Goal: Task Accomplishment & Management: Manage account settings

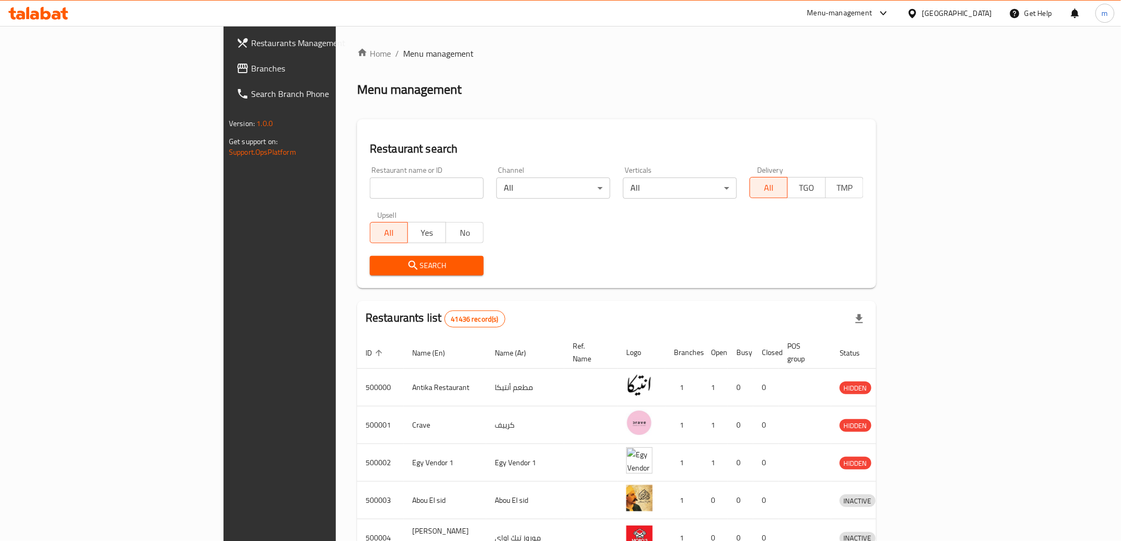
click at [989, 11] on div "Egypt" at bounding box center [958, 13] width 70 height 12
click at [851, 199] on div "[GEOGRAPHIC_DATA]" at bounding box center [878, 204] width 70 height 12
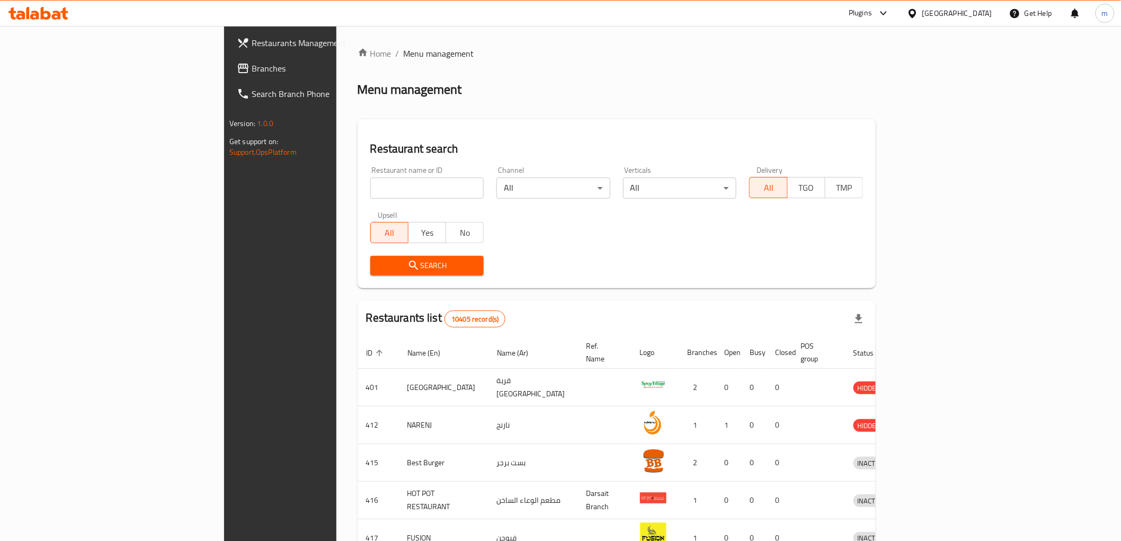
click at [252, 67] on span "Branches" at bounding box center [327, 68] width 151 height 13
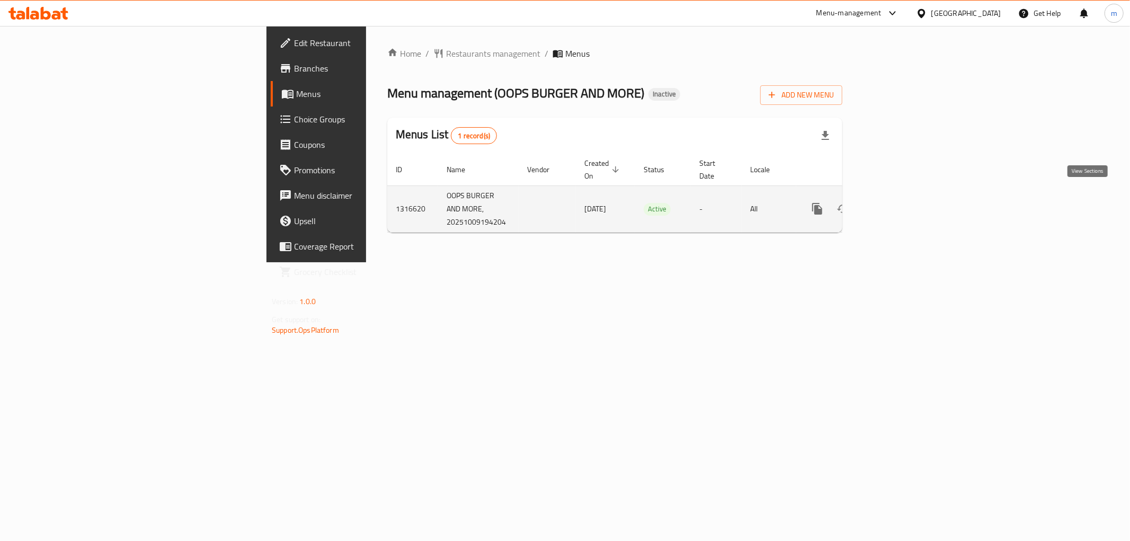
click at [900, 202] on icon "enhanced table" at bounding box center [894, 208] width 13 height 13
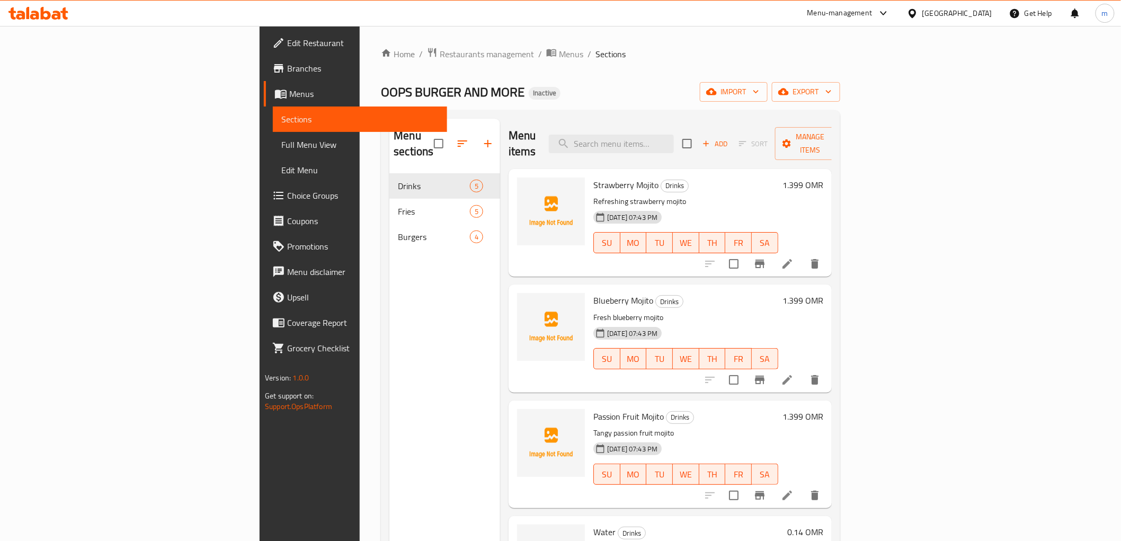
click at [281, 146] on span "Full Menu View" at bounding box center [359, 144] width 157 height 13
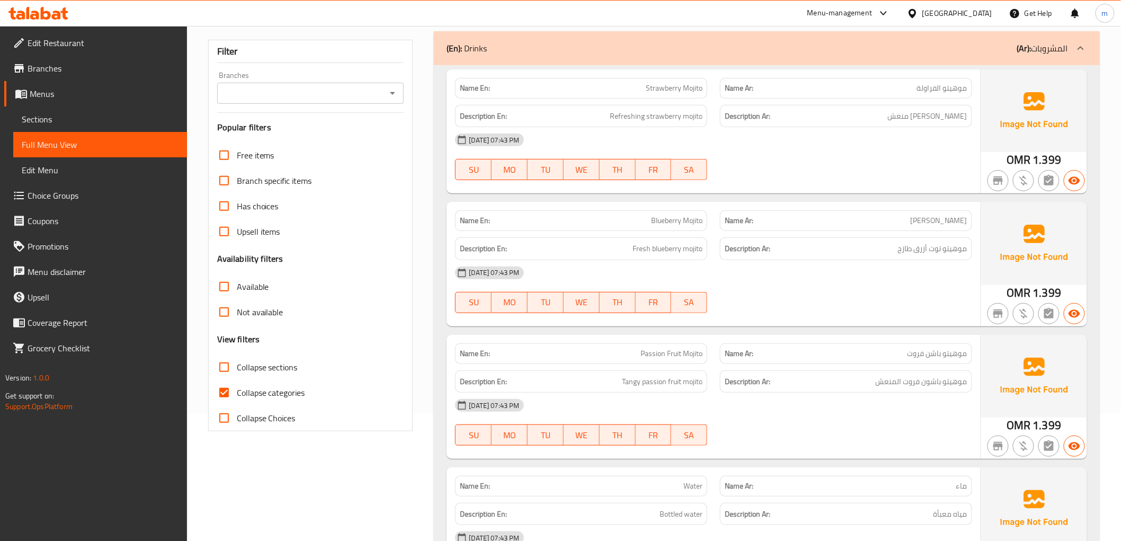
scroll to position [59, 0]
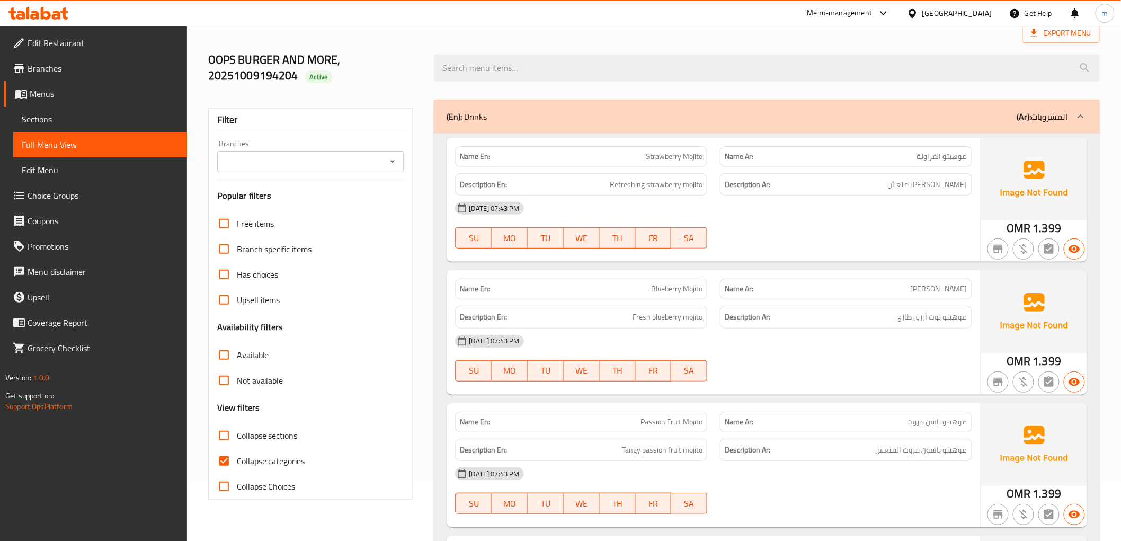
click at [77, 73] on span "Branches" at bounding box center [103, 68] width 151 height 13
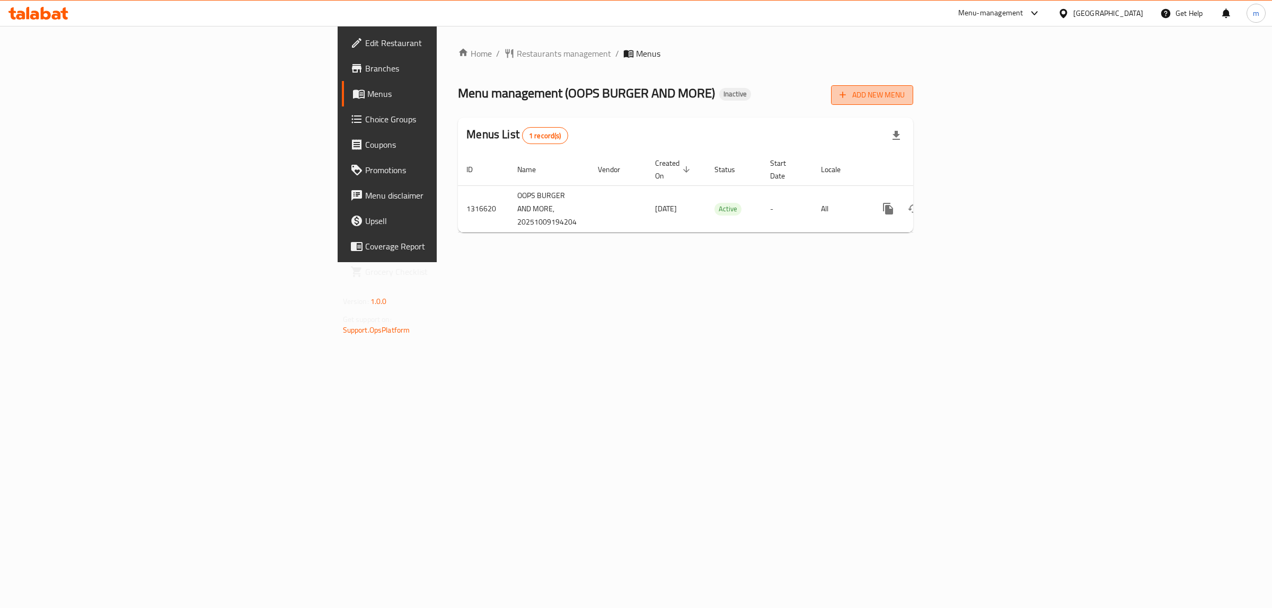
click at [905, 95] on span "Add New Menu" at bounding box center [871, 94] width 65 height 13
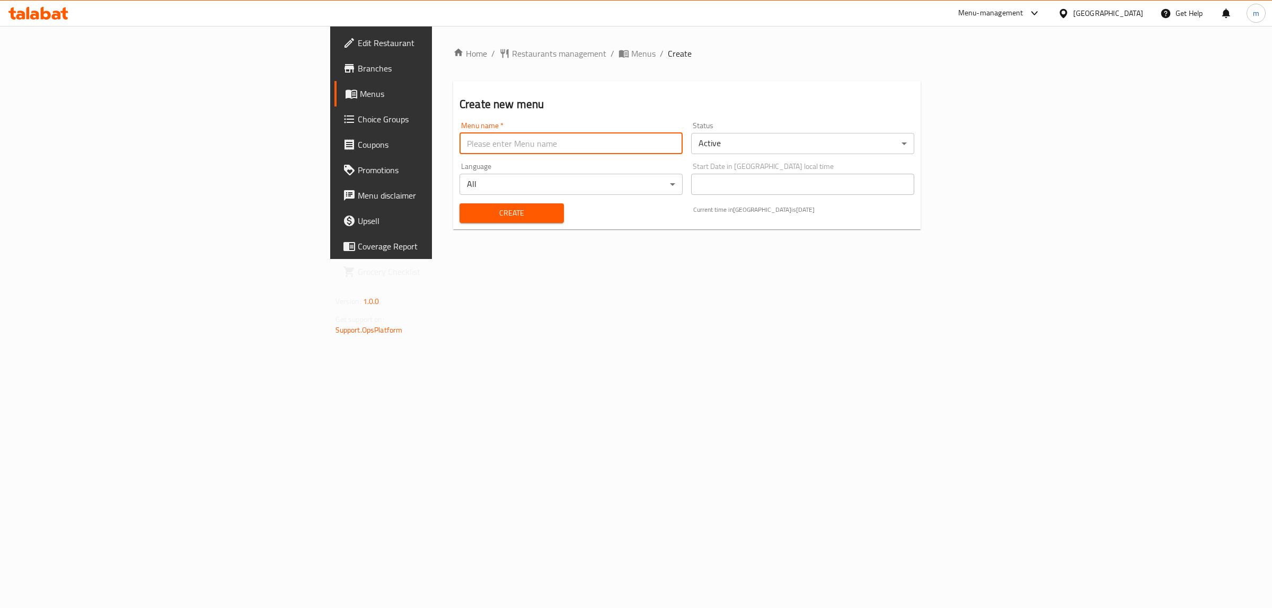
click at [459, 146] on input "text" at bounding box center [570, 143] width 223 height 21
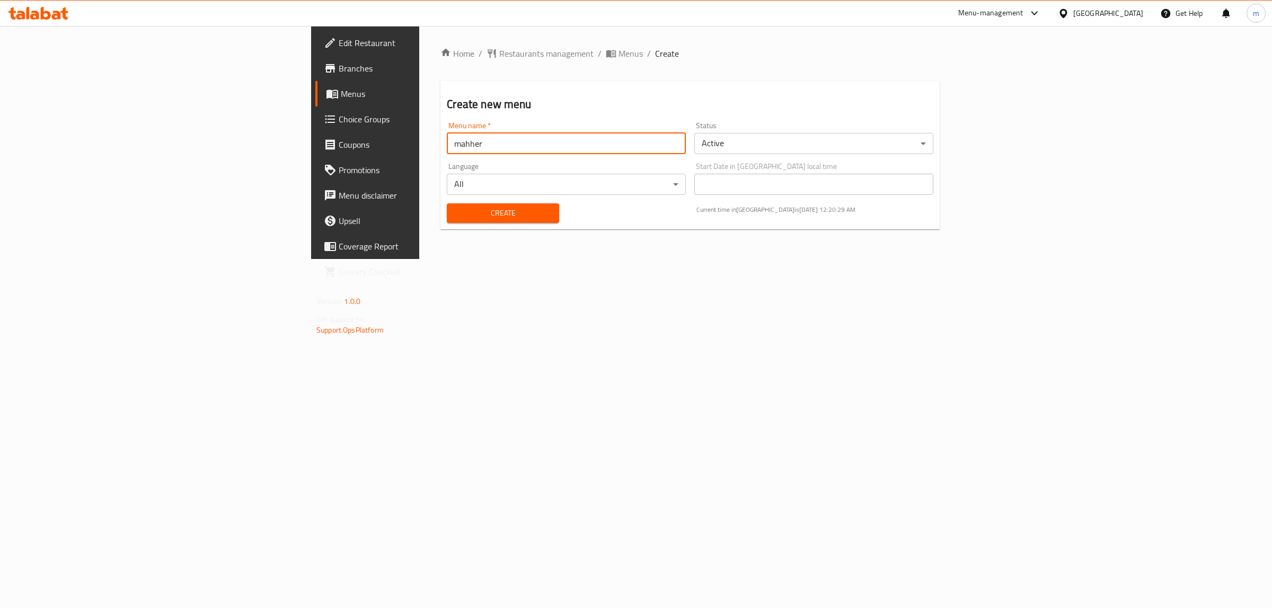
type input "mahher"
click at [455, 218] on span "Create" at bounding box center [502, 213] width 95 height 13
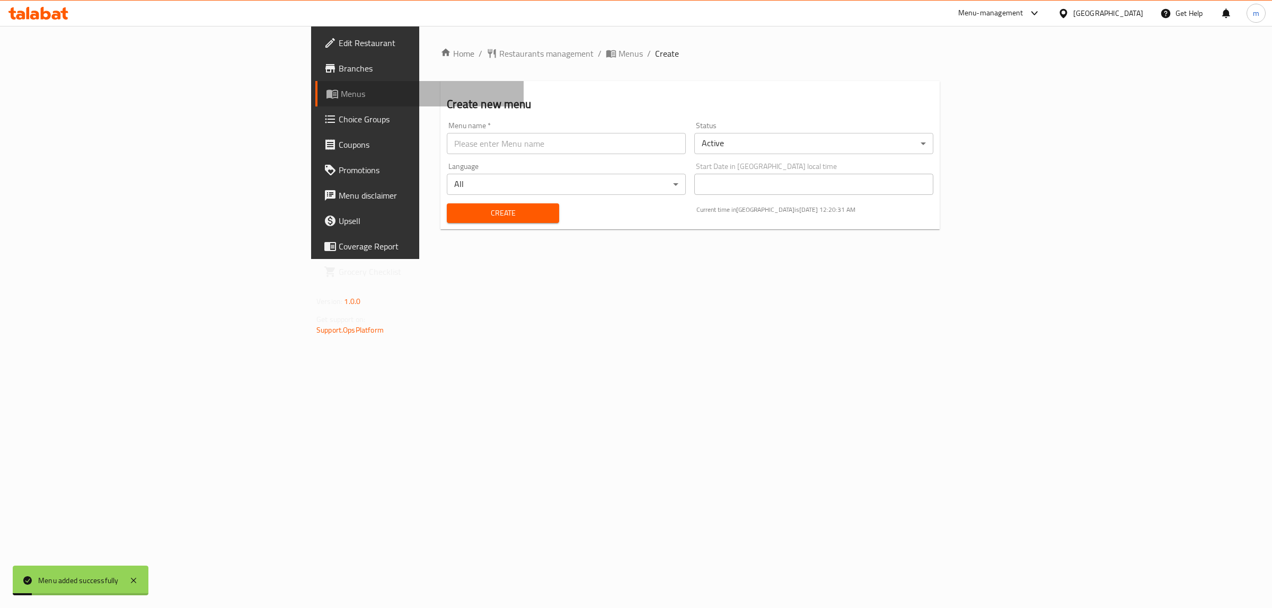
click at [315, 85] on link "Menus" at bounding box center [419, 93] width 208 height 25
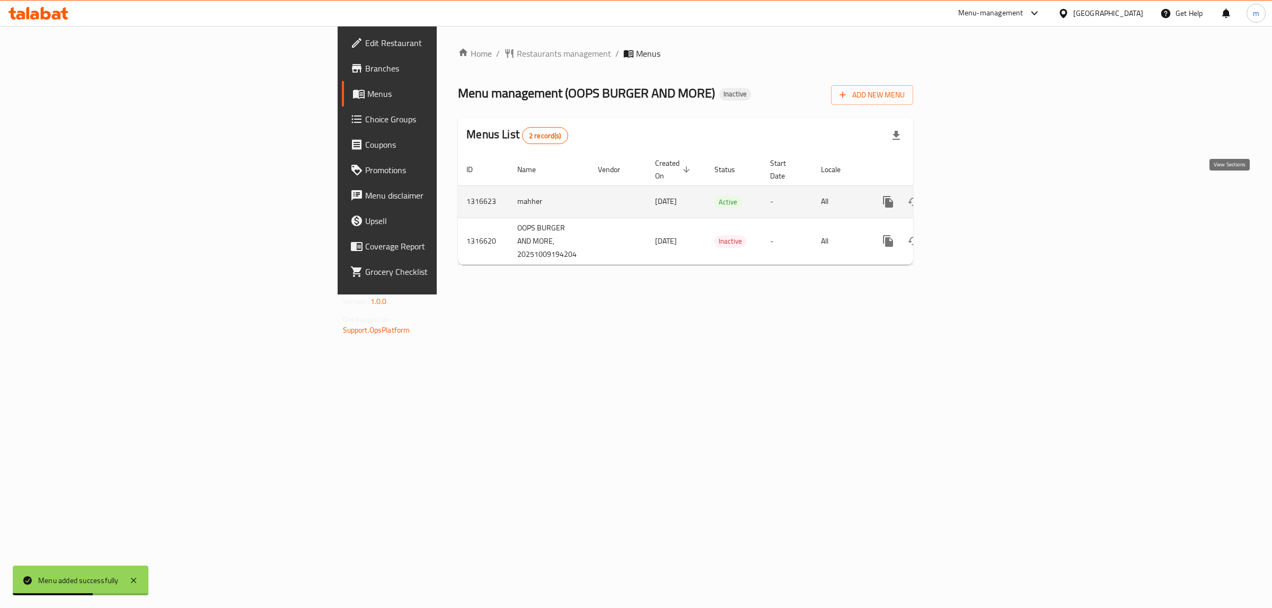
click at [969, 197] on icon "enhanced table" at bounding box center [965, 202] width 10 height 10
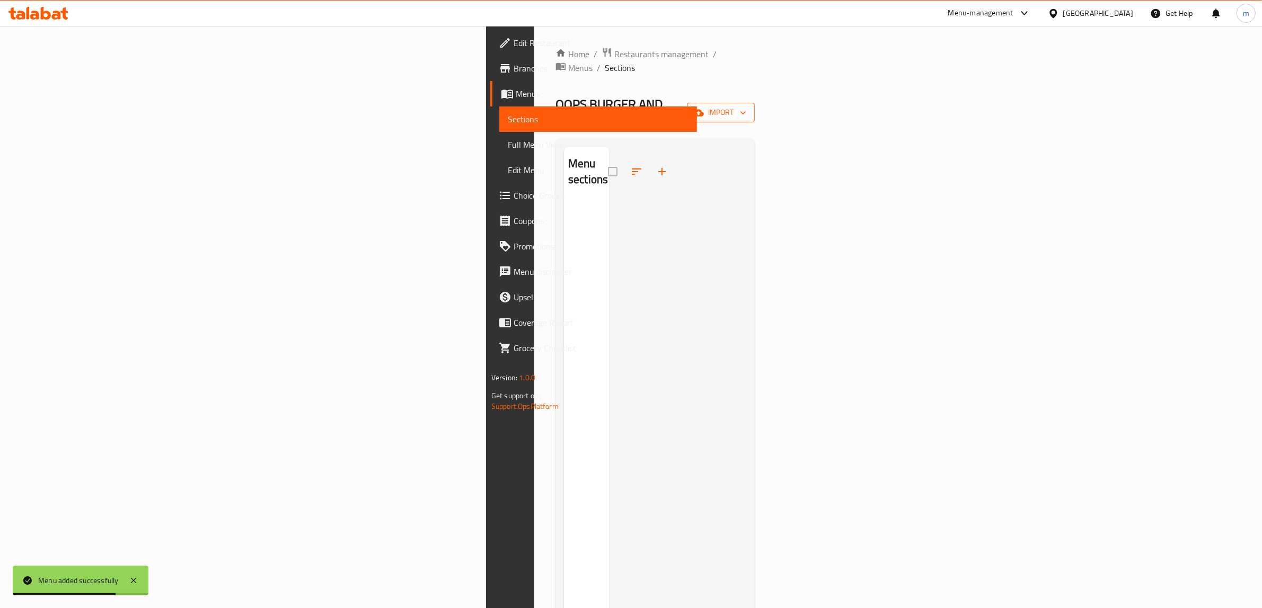
click at [746, 106] on span "import" at bounding box center [720, 112] width 51 height 13
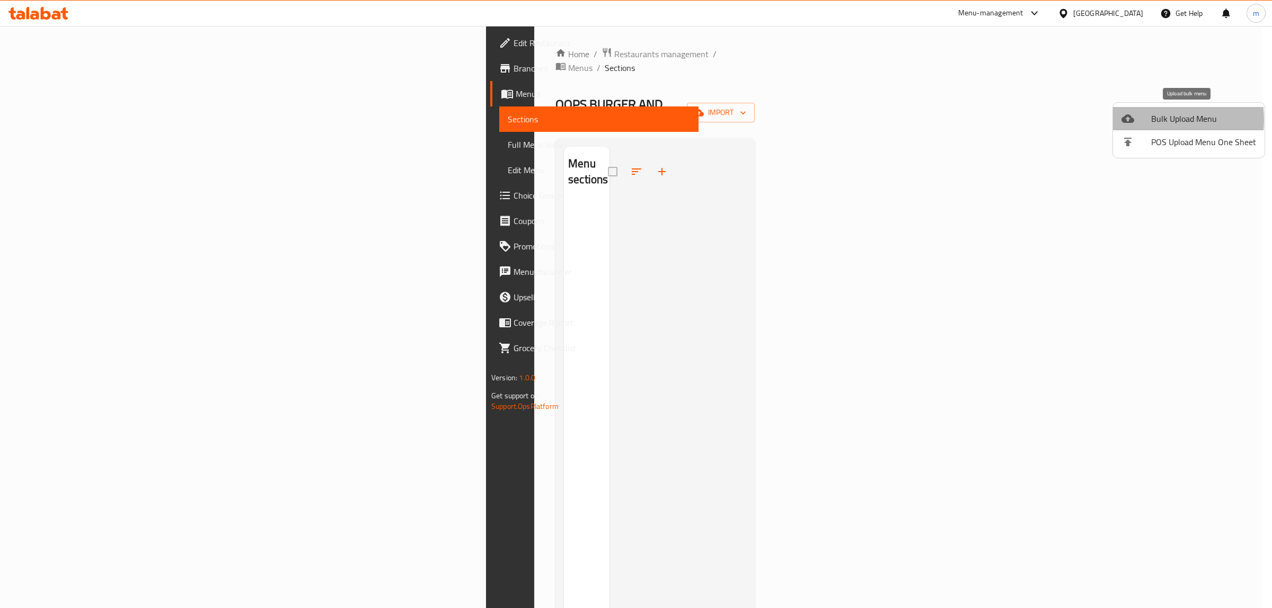
click at [1147, 120] on div at bounding box center [1136, 118] width 30 height 13
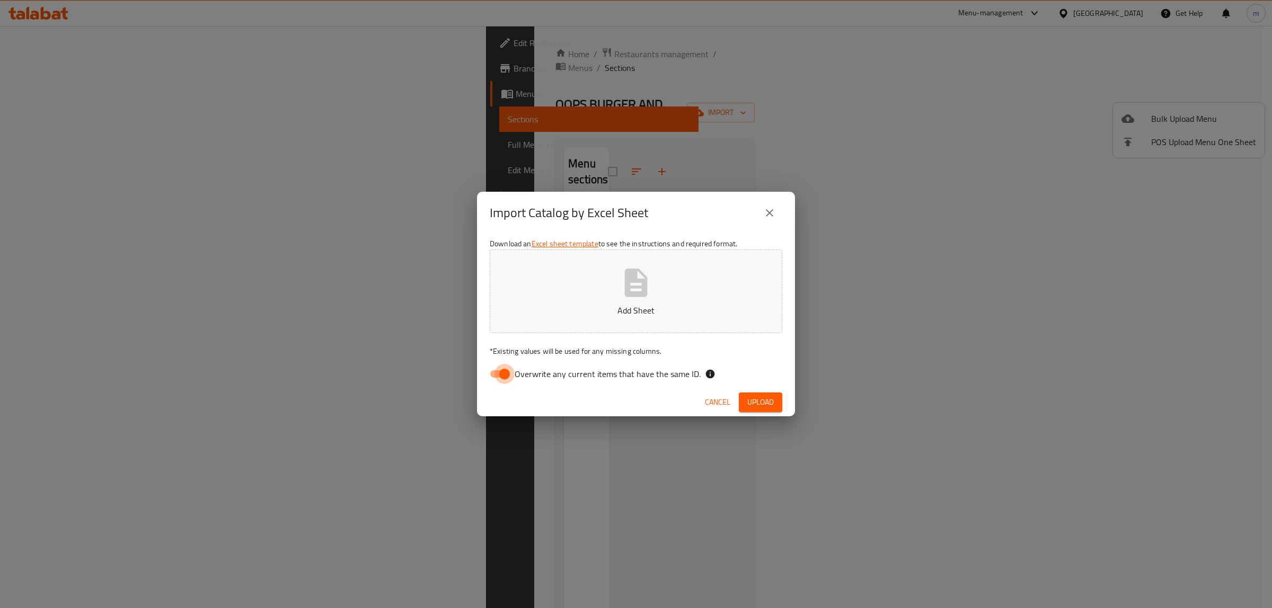
drag, startPoint x: 500, startPoint y: 375, endPoint x: 592, endPoint y: 297, distance: 120.8
click at [500, 375] on input "Overwrite any current items that have the same ID." at bounding box center [504, 374] width 60 height 20
checkbox input "false"
click at [592, 297] on button "Add Sheet" at bounding box center [636, 292] width 293 height 84
click at [764, 404] on span "Upload" at bounding box center [760, 402] width 26 height 13
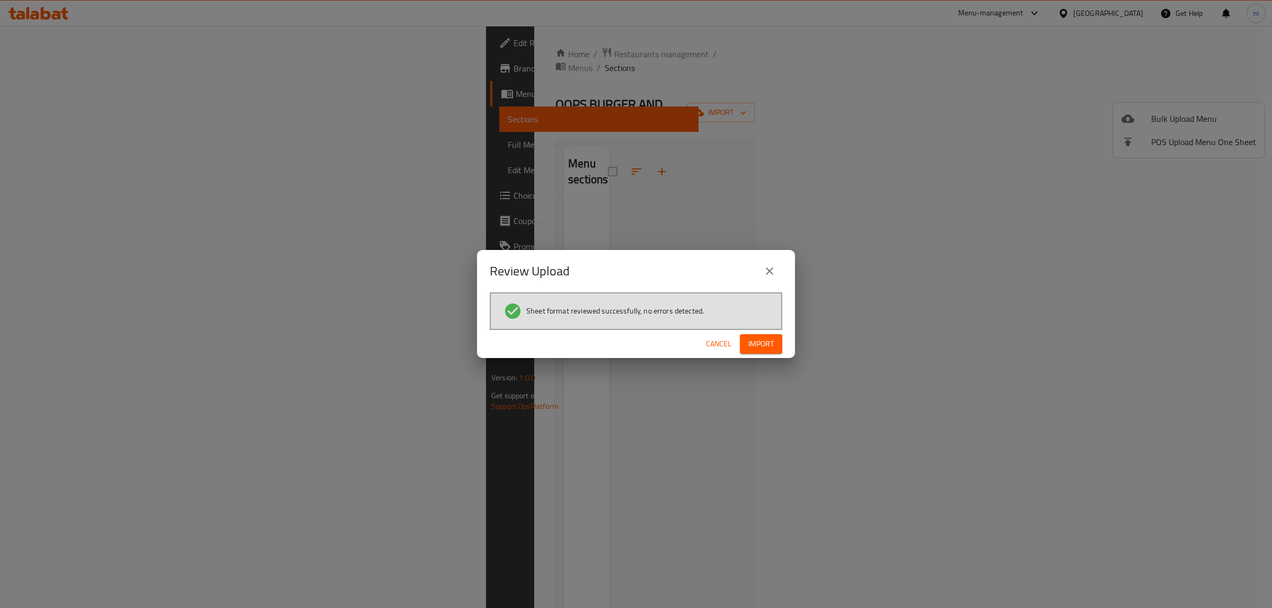
click at [756, 334] on button "Import" at bounding box center [761, 344] width 42 height 20
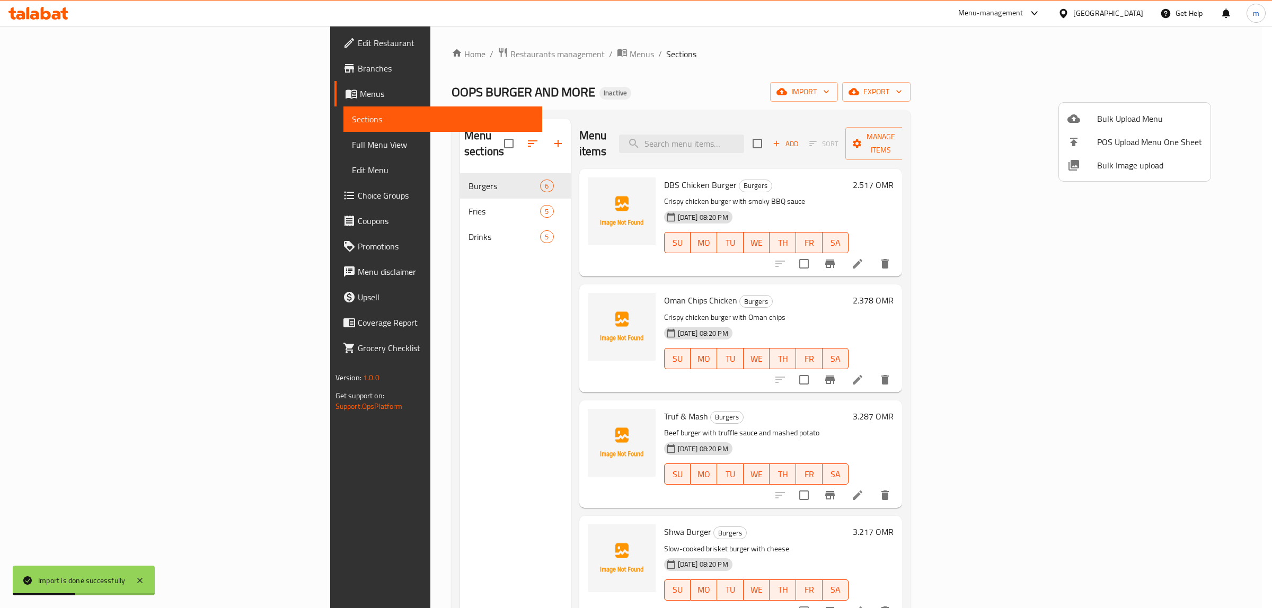
click at [62, 144] on div at bounding box center [636, 304] width 1272 height 608
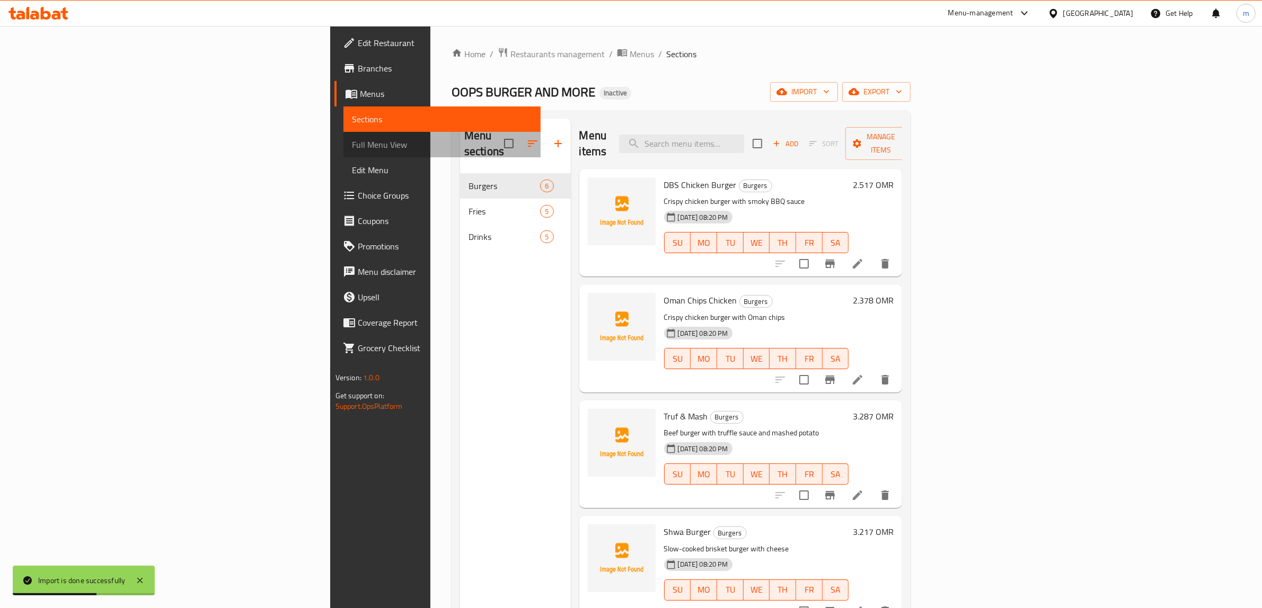
click at [352, 144] on span "Full Menu View" at bounding box center [442, 144] width 181 height 13
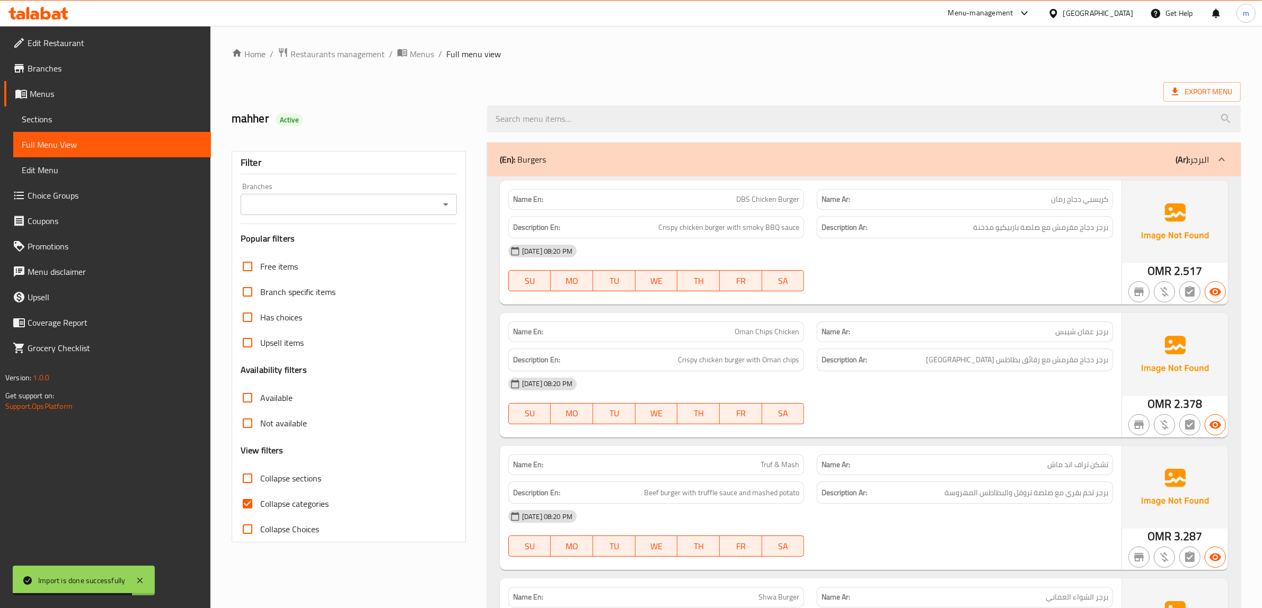
click at [287, 501] on span "Collapse categories" at bounding box center [294, 504] width 68 height 13
click at [260, 501] on input "Collapse categories" at bounding box center [247, 503] width 25 height 25
checkbox input "false"
click at [49, 114] on span "Sections" at bounding box center [112, 119] width 181 height 13
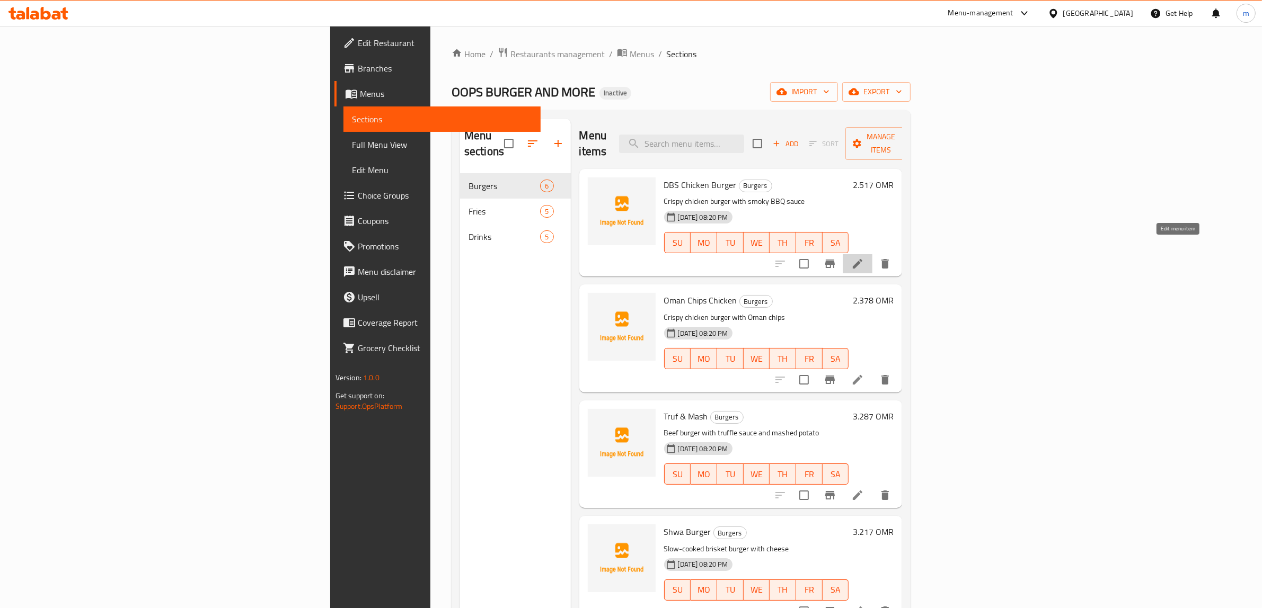
click at [862, 259] on icon at bounding box center [858, 264] width 10 height 10
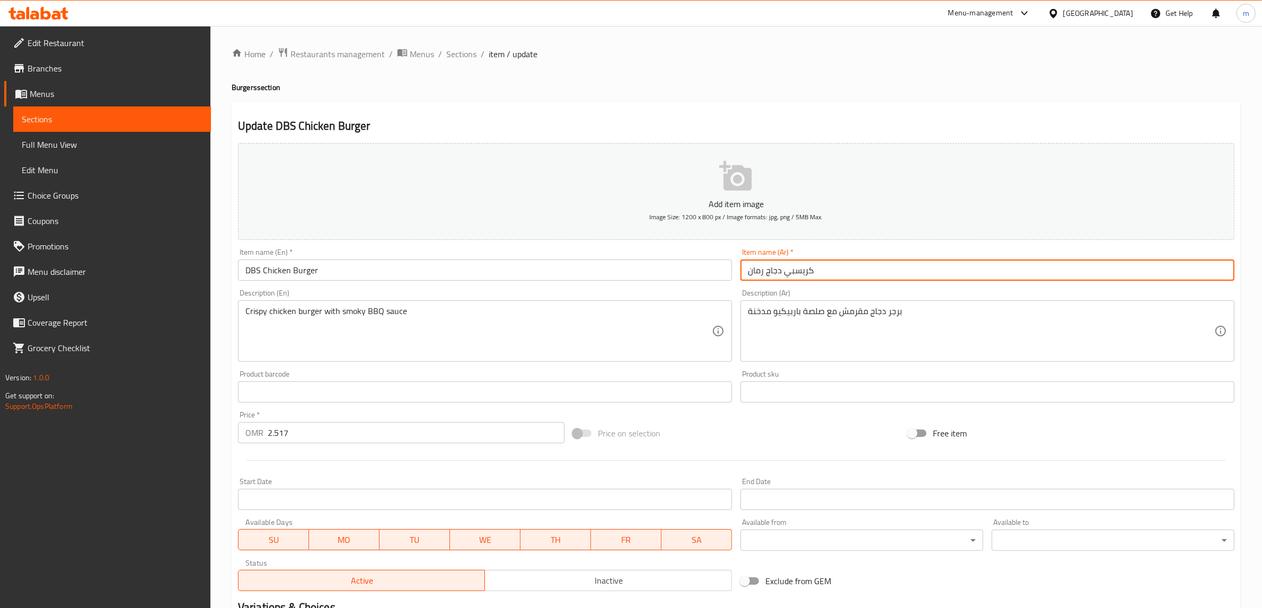
click at [791, 274] on input "كريسبي دجاج رمان" at bounding box center [987, 270] width 494 height 21
type input "]"
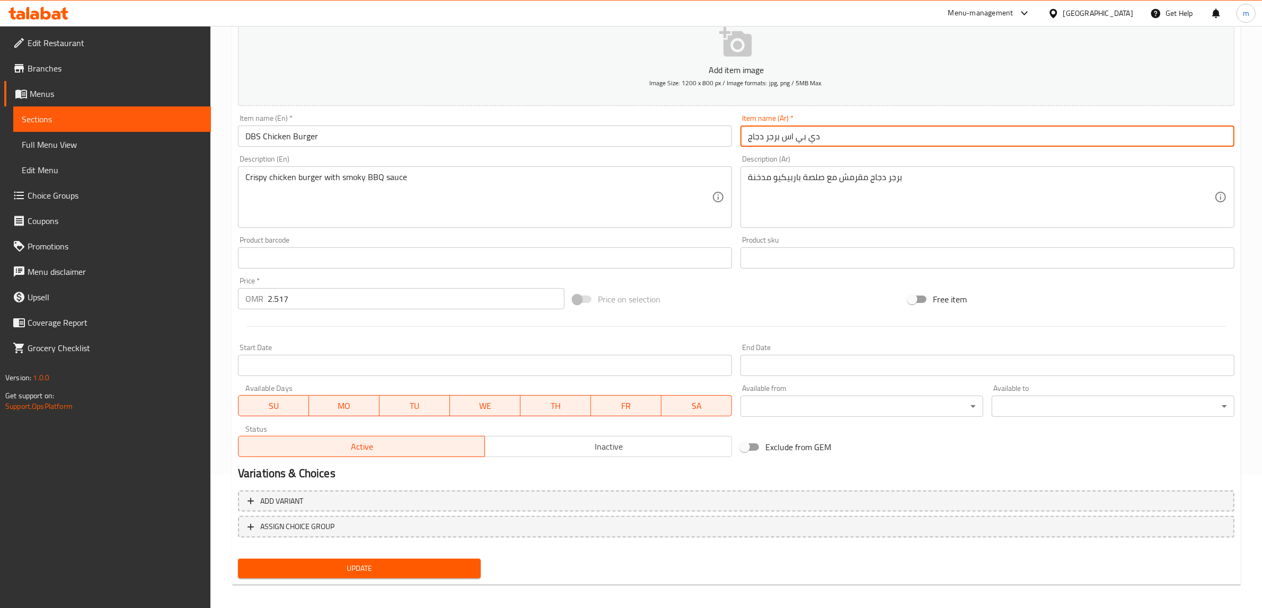
scroll to position [138, 0]
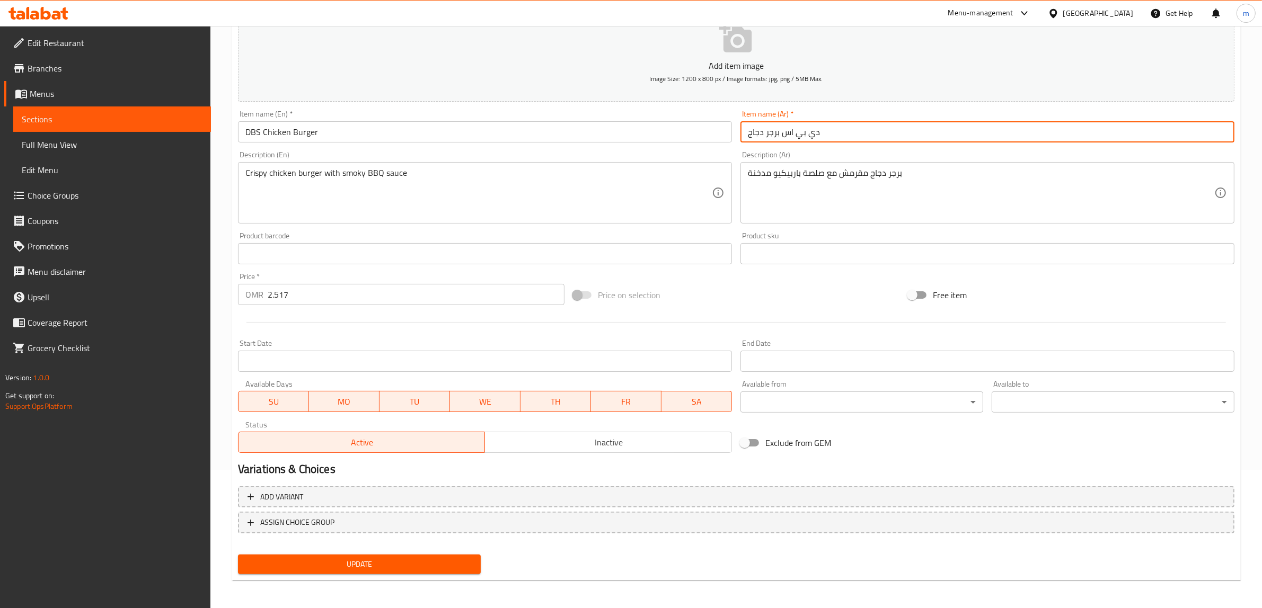
type input "دي بي اس برجر دجاج"
click at [293, 565] on span "Update" at bounding box center [359, 564] width 226 height 13
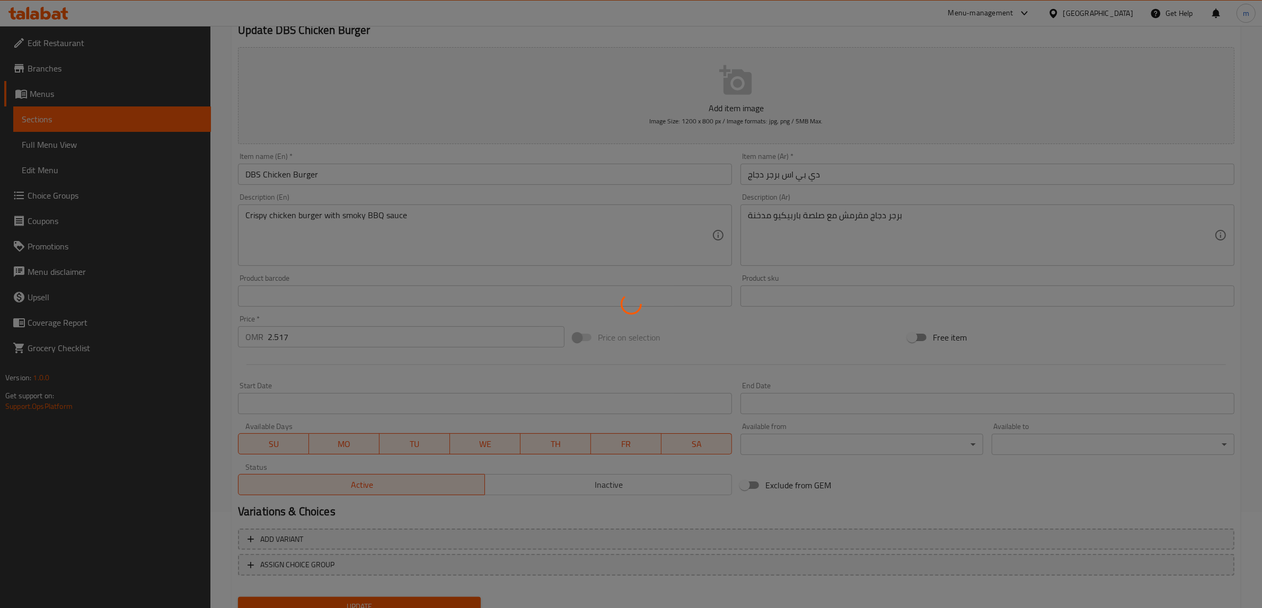
scroll to position [72, 0]
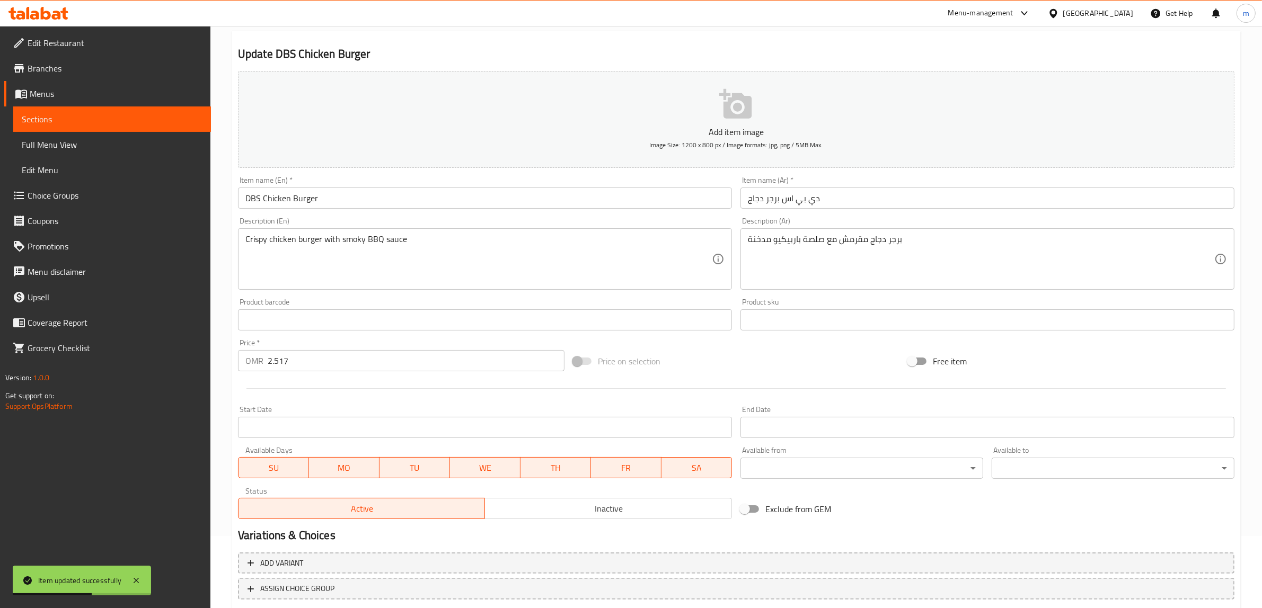
click at [102, 118] on span "Sections" at bounding box center [112, 119] width 181 height 13
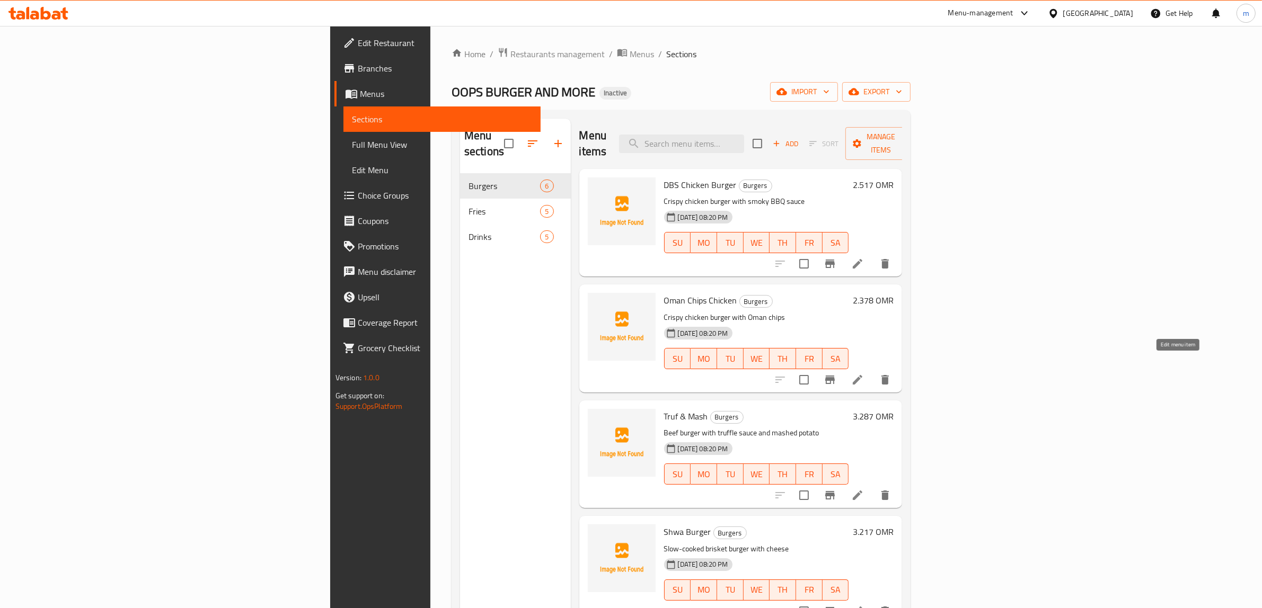
click at [864, 374] on icon at bounding box center [857, 380] width 13 height 13
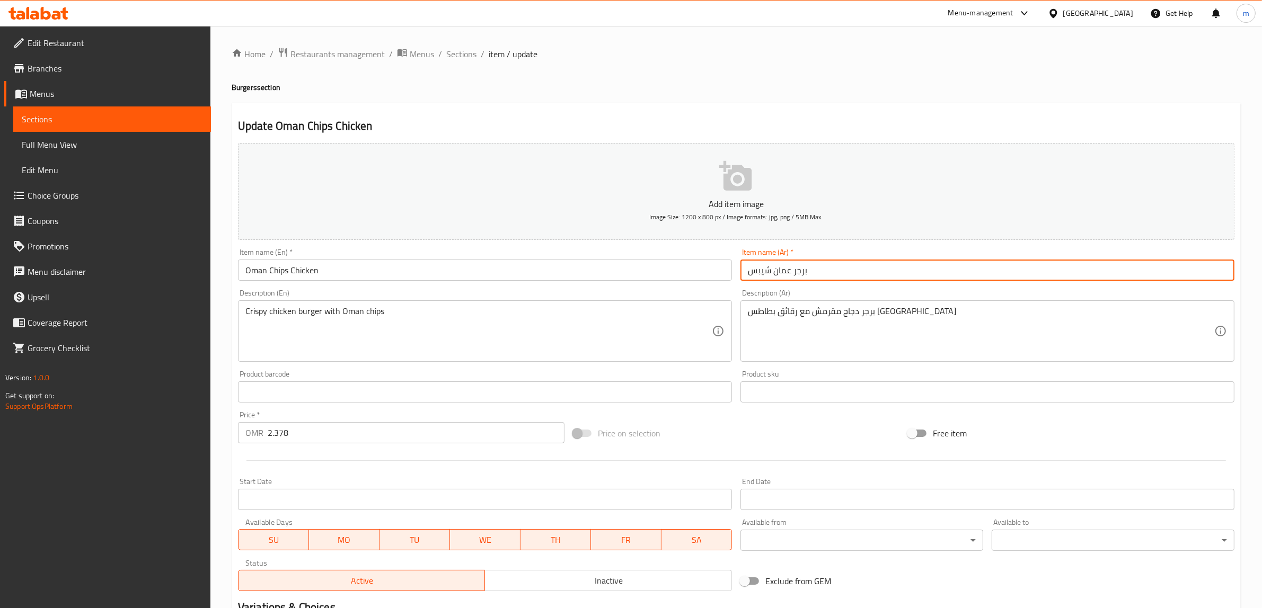
click at [828, 271] on input "برجر عمان شيبس" at bounding box center [987, 270] width 494 height 21
click at [273, 272] on input "Oman Chips Chicken" at bounding box center [485, 270] width 494 height 21
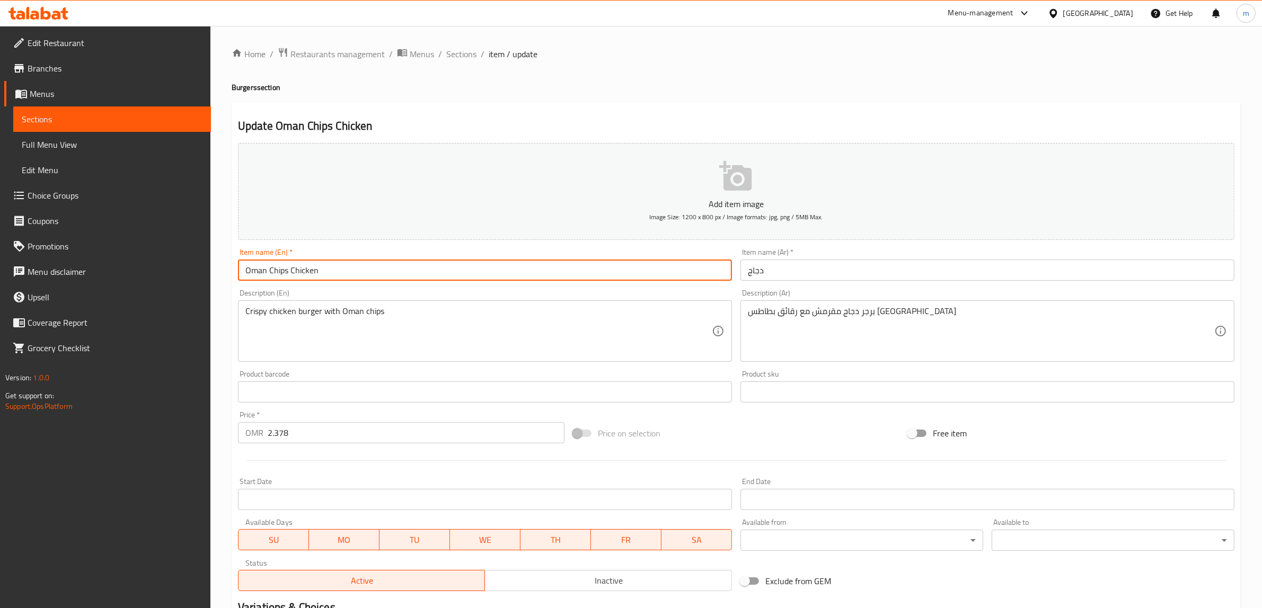
click at [273, 272] on input "Oman Chips Chicken" at bounding box center [485, 270] width 494 height 21
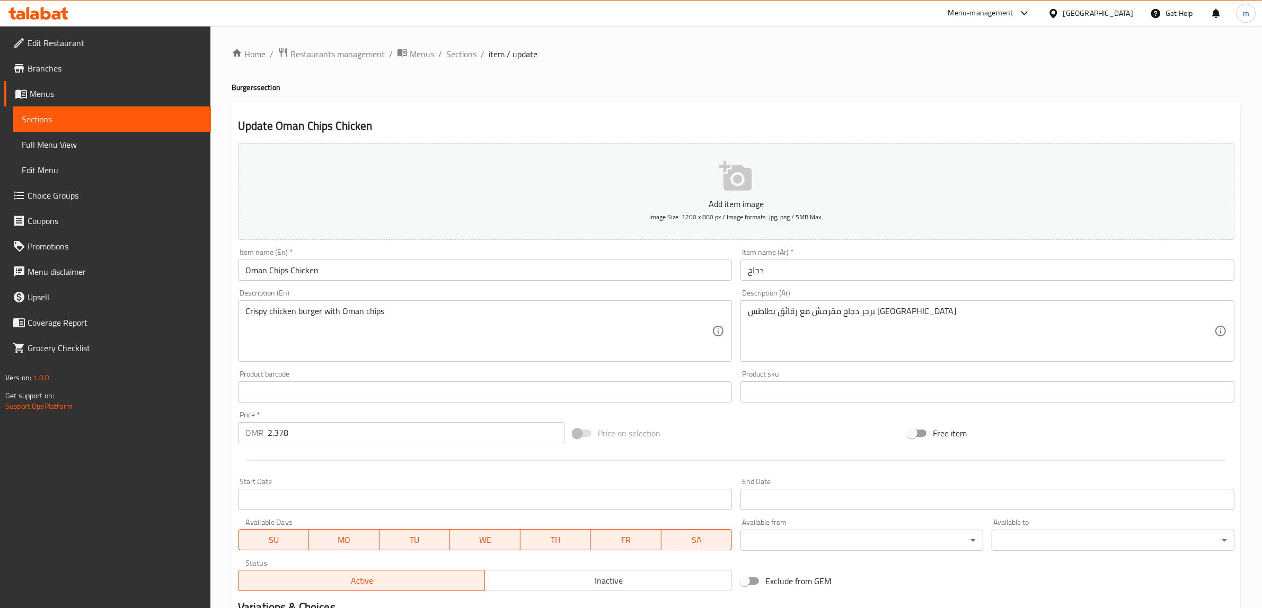
click at [781, 268] on input "دجاج" at bounding box center [987, 270] width 494 height 21
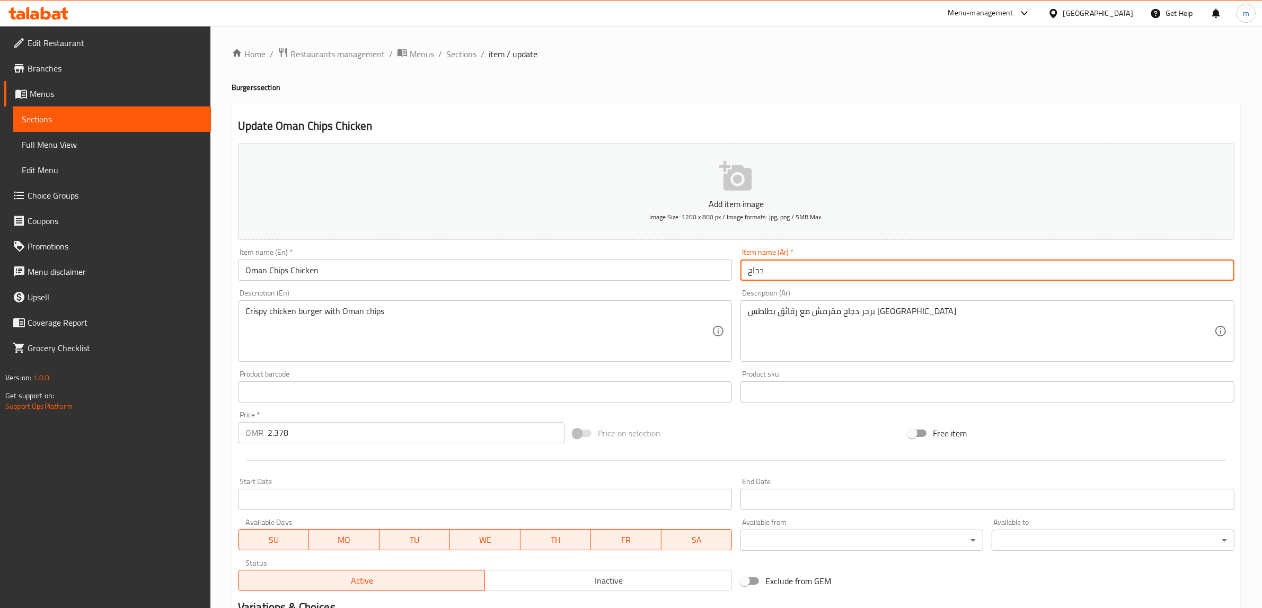
click at [781, 268] on input "دجاج" at bounding box center [987, 270] width 494 height 21
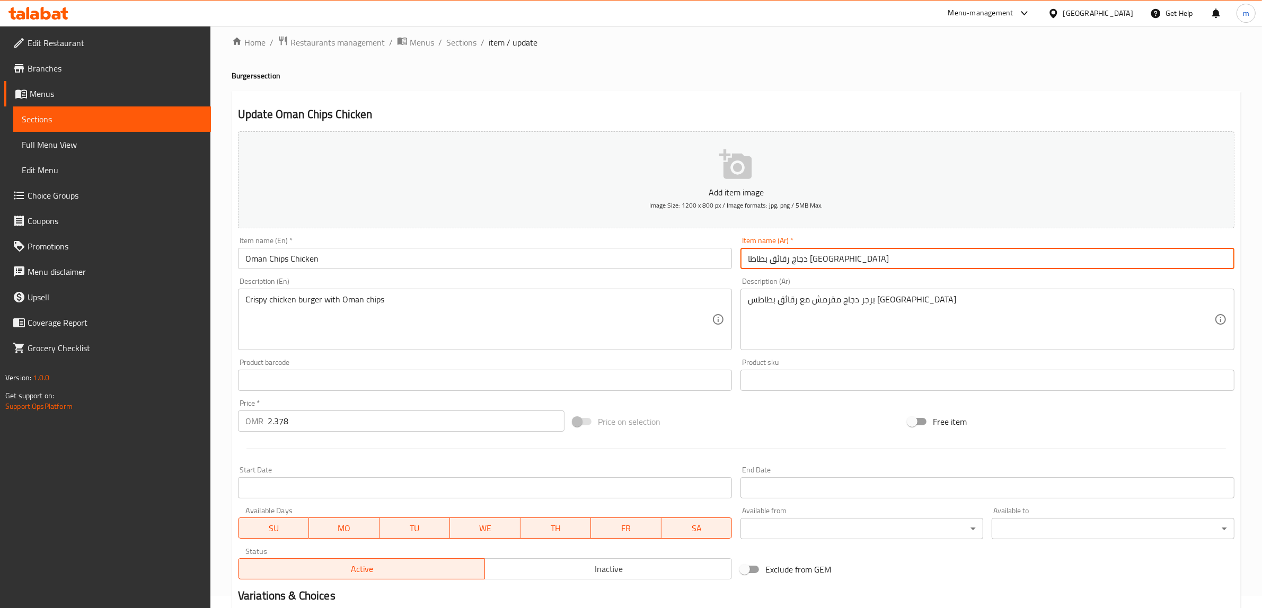
scroll to position [6, 0]
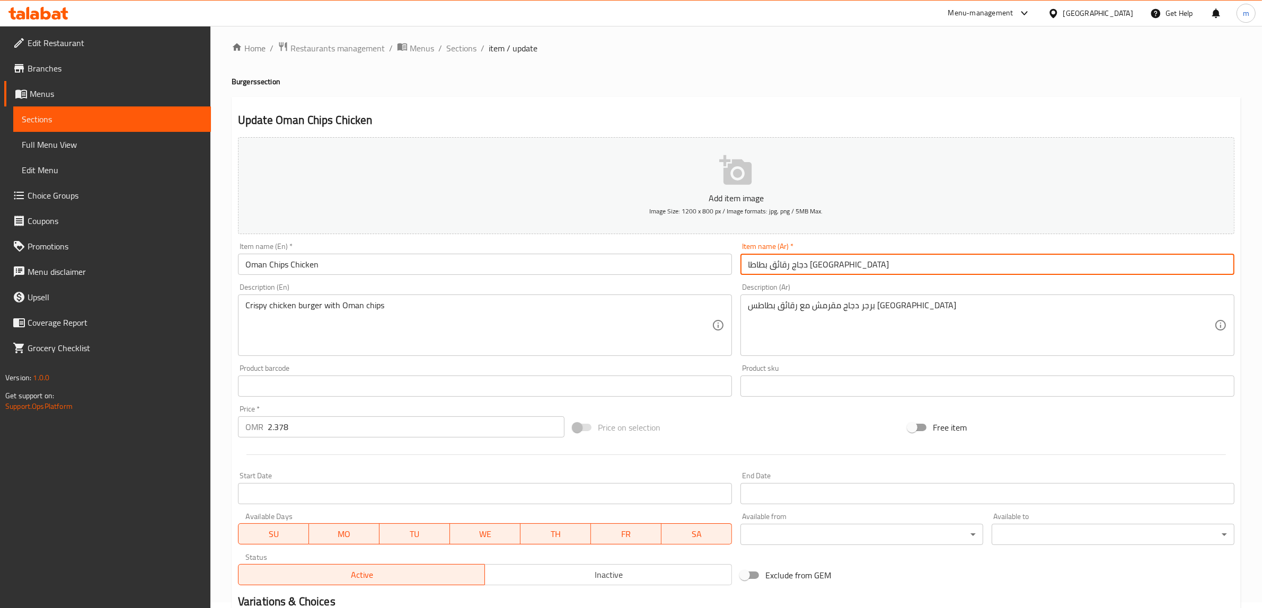
type input "دجاج رقائق بطاطا [GEOGRAPHIC_DATA]"
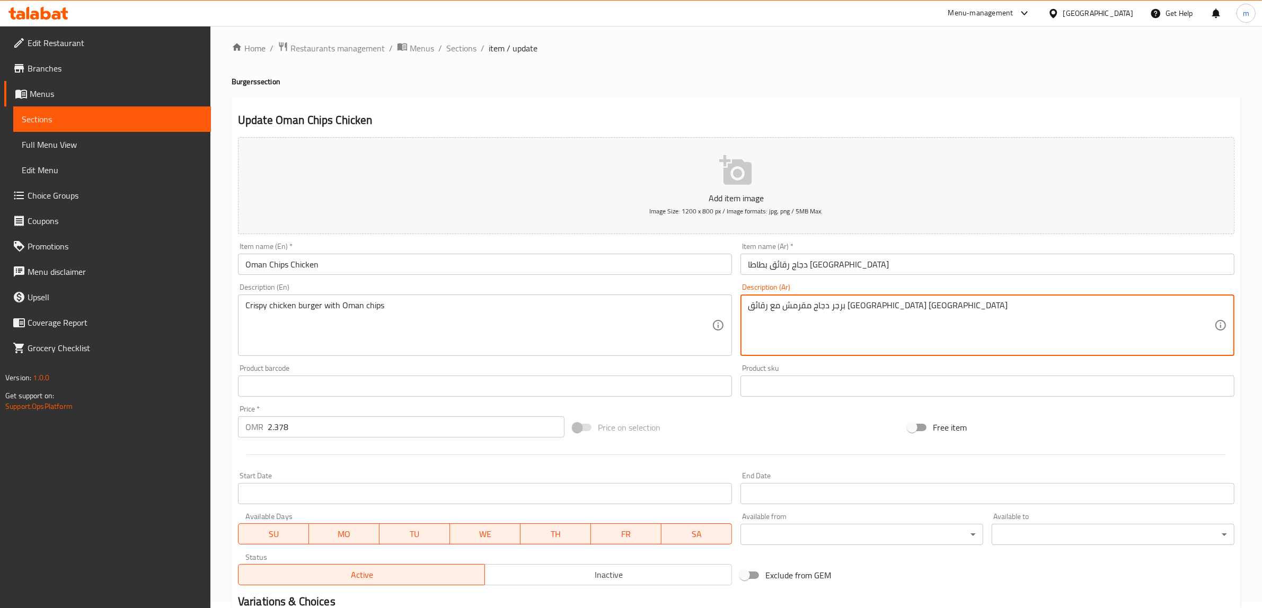
scroll to position [138, 0]
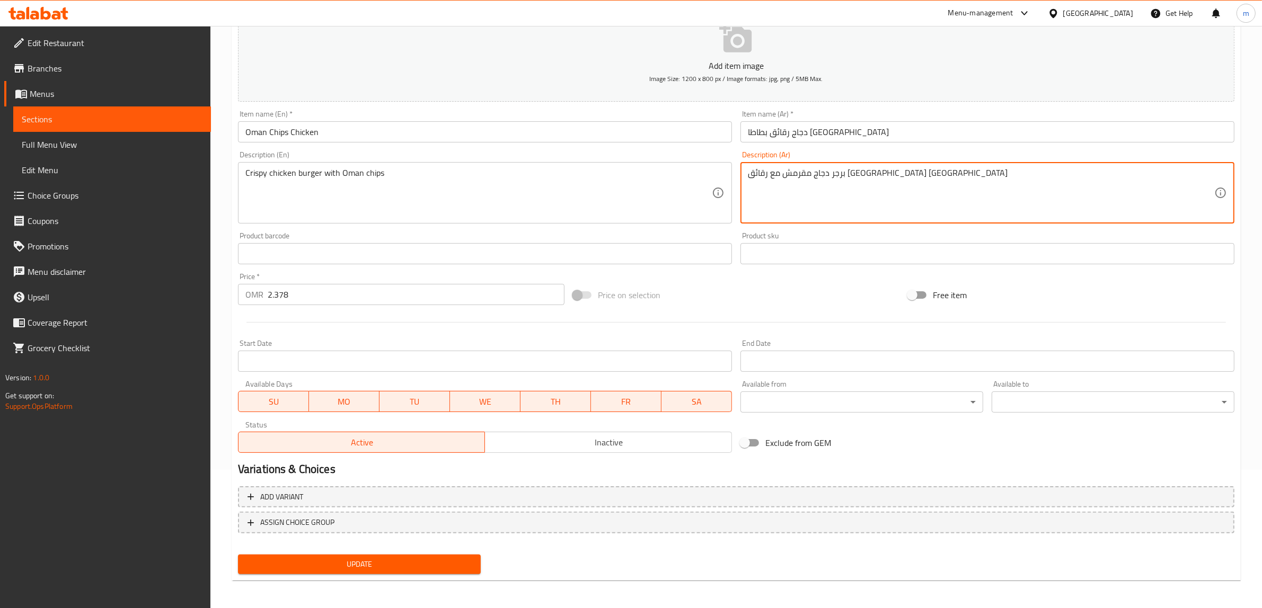
type textarea "برجر دجاج مقرمش مع رقائق [GEOGRAPHIC_DATA] [GEOGRAPHIC_DATA]"
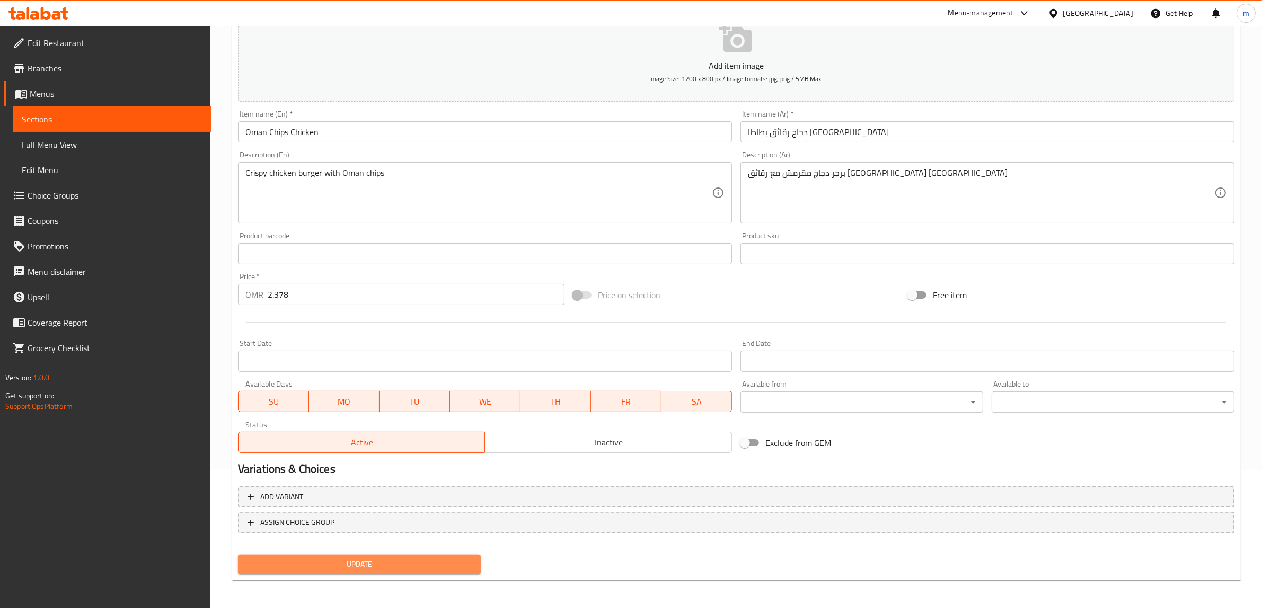
click at [454, 562] on span "Update" at bounding box center [359, 564] width 226 height 13
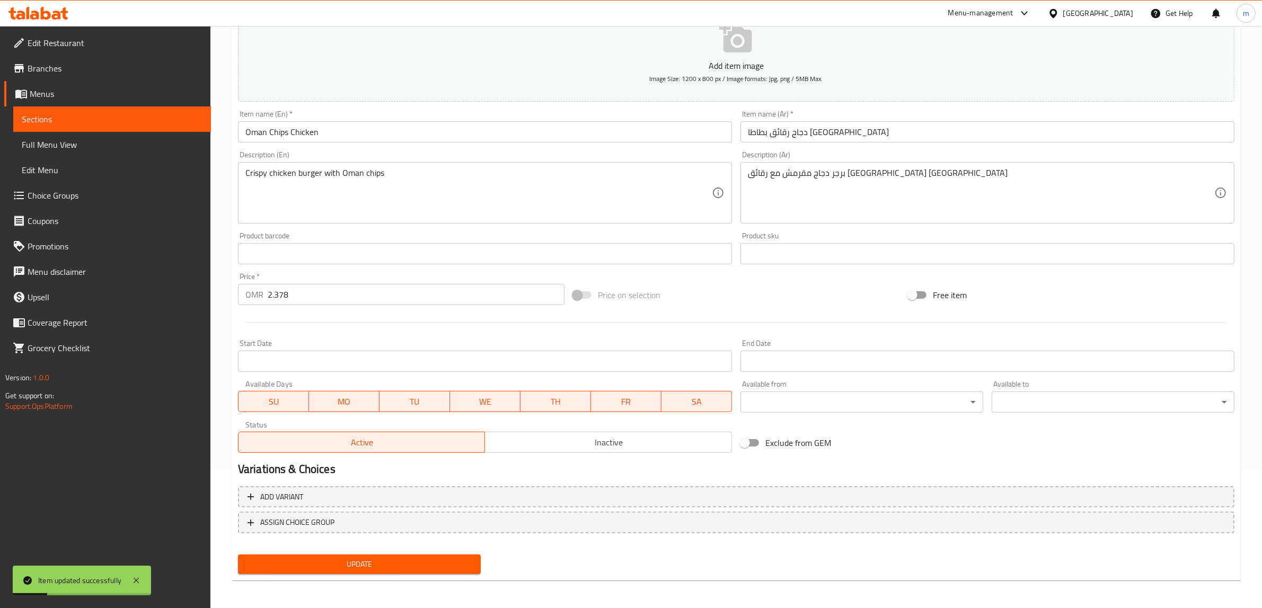
click at [112, 119] on span "Sections" at bounding box center [112, 119] width 181 height 13
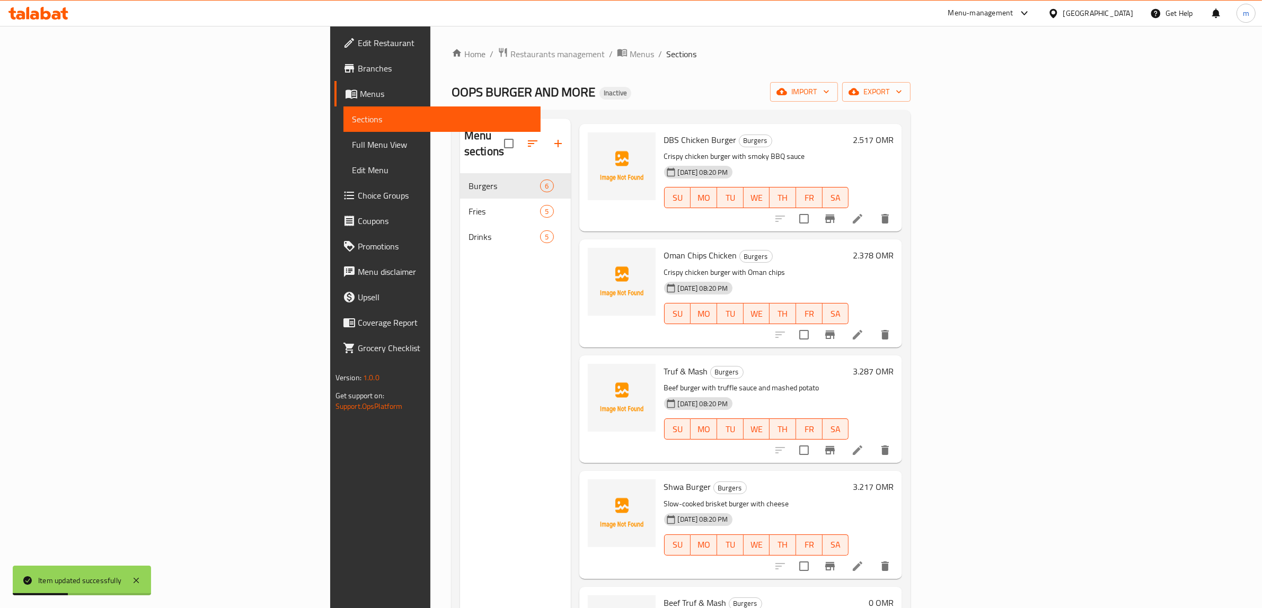
scroll to position [66, 0]
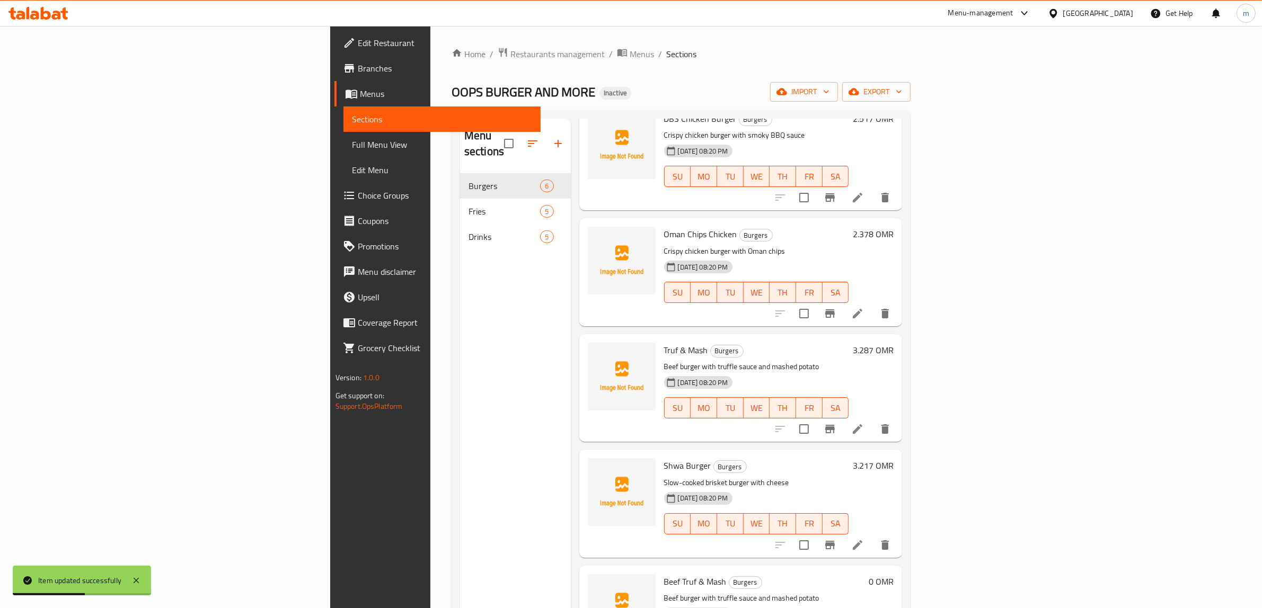
click at [864, 423] on icon at bounding box center [857, 429] width 13 height 13
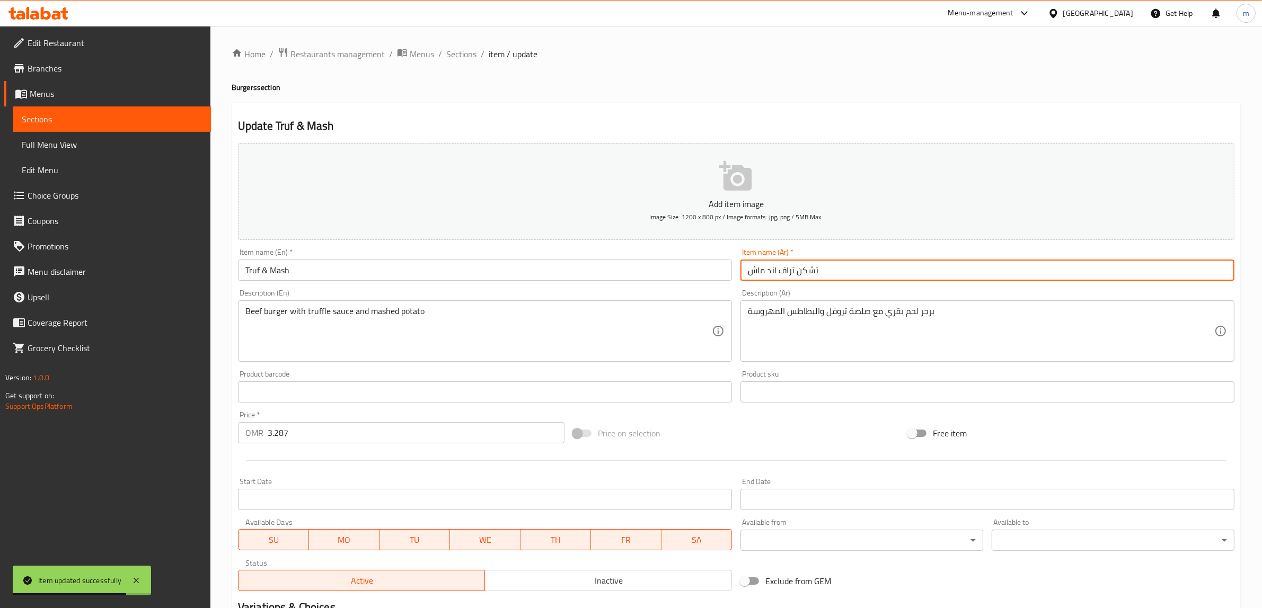
click at [809, 269] on input "تشكن تراف اند ماش" at bounding box center [987, 270] width 494 height 21
click at [804, 269] on input "تشكن تراف اند ماش" at bounding box center [987, 270] width 494 height 21
click at [338, 274] on input "Truf & Mash" at bounding box center [485, 270] width 494 height 21
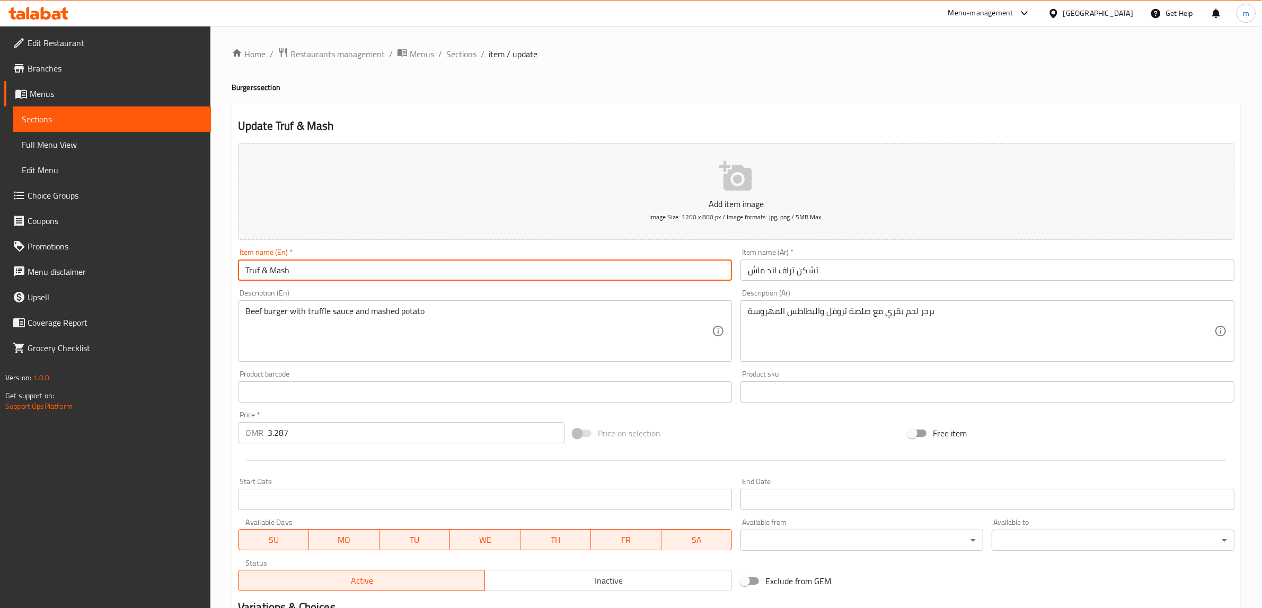
click at [338, 274] on input "Truf & Mash" at bounding box center [485, 270] width 494 height 21
click at [88, 118] on span "Sections" at bounding box center [112, 119] width 181 height 13
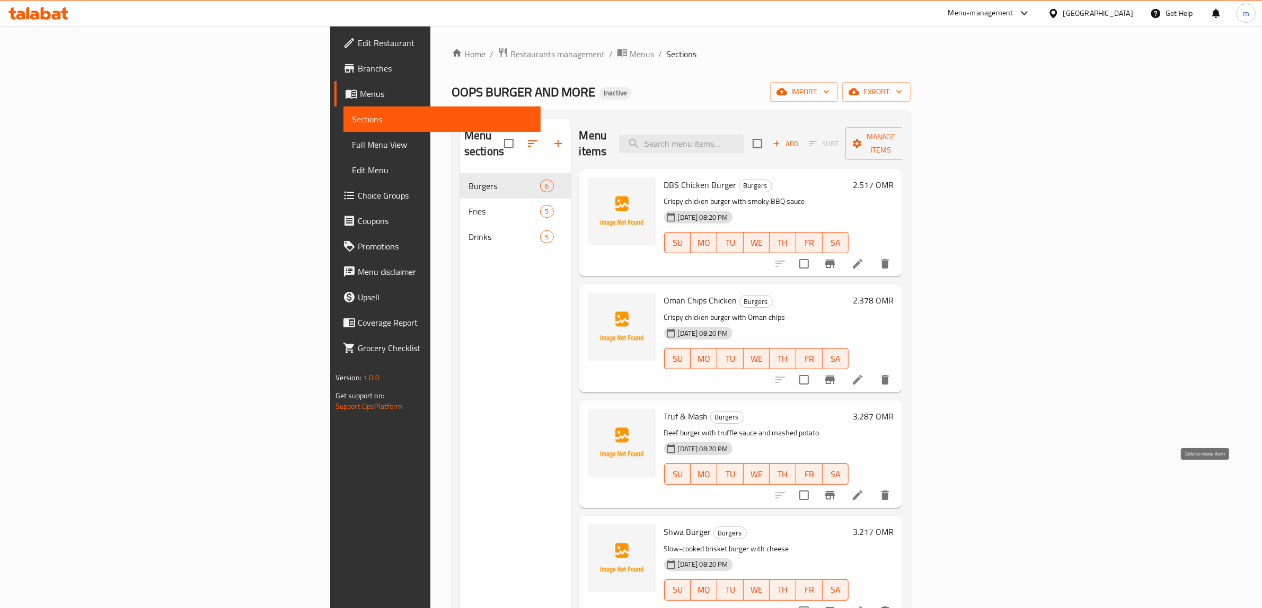
click at [891, 489] on icon "delete" at bounding box center [885, 495] width 13 height 13
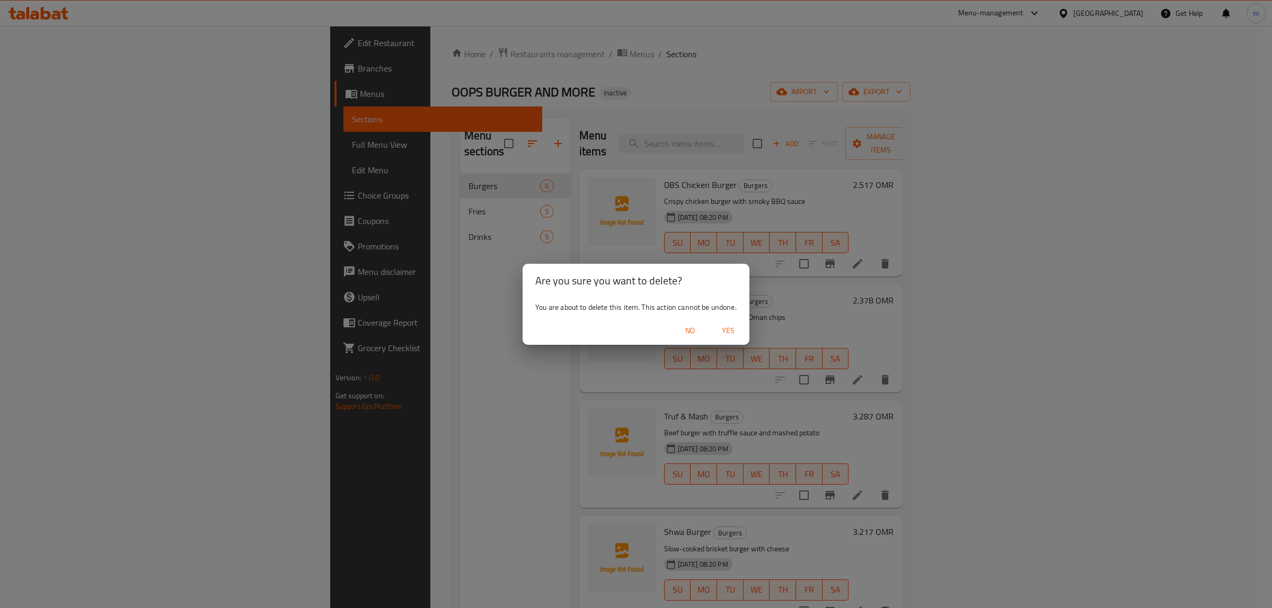
click at [724, 327] on span "Yes" at bounding box center [727, 330] width 25 height 13
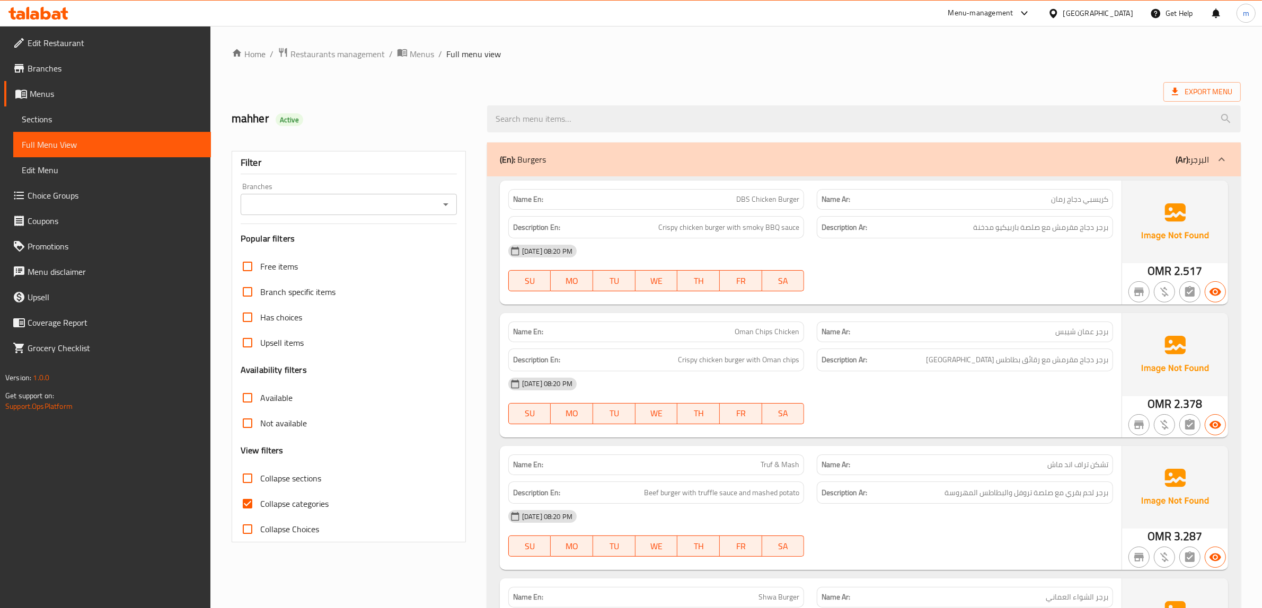
click at [295, 505] on span "Collapse categories" at bounding box center [294, 504] width 68 height 13
click at [260, 505] on input "Collapse categories" at bounding box center [247, 503] width 25 height 25
checkbox input "false"
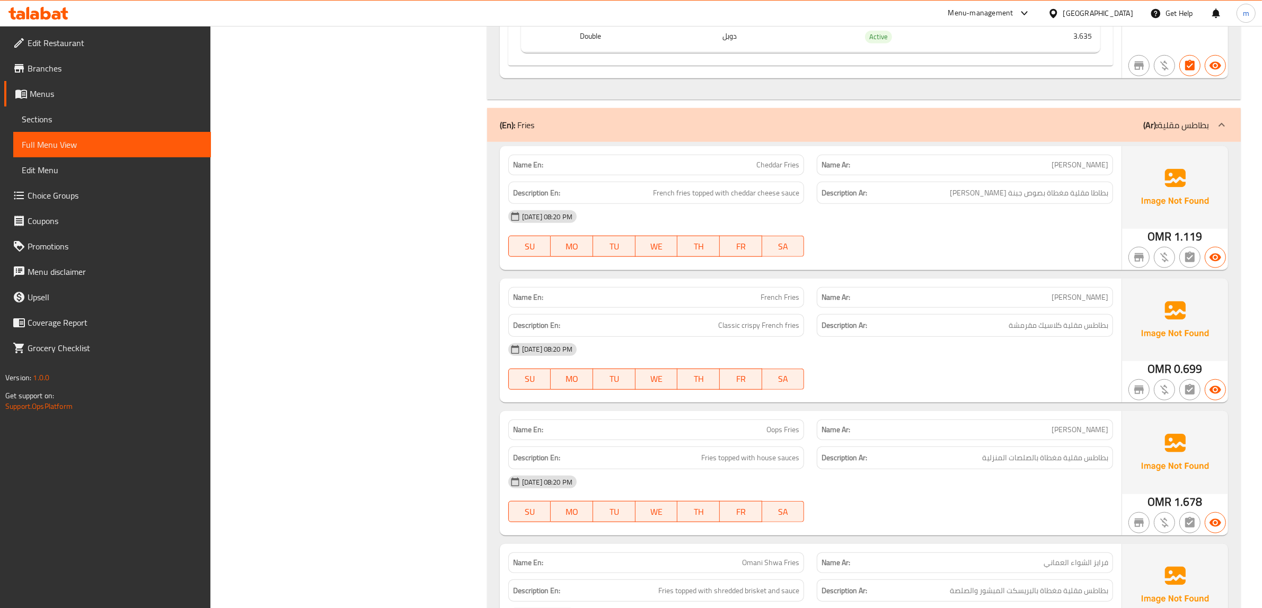
scroll to position [1259, 0]
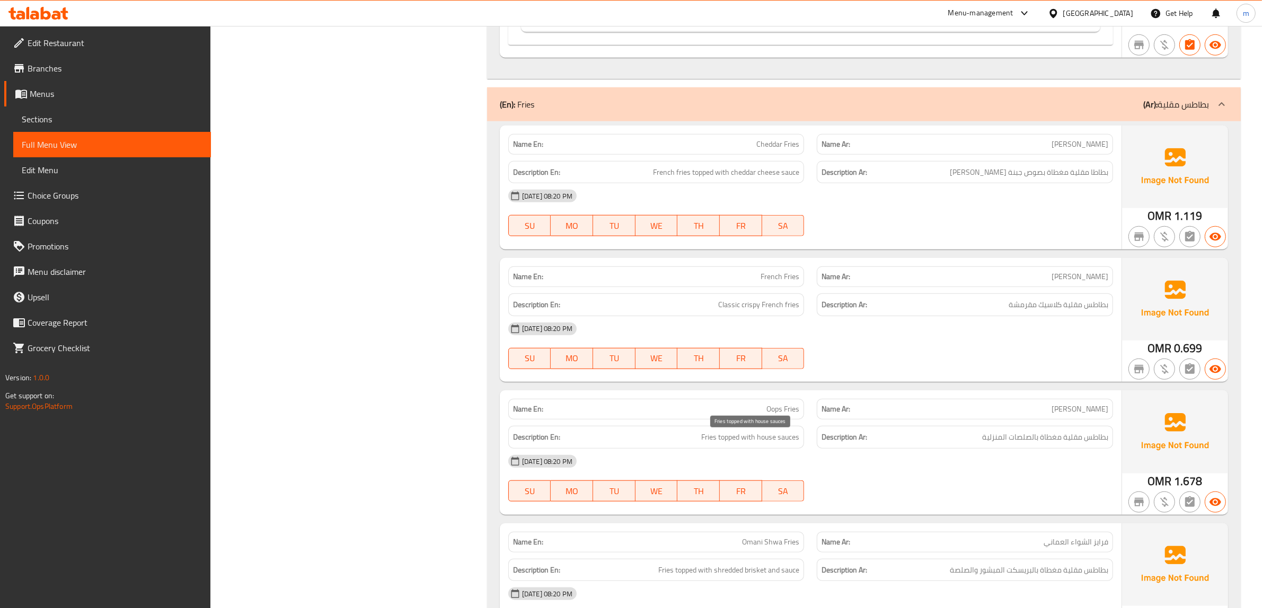
click at [709, 444] on span "Fries topped with house sauces" at bounding box center [750, 437] width 98 height 13
copy span "Fries"
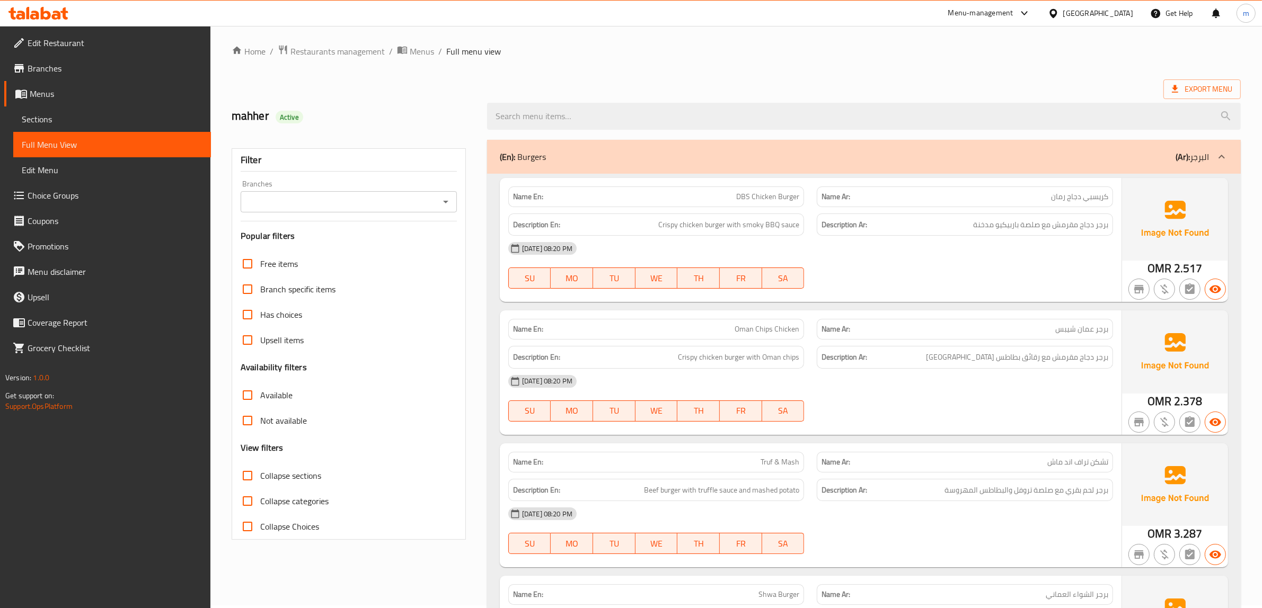
scroll to position [0, 0]
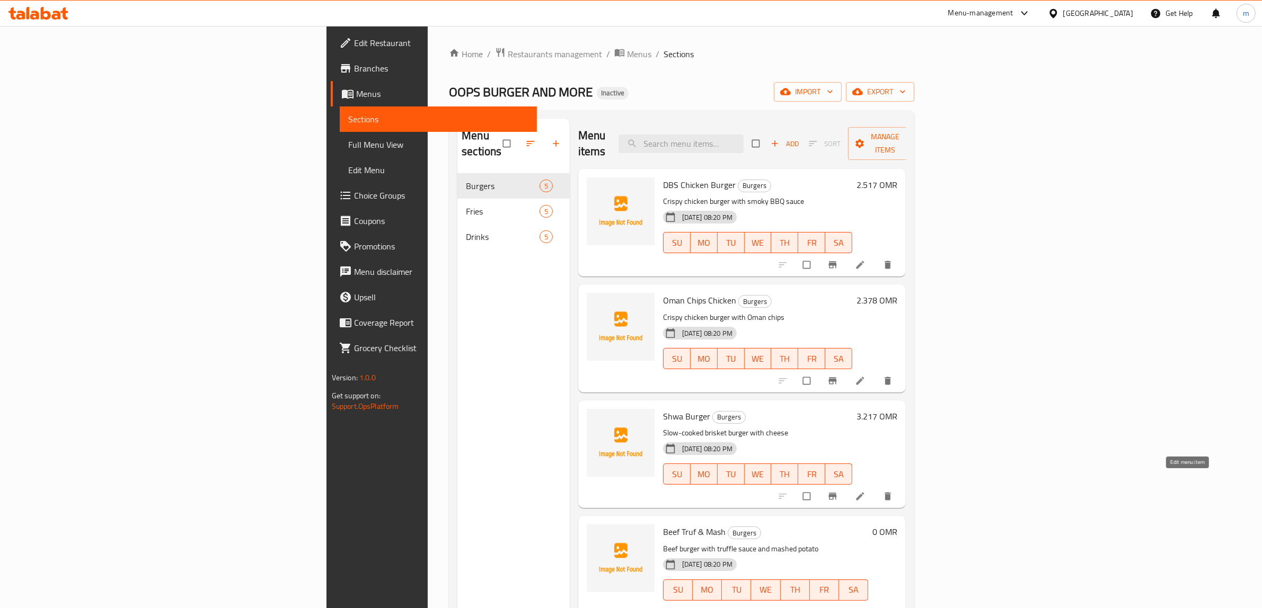
click at [865, 491] on icon at bounding box center [860, 496] width 11 height 11
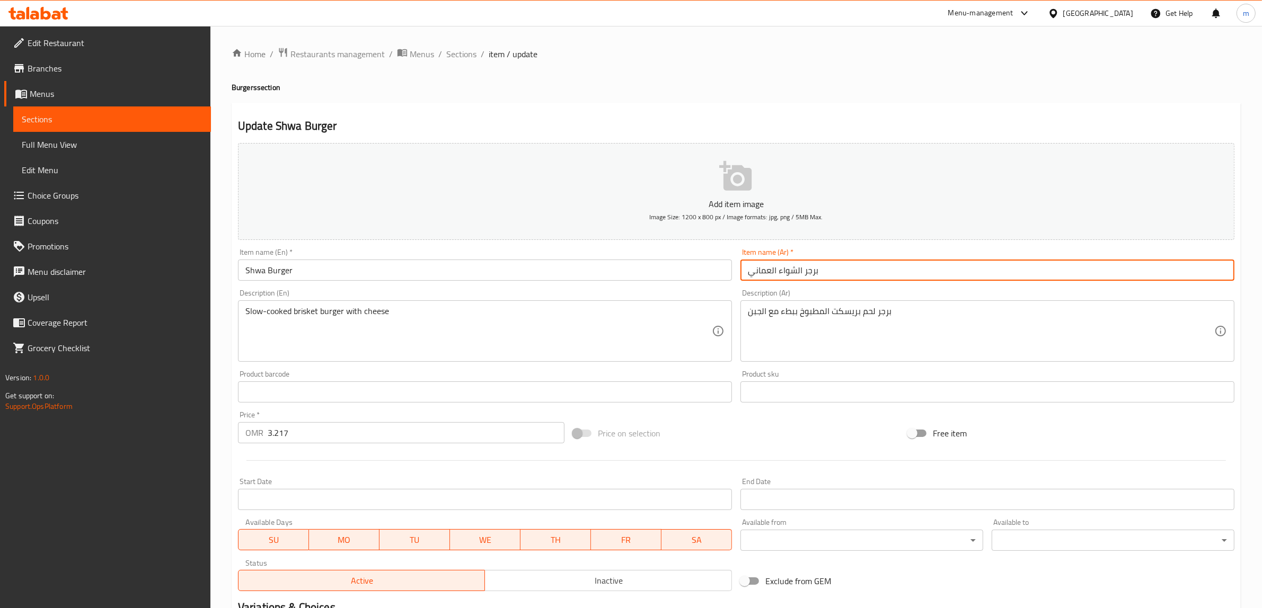
drag, startPoint x: 775, startPoint y: 273, endPoint x: 734, endPoint y: 278, distance: 41.1
click at [734, 278] on div "Add item image Image Size: 1200 x 800 px / Image formats: jpg, png / 5MB Max. I…" at bounding box center [736, 367] width 1005 height 457
type input "برجر الشواء"
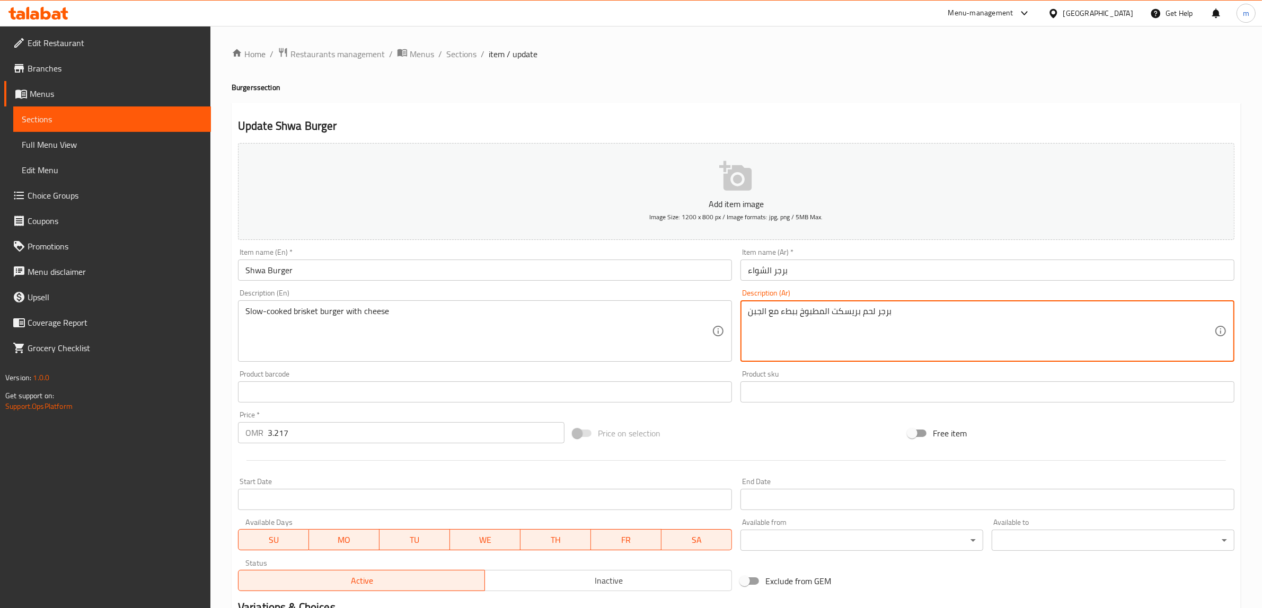
click at [863, 310] on textarea "برجر لحم بريسكت المطبوخ ببطء مع الجبن" at bounding box center [981, 331] width 466 height 50
click at [870, 313] on textarea "برجر لحم بريسكت المطبوخ ببطء مع الجبن" at bounding box center [981, 331] width 466 height 50
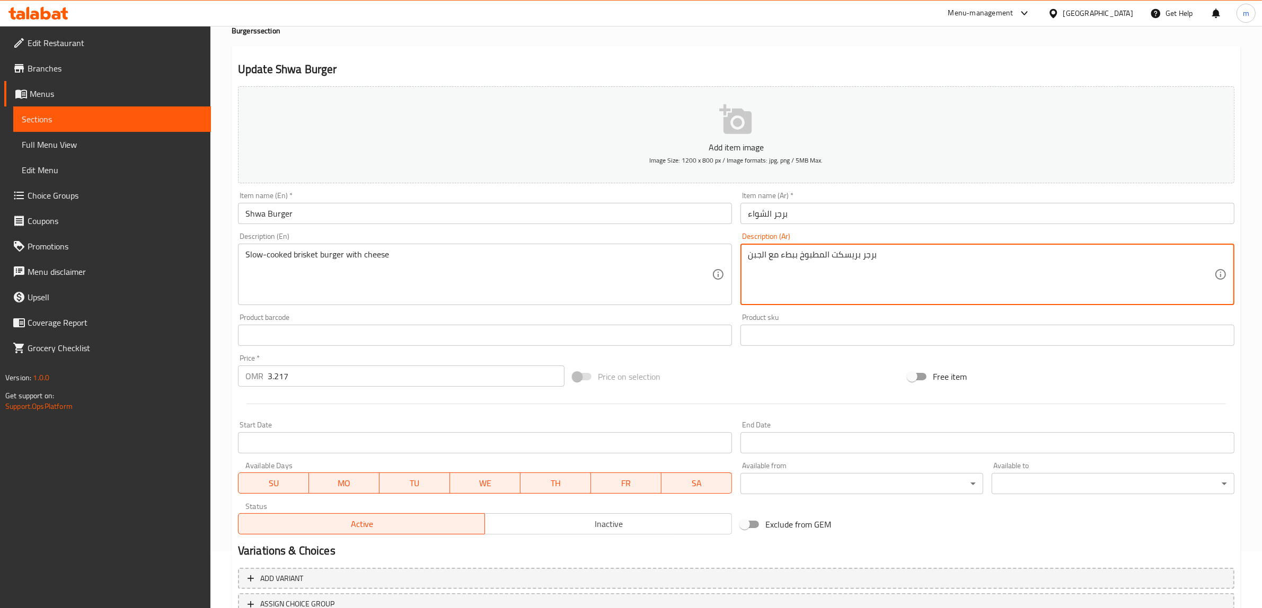
scroll to position [138, 0]
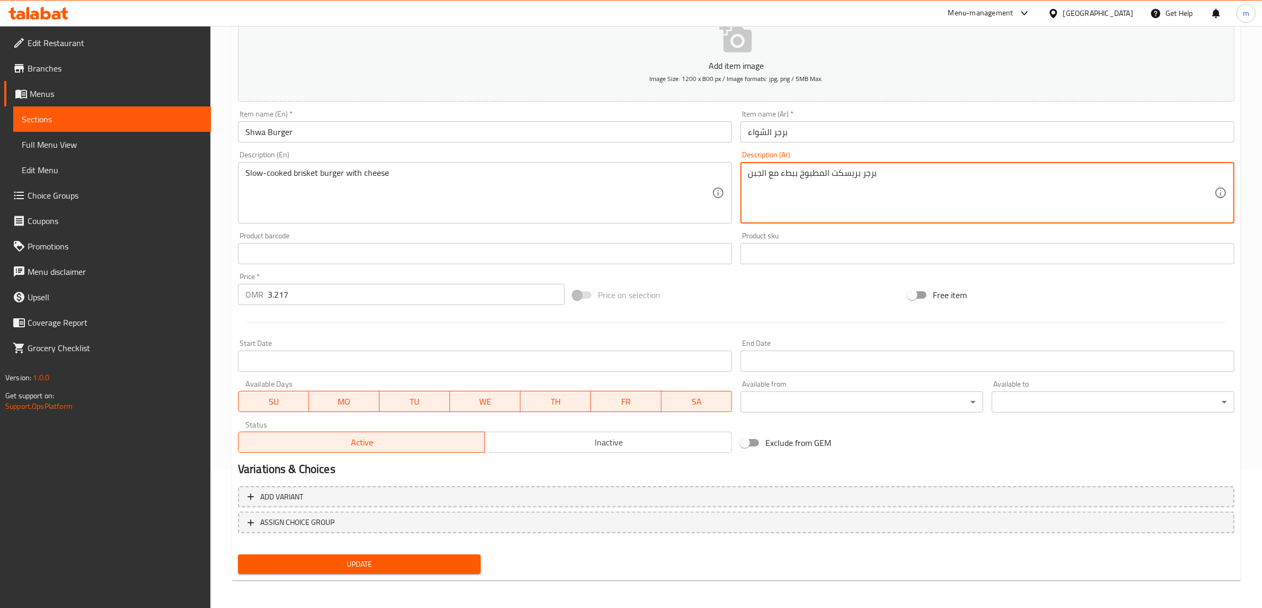
type textarea "برجر بريسكت المطبوخ ببطء مع الجبن"
click at [334, 558] on span "Update" at bounding box center [359, 564] width 226 height 13
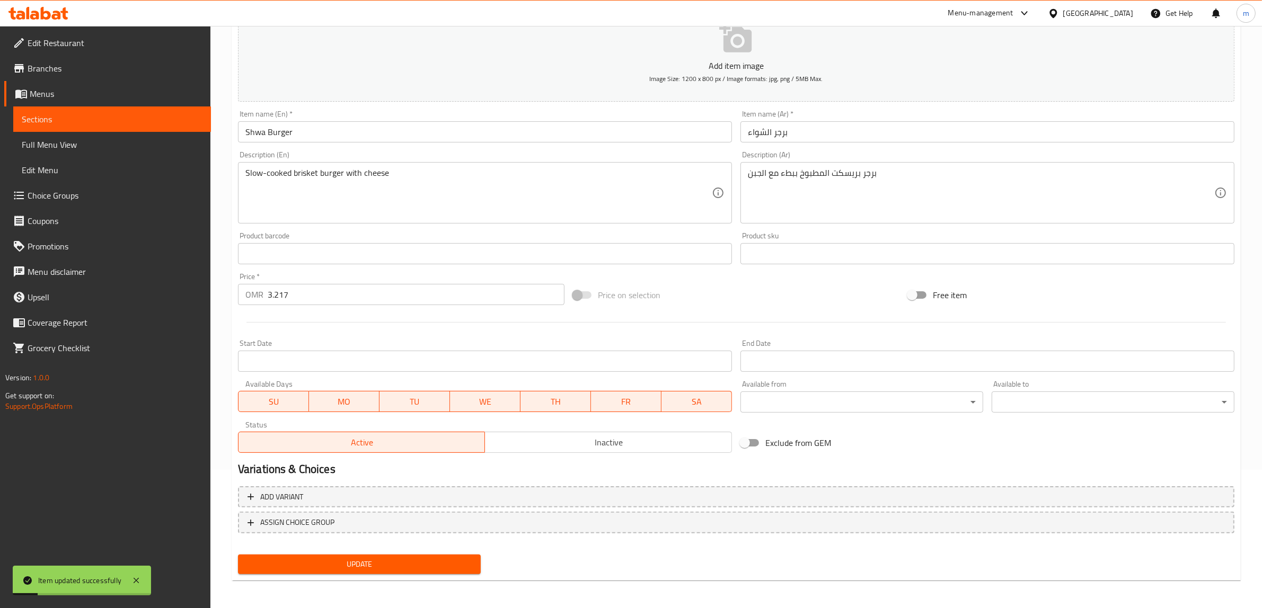
click at [103, 117] on span "Sections" at bounding box center [112, 119] width 181 height 13
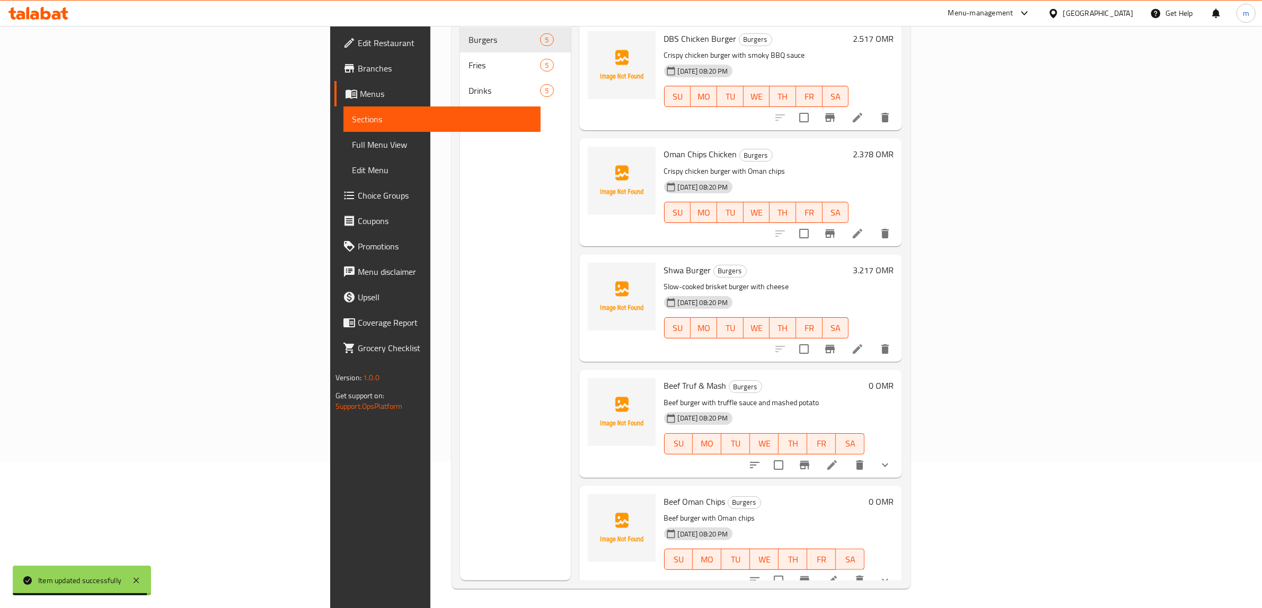
scroll to position [149, 0]
click at [847, 454] on li at bounding box center [832, 463] width 30 height 19
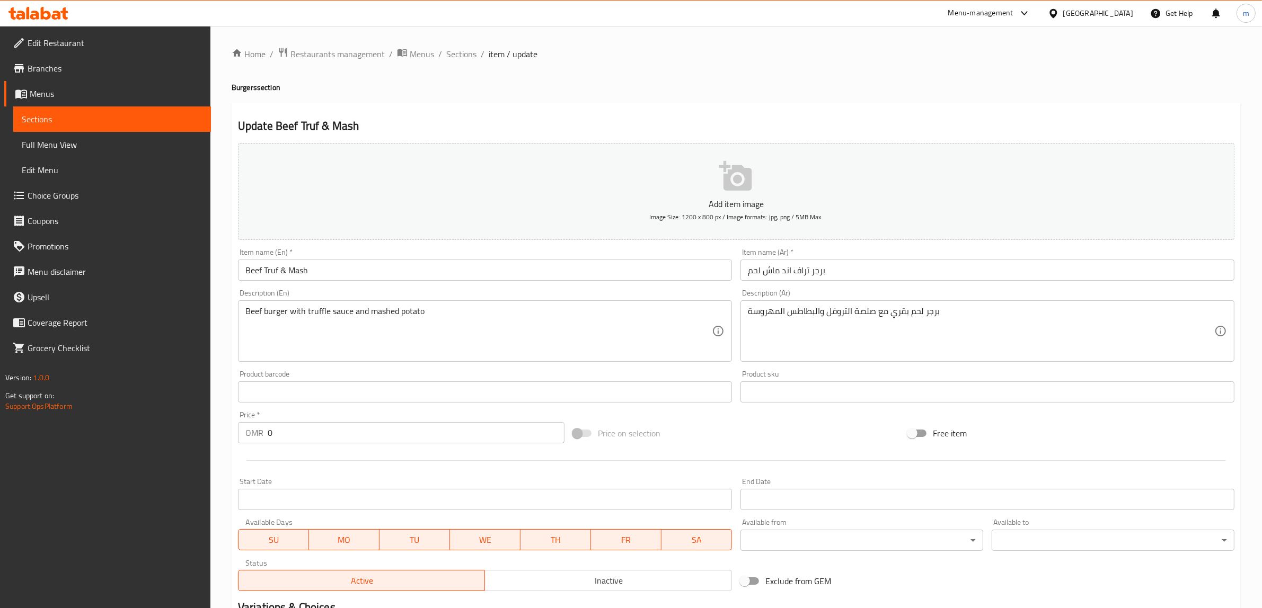
click at [822, 277] on input "برجر تراف اند ماش لحم" at bounding box center [987, 270] width 494 height 21
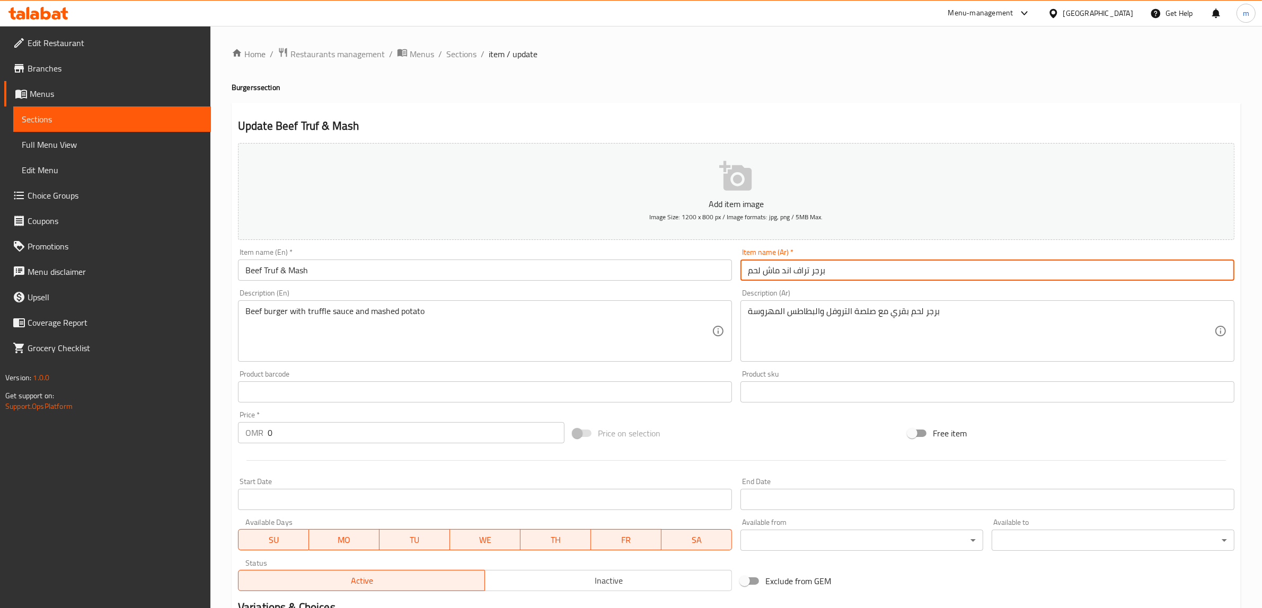
click at [822, 277] on input "برجر تراف اند ماش لحم" at bounding box center [987, 270] width 494 height 21
click at [825, 274] on input "تراف اند ماش لحم" at bounding box center [987, 270] width 494 height 21
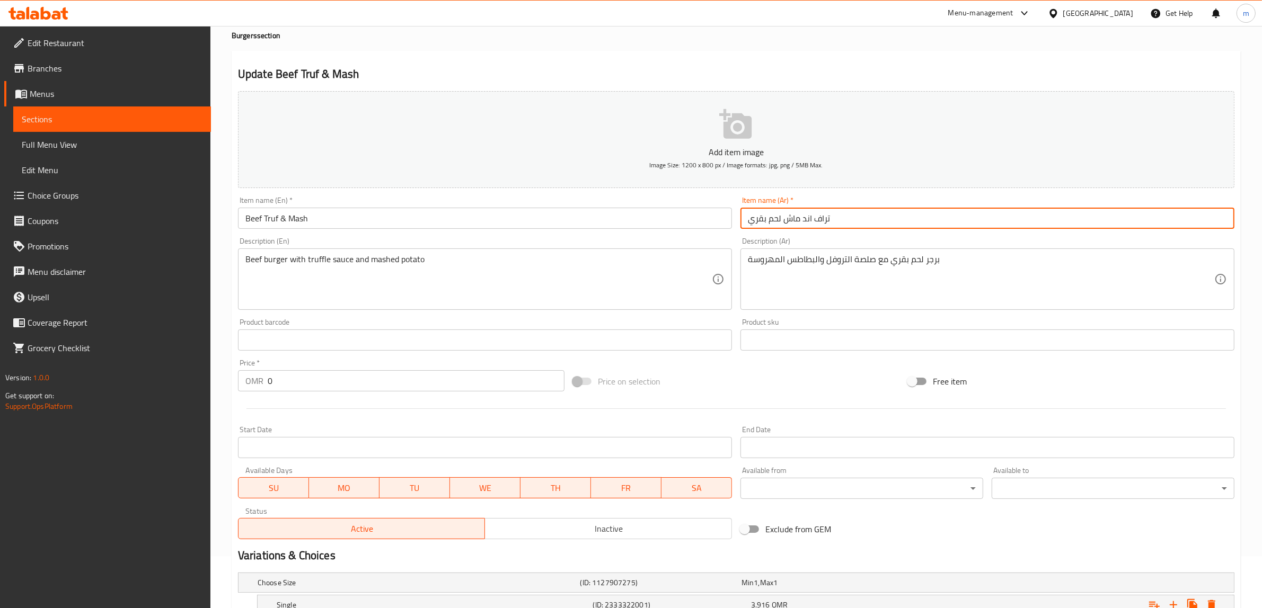
scroll to position [164, 0]
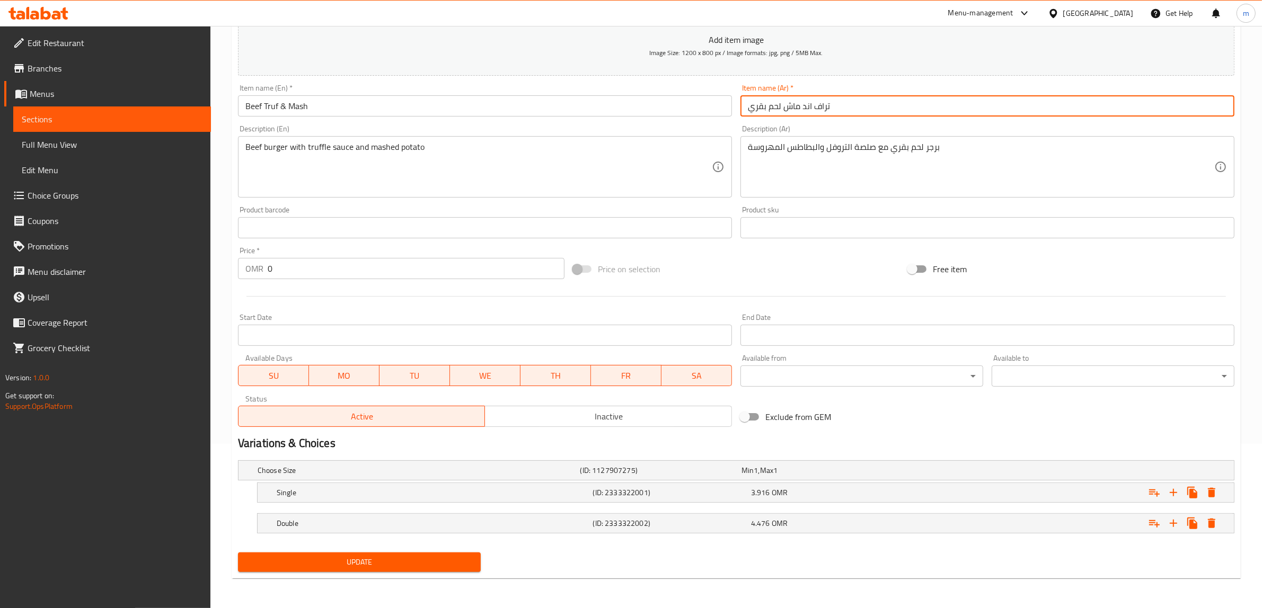
type input "تراف اند ماش لحم بقري"
click at [441, 570] on button "Update" at bounding box center [359, 563] width 243 height 20
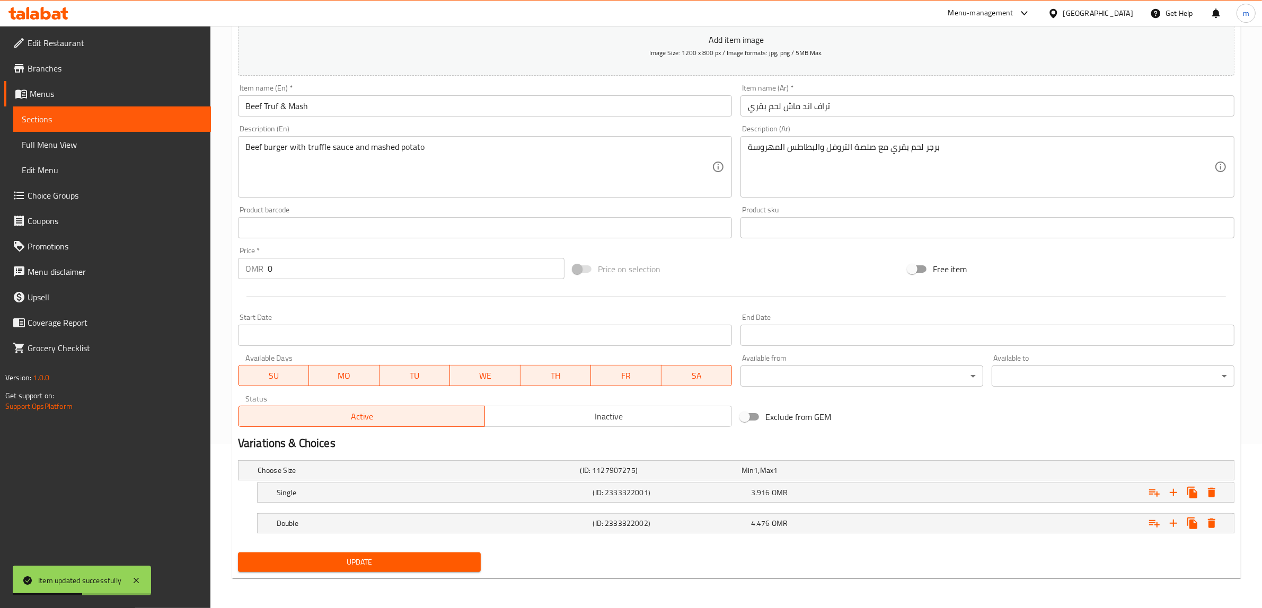
click at [110, 113] on span "Sections" at bounding box center [112, 119] width 181 height 13
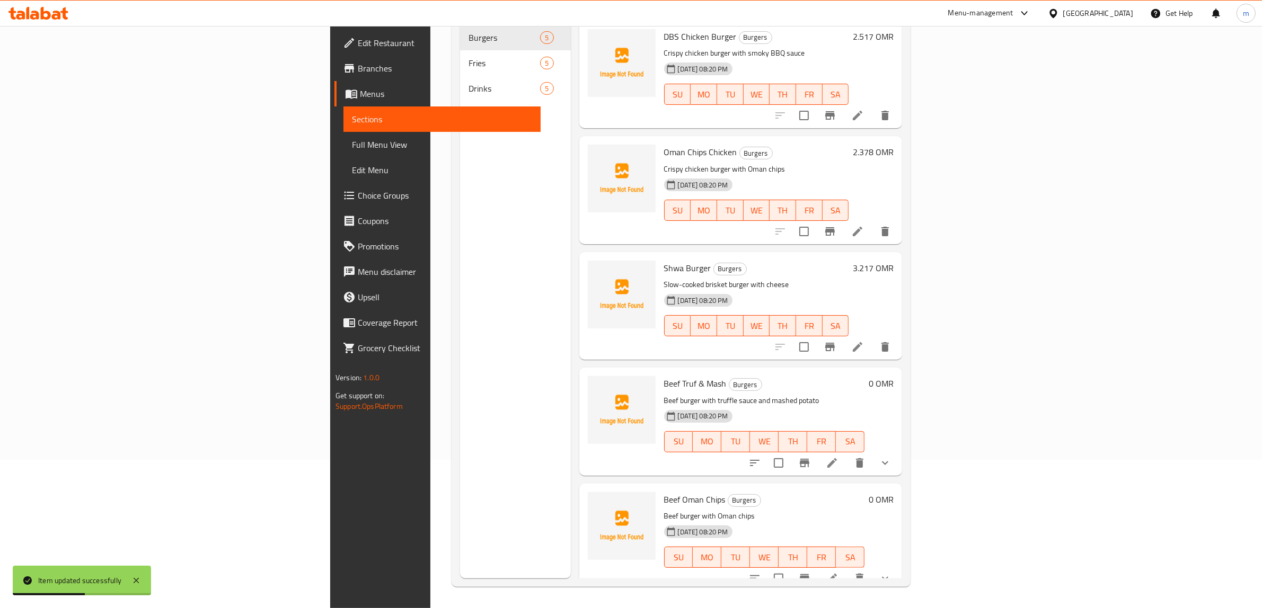
scroll to position [149, 0]
click at [837, 574] on icon at bounding box center [832, 579] width 10 height 10
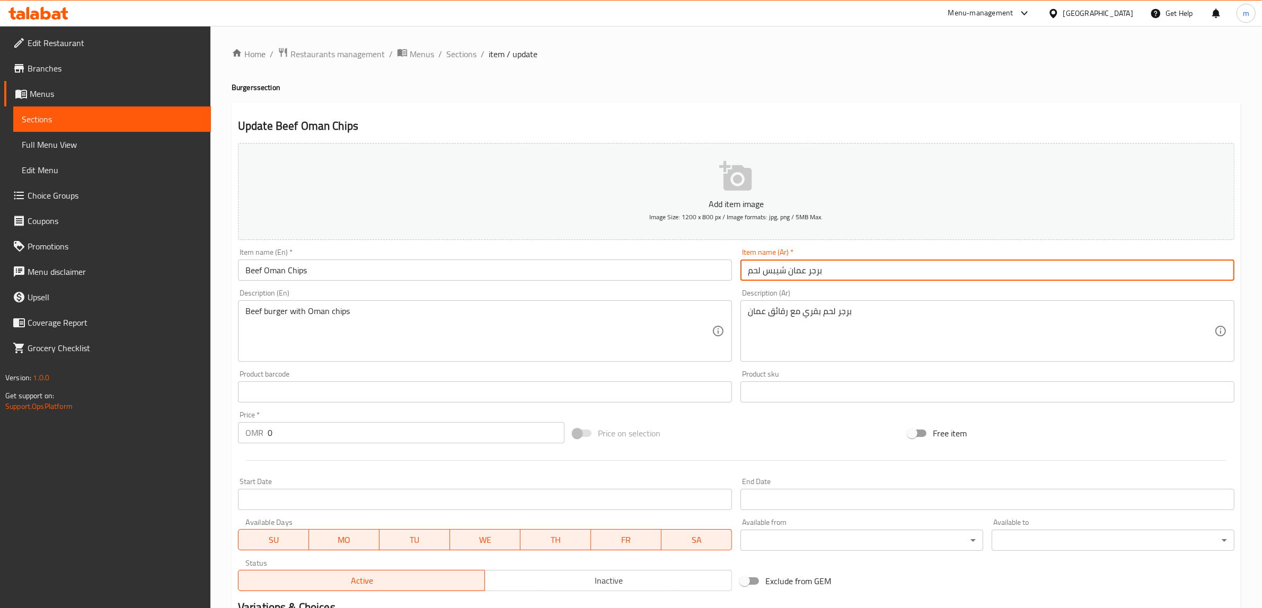
click at [830, 273] on input "برجر عمان شيبس لحم" at bounding box center [987, 270] width 494 height 21
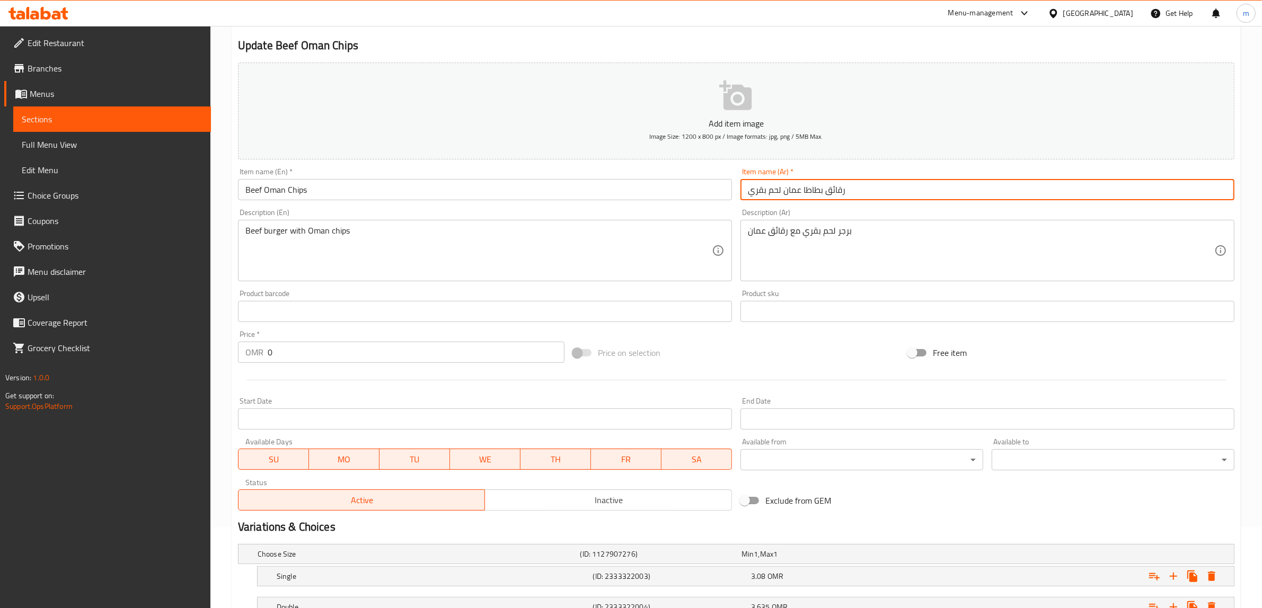
scroll to position [164, 0]
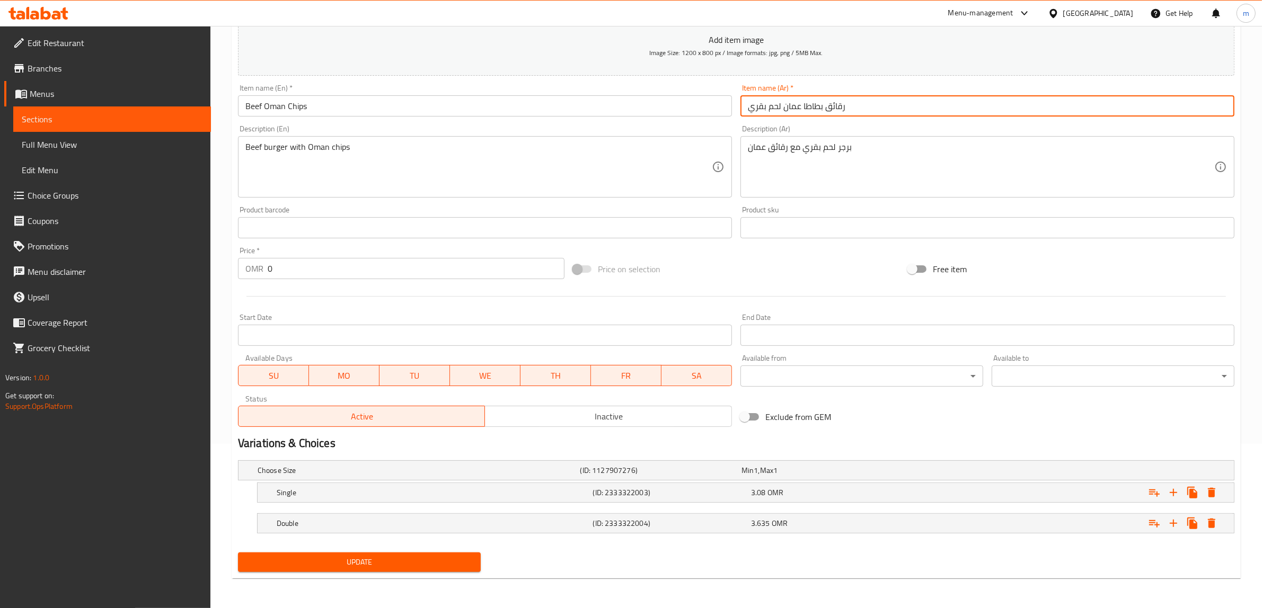
type input "رقائق بطاطا عمان لحم بقري"
click at [436, 563] on span "Update" at bounding box center [359, 562] width 226 height 13
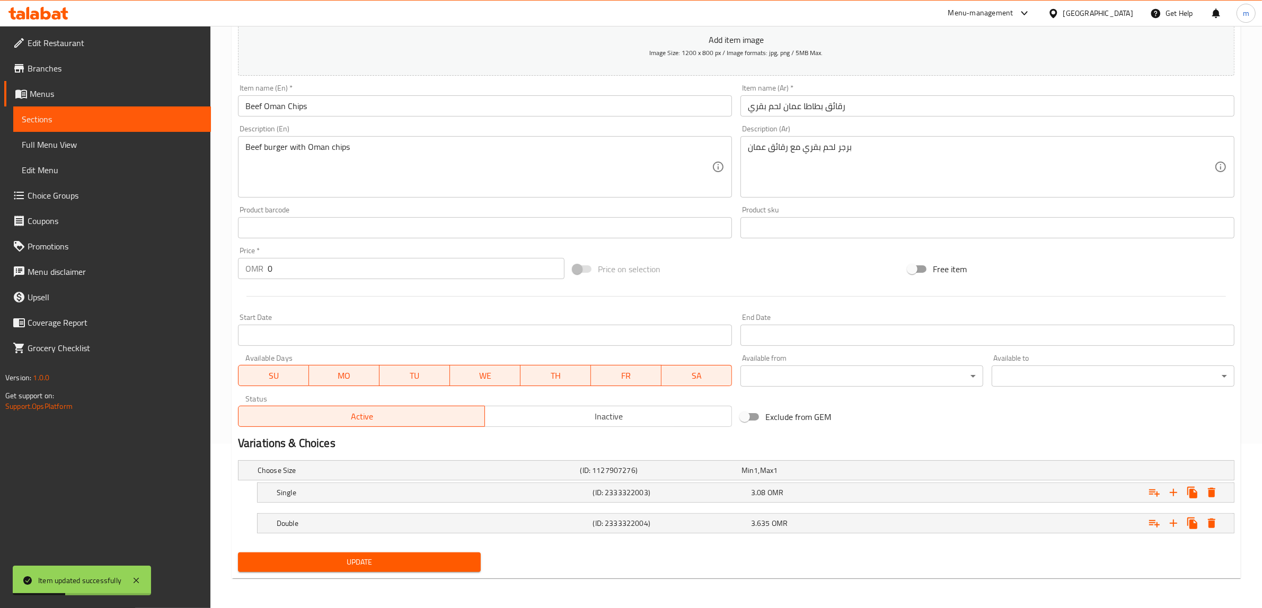
click at [86, 120] on span "Sections" at bounding box center [112, 119] width 181 height 13
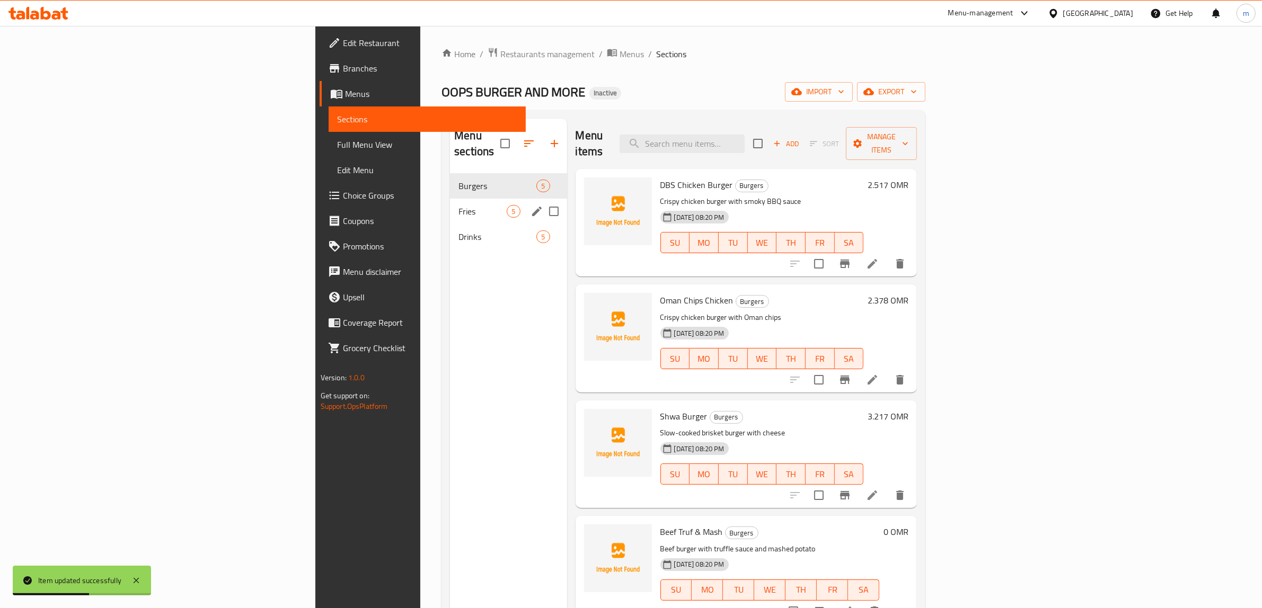
click at [450, 205] on div "Fries 5" at bounding box center [508, 211] width 117 height 25
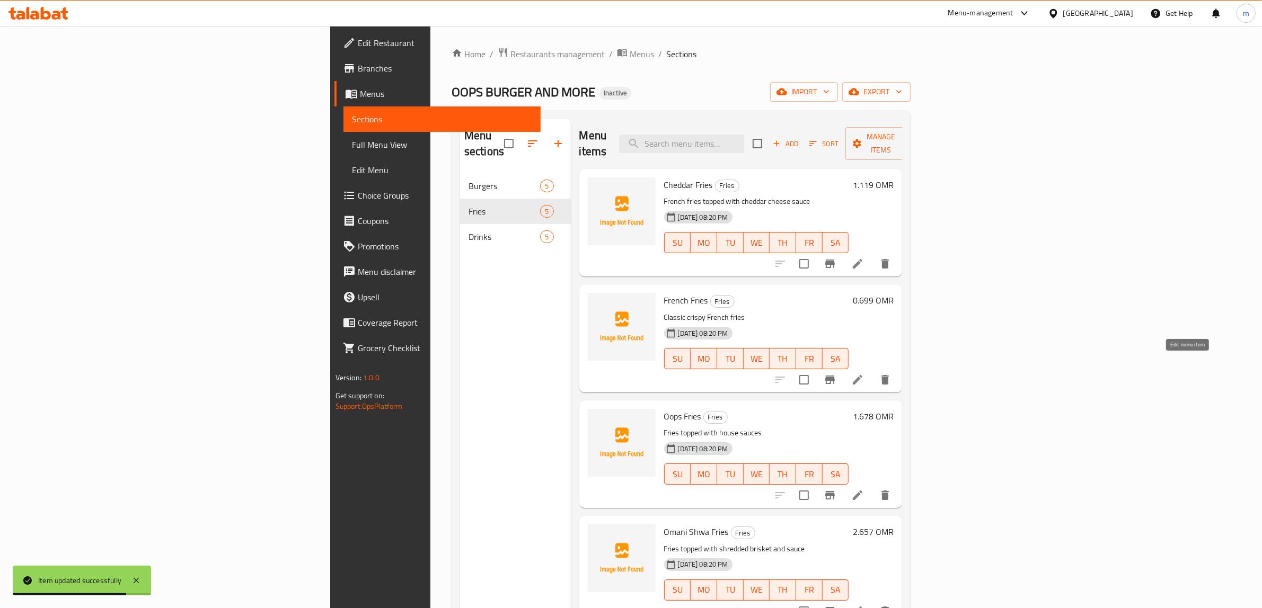
click at [864, 374] on icon at bounding box center [857, 380] width 13 height 13
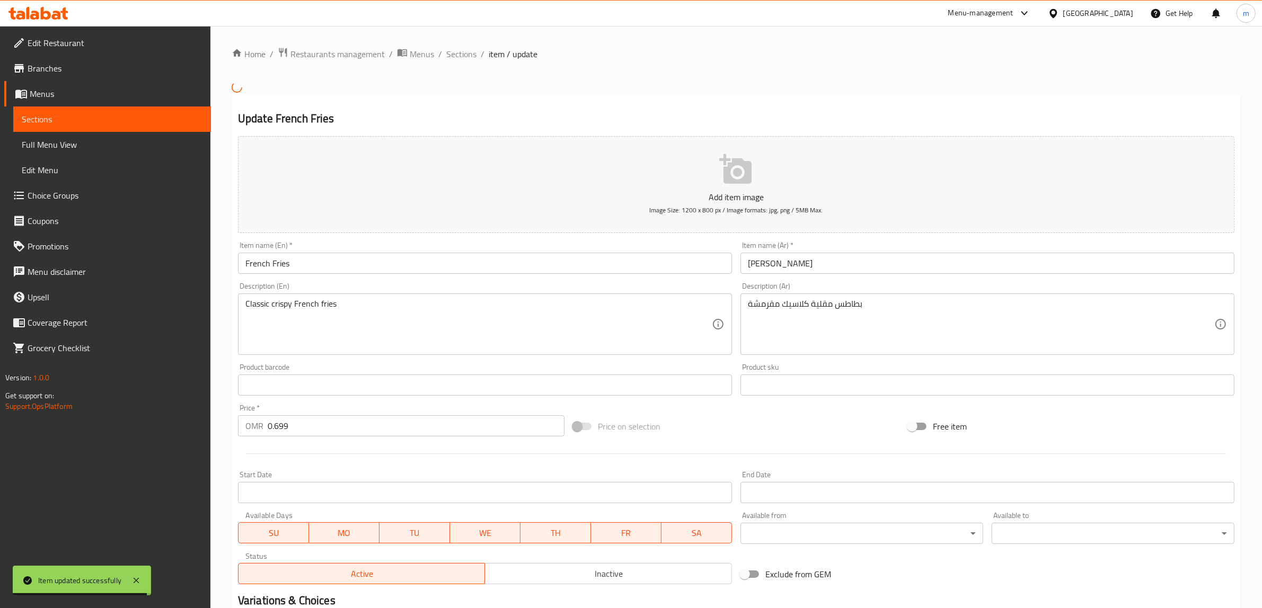
click at [395, 266] on input "French Fries" at bounding box center [485, 263] width 494 height 21
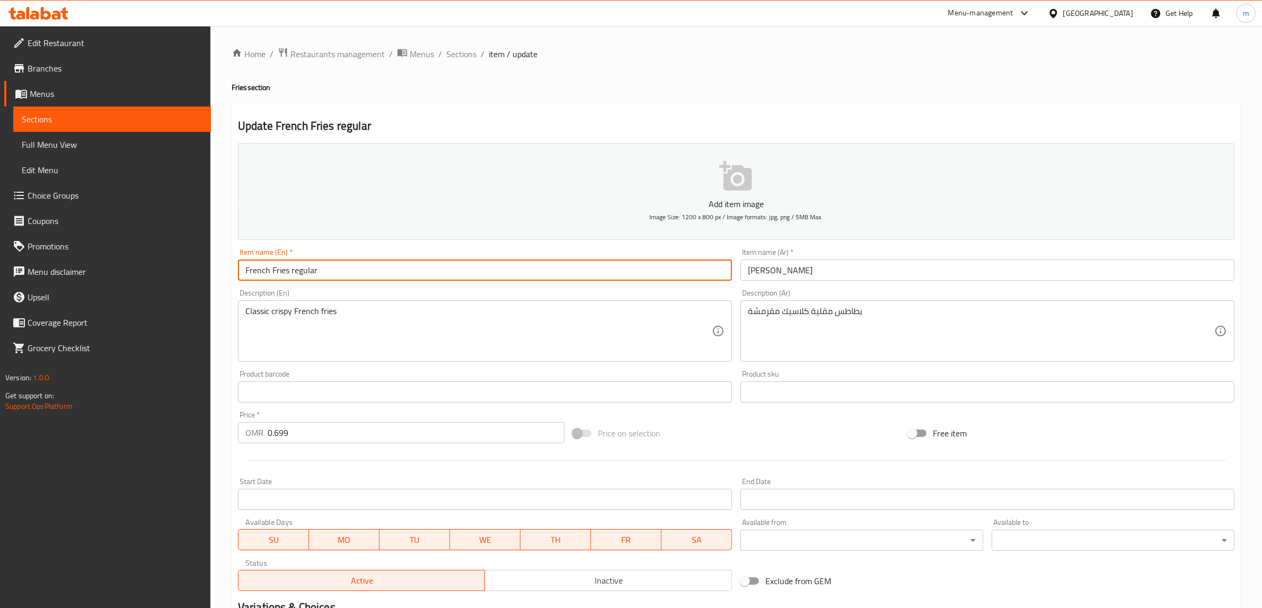
type input "French Fries regular"
click at [838, 268] on input "فرايز عادي" at bounding box center [987, 270] width 494 height 21
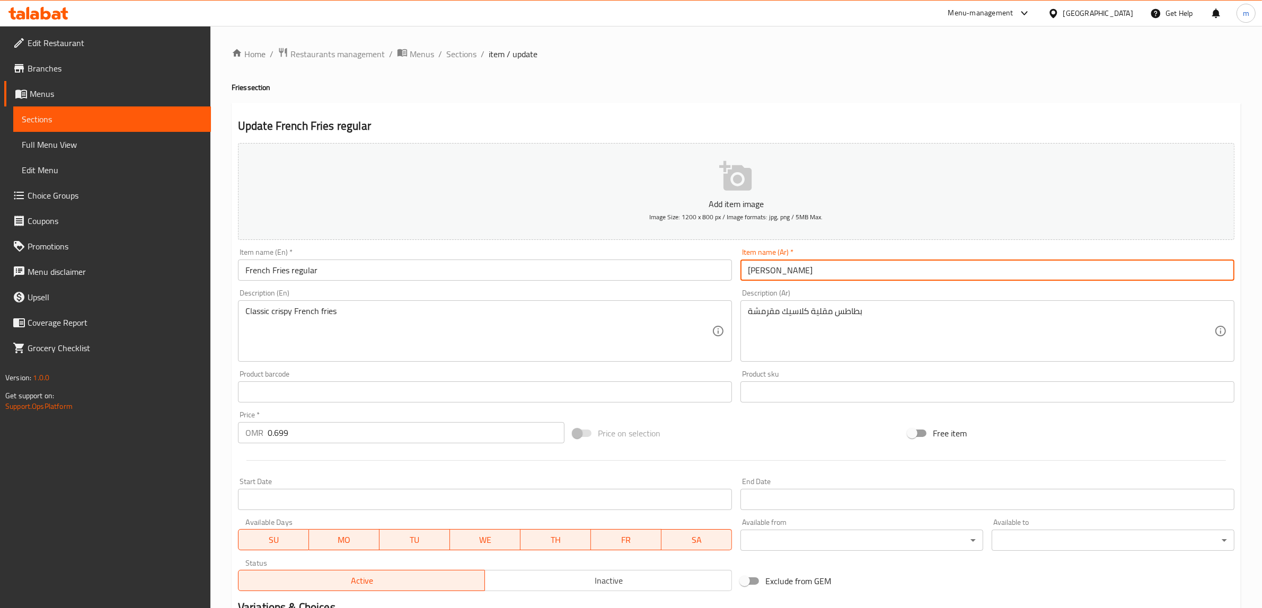
click at [745, 270] on input "فرايز عادي" at bounding box center [987, 270] width 494 height 21
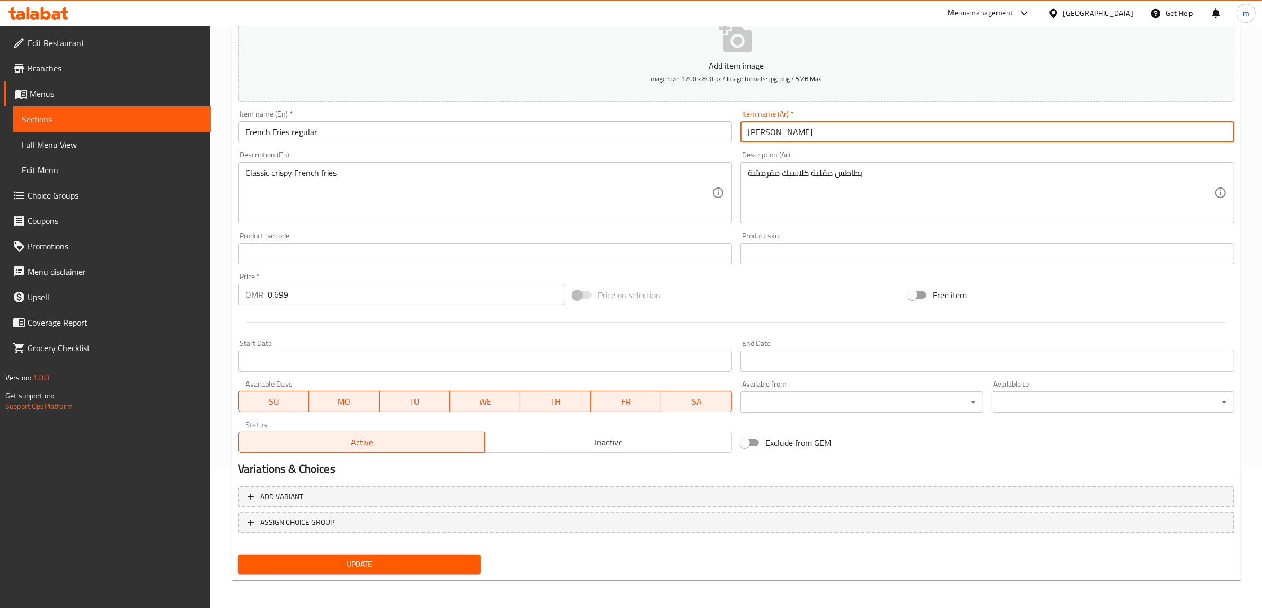
type input "[PERSON_NAME]"
click at [372, 562] on span "Update" at bounding box center [359, 564] width 226 height 13
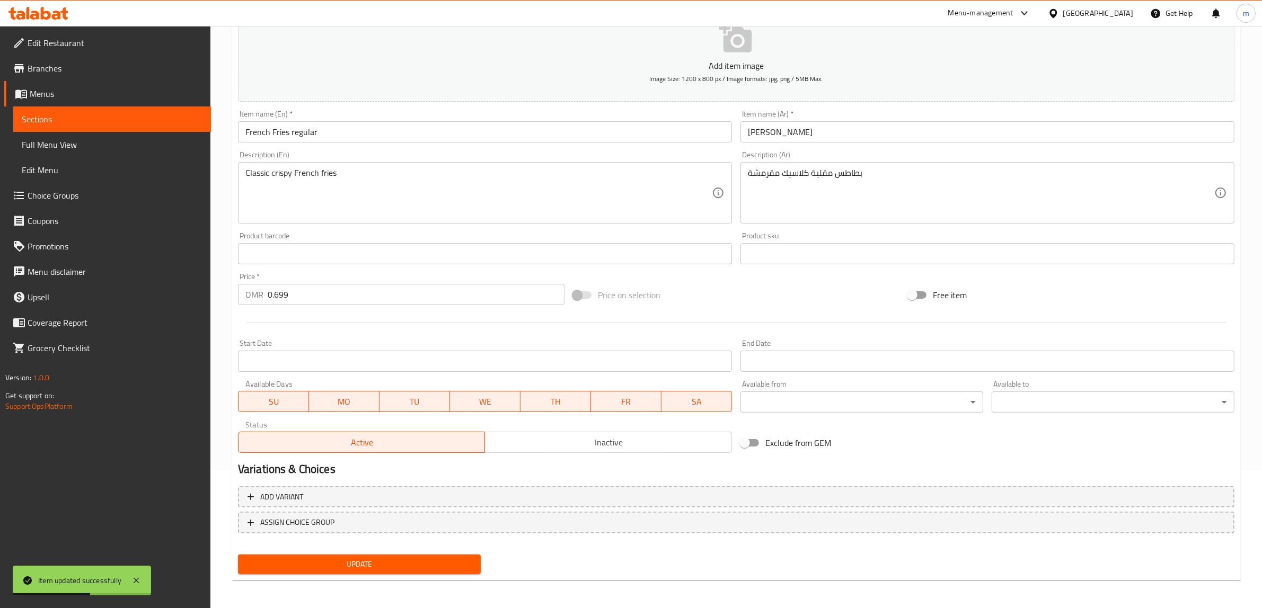
click at [56, 118] on span "Sections" at bounding box center [112, 119] width 181 height 13
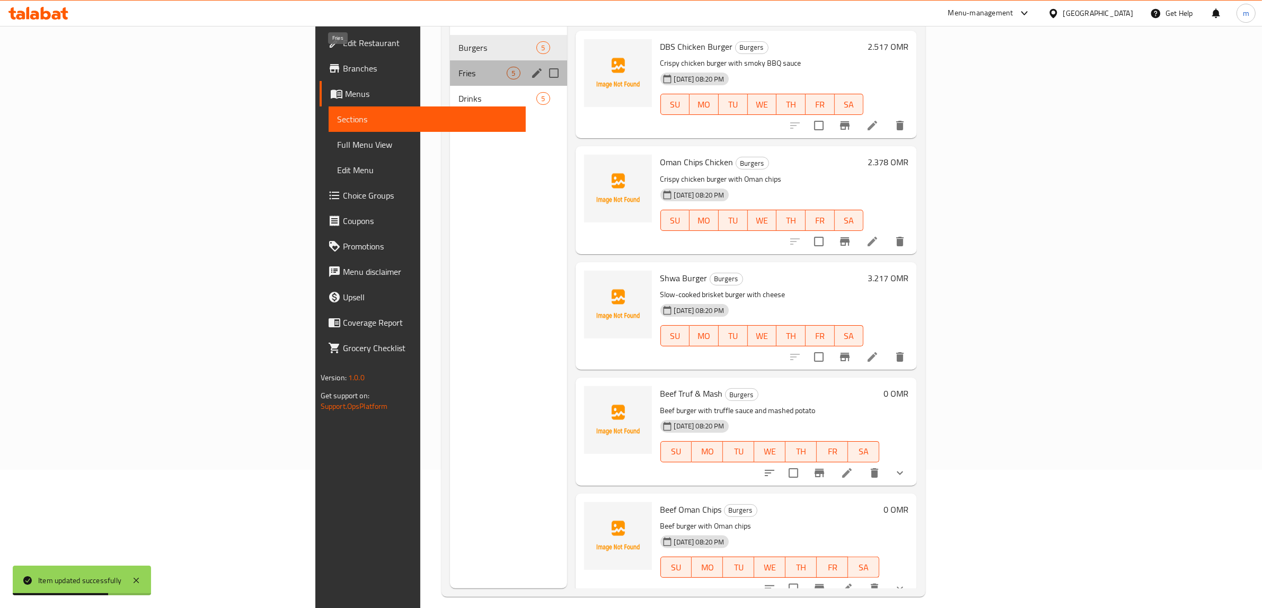
click at [458, 67] on span "Fries" at bounding box center [482, 73] width 48 height 13
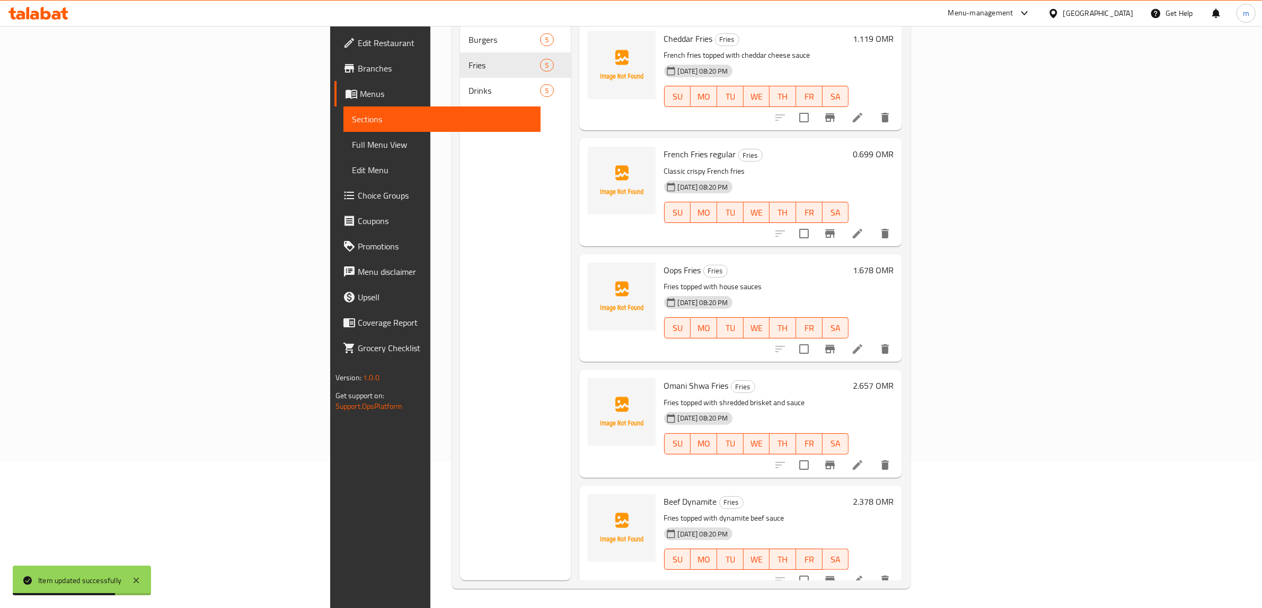
scroll to position [149, 0]
click at [862, 574] on icon at bounding box center [858, 579] width 10 height 10
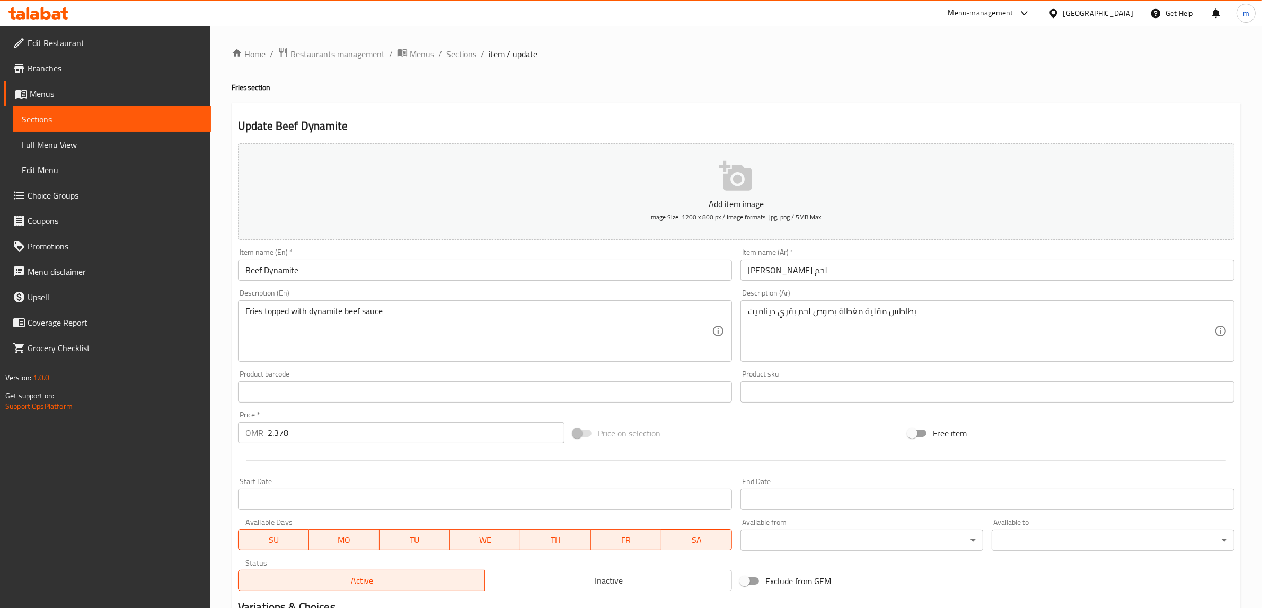
click at [748, 272] on input "فرايز داينمايت لحم" at bounding box center [987, 270] width 494 height 21
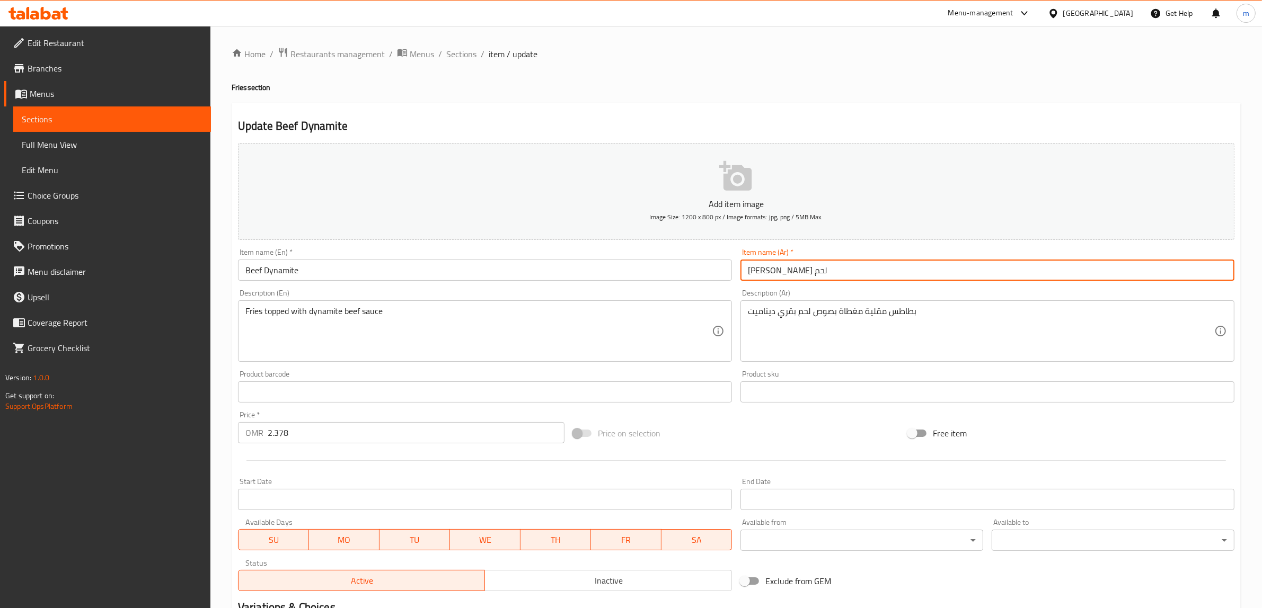
click at [825, 280] on input "فرايز داينمايت لحم" at bounding box center [987, 270] width 494 height 21
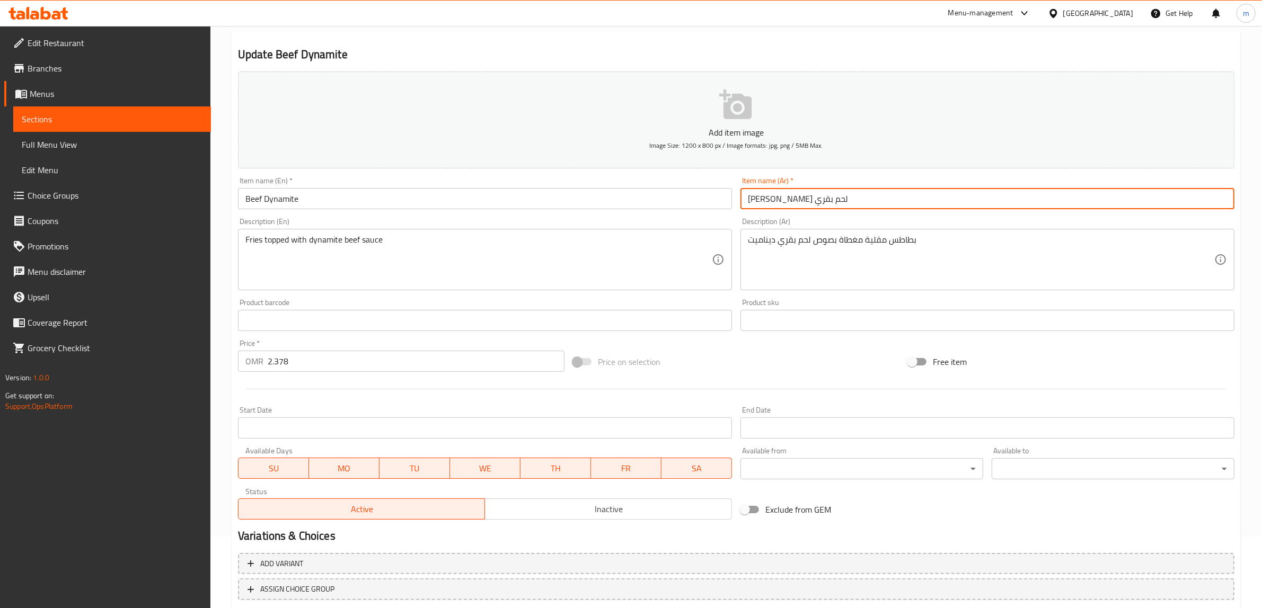
scroll to position [138, 0]
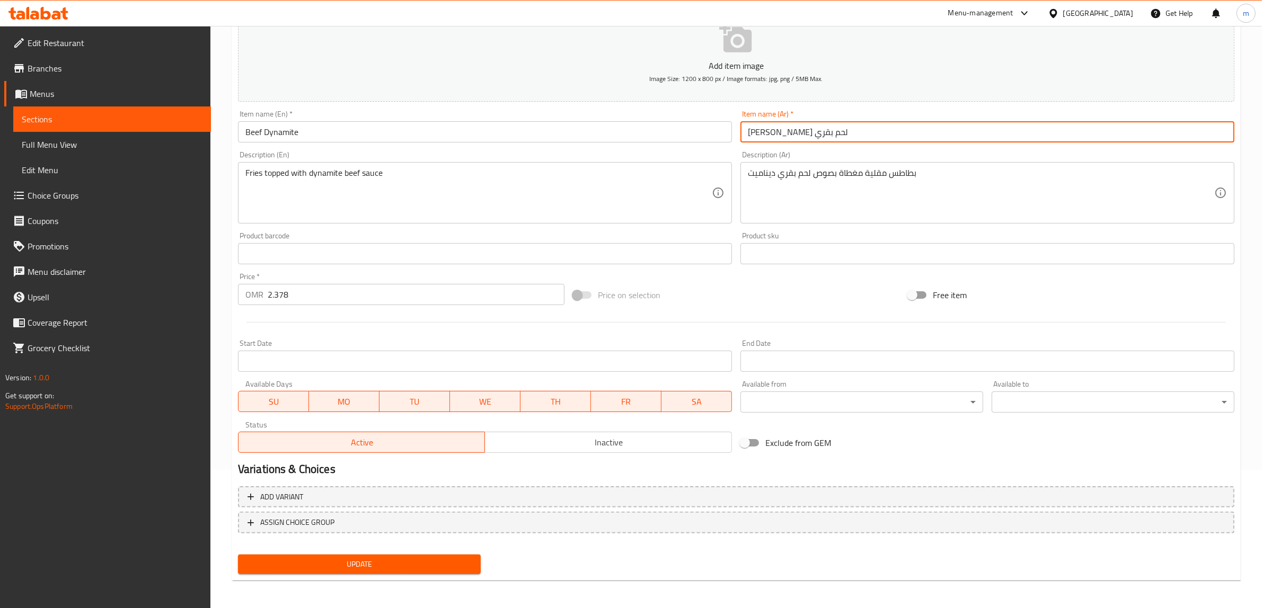
type input "[PERSON_NAME] لحم بقري"
click at [360, 560] on span "Update" at bounding box center [359, 564] width 226 height 13
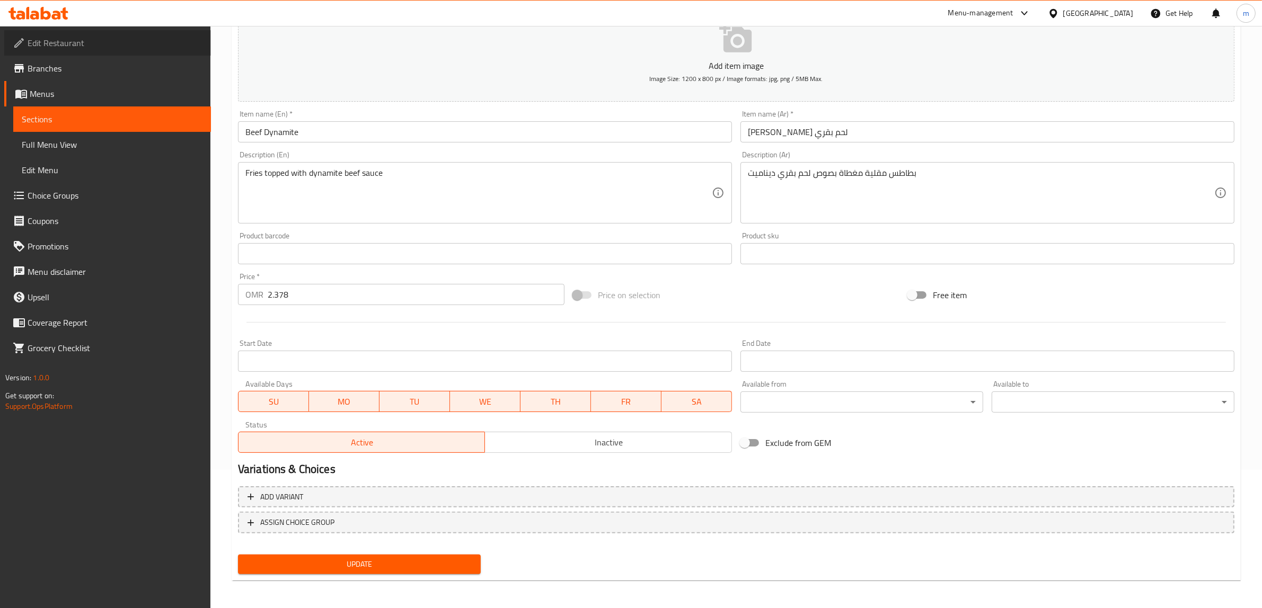
click at [125, 42] on span "Edit Restaurant" at bounding box center [115, 43] width 175 height 13
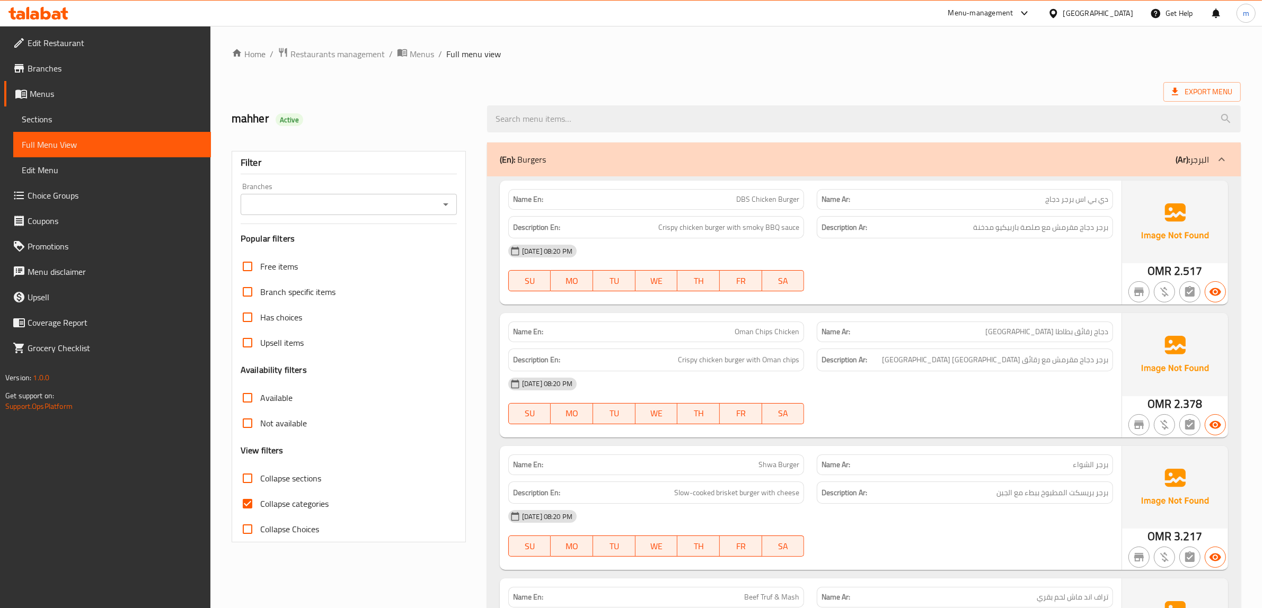
click at [249, 501] on input "Collapse categories" at bounding box center [247, 503] width 25 height 25
checkbox input "false"
click at [1206, 89] on span "Export Menu" at bounding box center [1202, 91] width 60 height 13
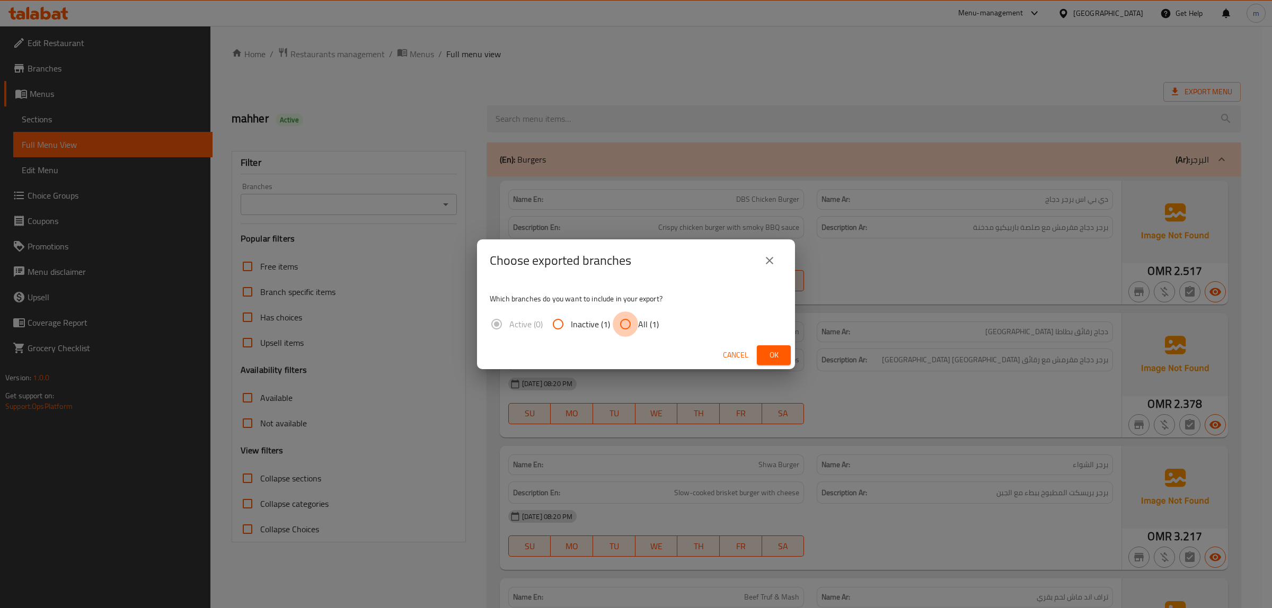
click at [636, 317] on input "All (1)" at bounding box center [625, 324] width 25 height 25
radio input "true"
click at [779, 357] on span "Ok" at bounding box center [773, 355] width 17 height 13
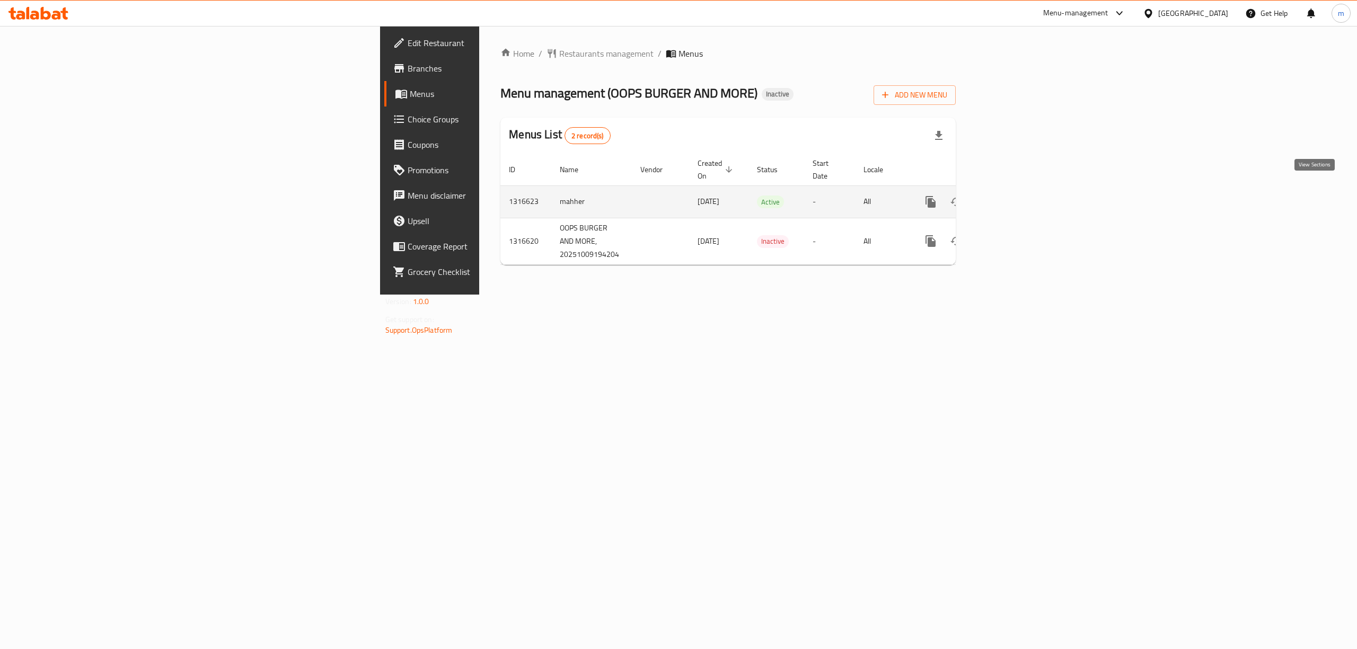
click at [1013, 196] on icon "enhanced table" at bounding box center [1006, 202] width 13 height 13
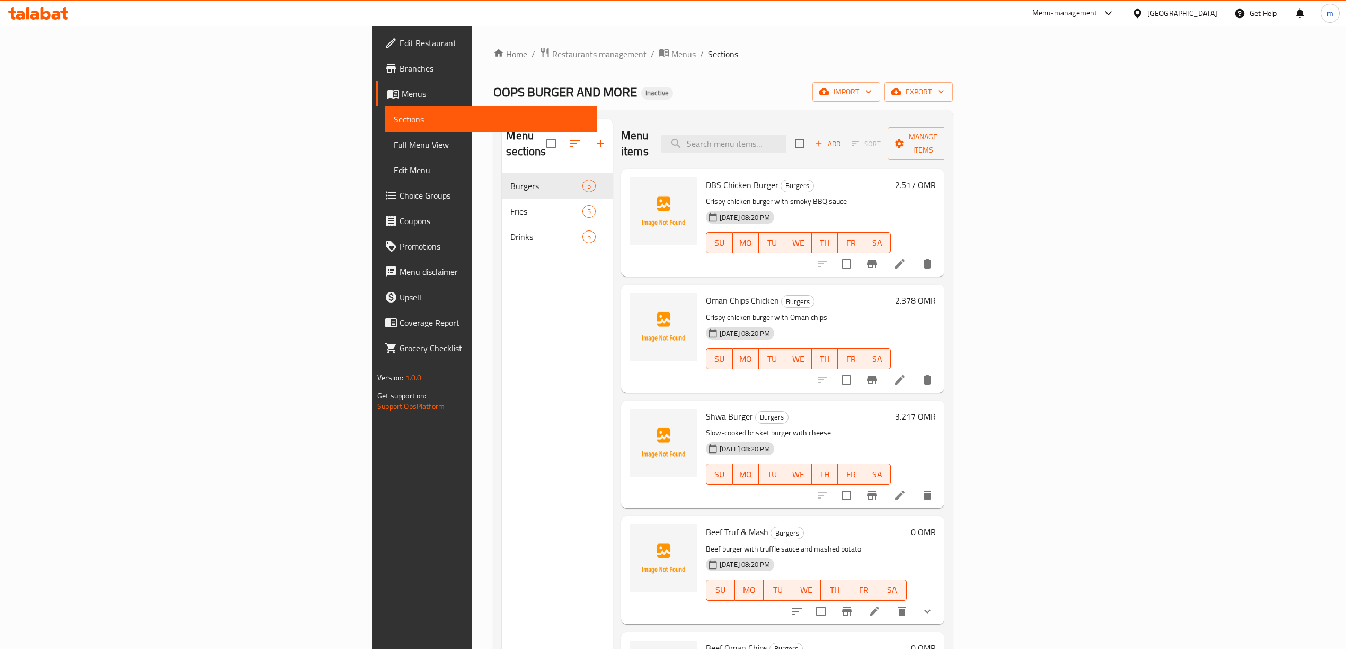
click at [394, 143] on span "Full Menu View" at bounding box center [491, 144] width 194 height 13
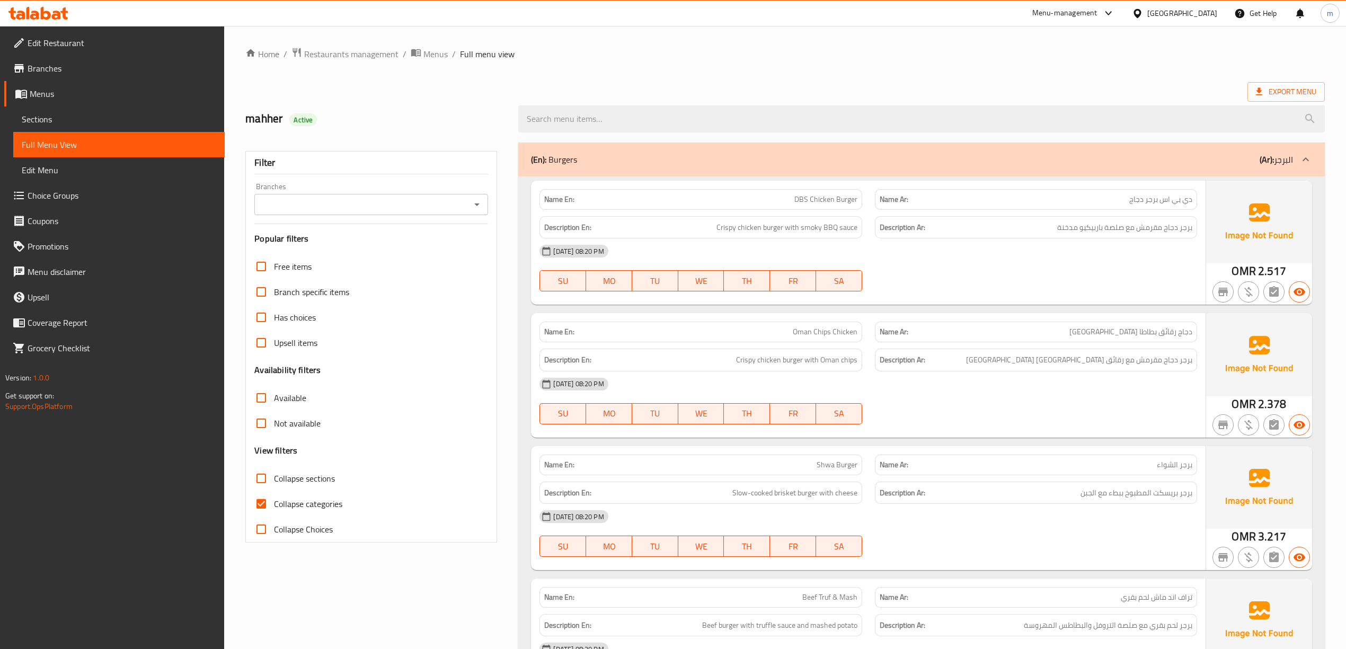
click at [282, 510] on span "Collapse categories" at bounding box center [308, 504] width 68 height 13
click at [274, 510] on input "Collapse categories" at bounding box center [261, 503] width 25 height 25
checkbox input "false"
click at [823, 198] on span "DBS Chicken Burger" at bounding box center [825, 199] width 63 height 11
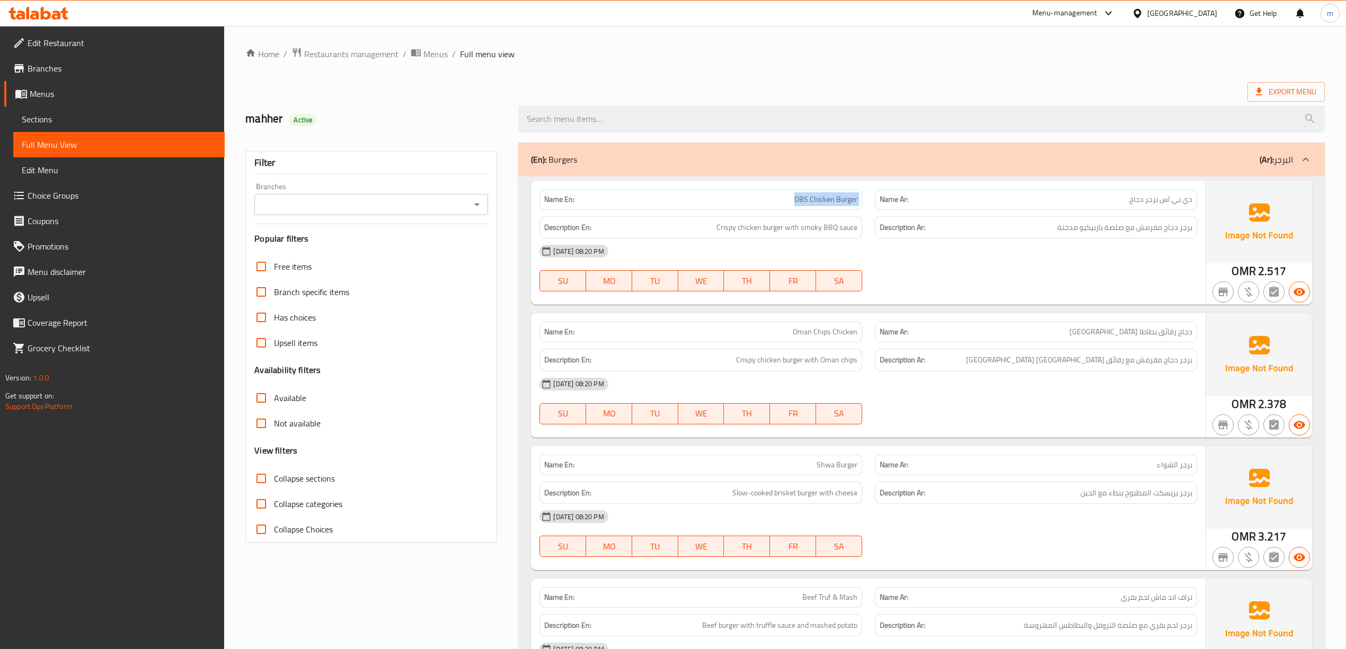
click at [823, 198] on span "DBS Chicken Burger" at bounding box center [825, 199] width 63 height 11
copy span "DBS Chicken Burger"
click at [1060, 276] on div "09-10-2025 08:20 PM SU MO TU WE TH FR SA" at bounding box center [868, 267] width 670 height 59
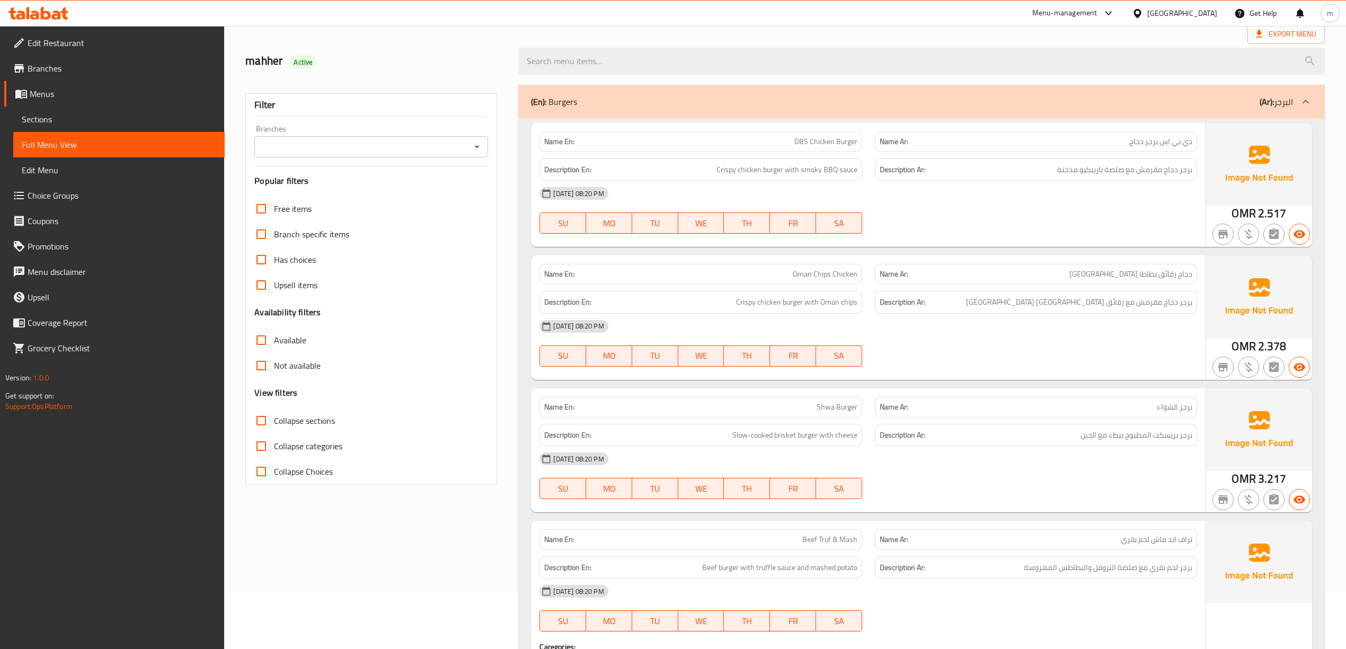
scroll to position [141, 0]
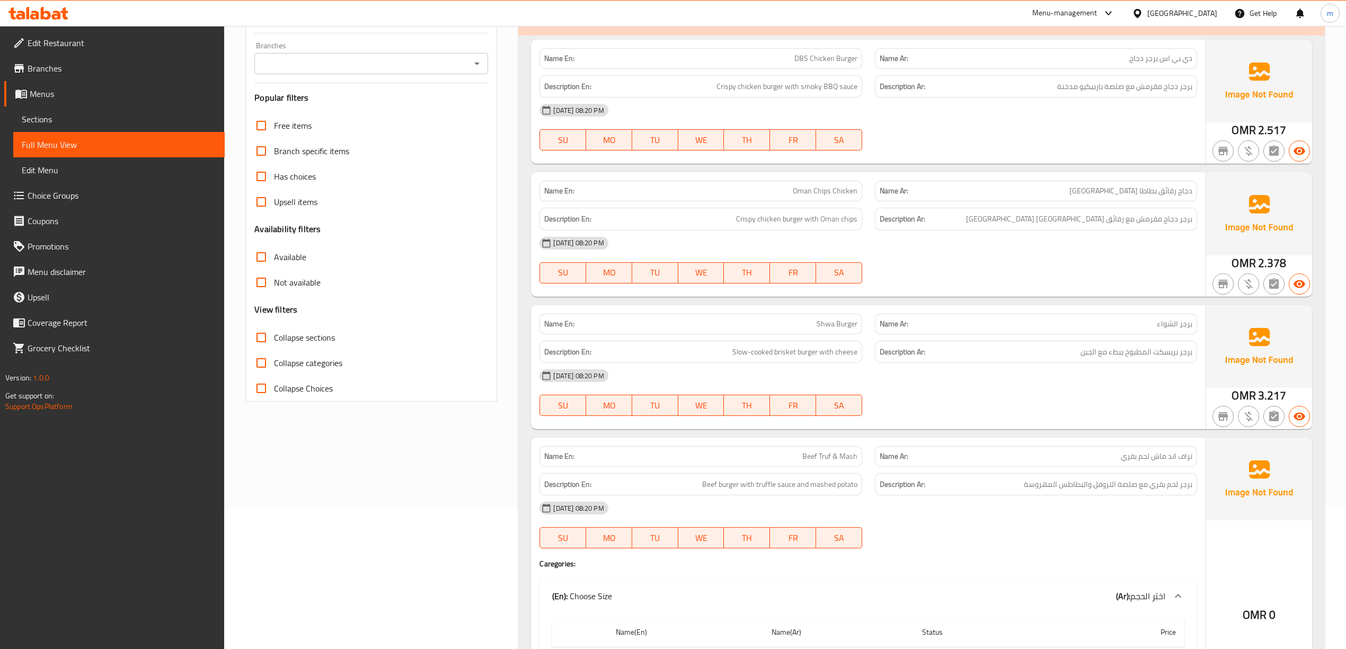
click at [843, 326] on span "Shwa Burger" at bounding box center [837, 323] width 41 height 11
copy span "Shwa Burger"
click at [1168, 466] on div "Name Ar: تراف اند ماش لحم بقري" at bounding box center [1036, 456] width 322 height 21
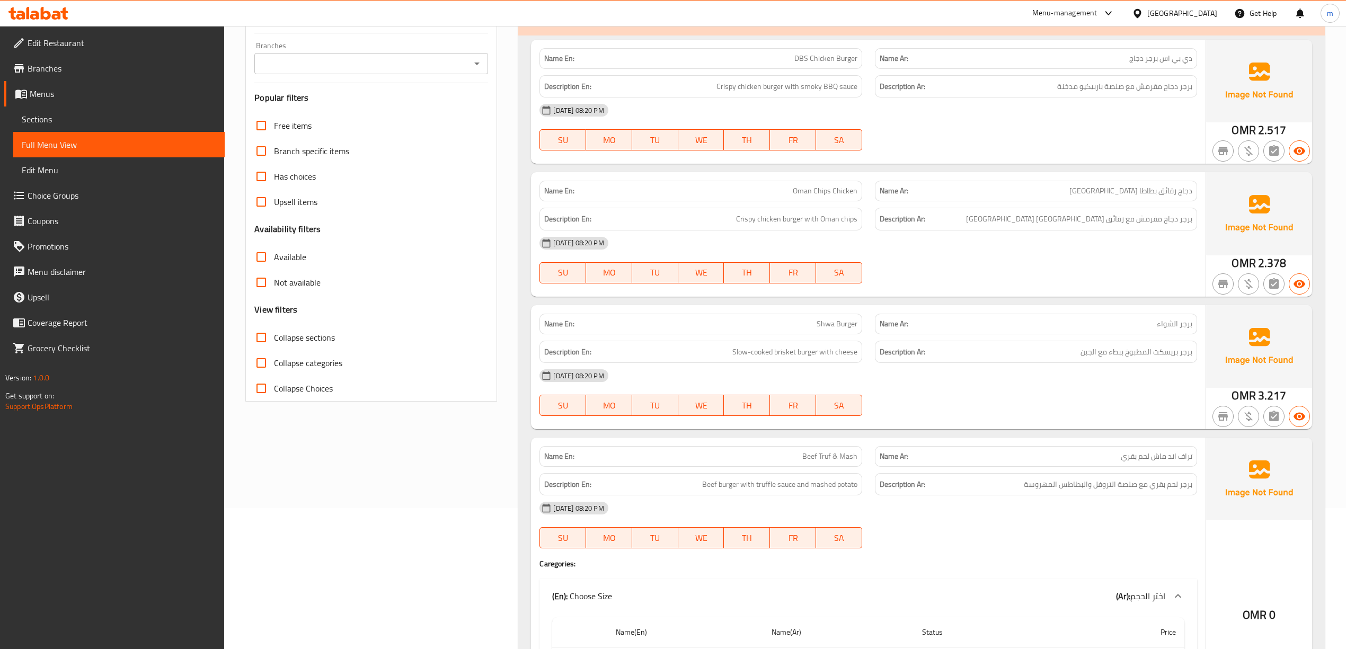
click at [833, 460] on span "Beef Truf & Mash" at bounding box center [829, 456] width 55 height 11
copy span "Beef Truf & Mash"
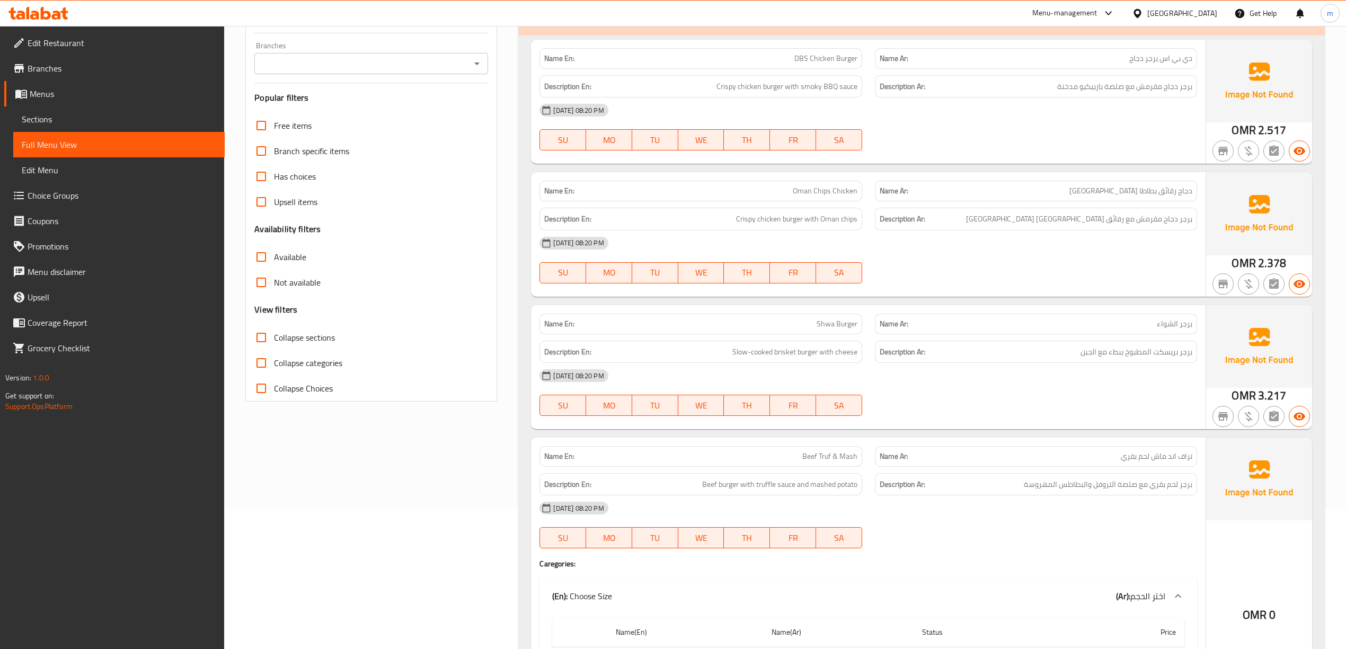
click at [1041, 502] on div "[DATE] 08:20 PM" at bounding box center [868, 507] width 670 height 25
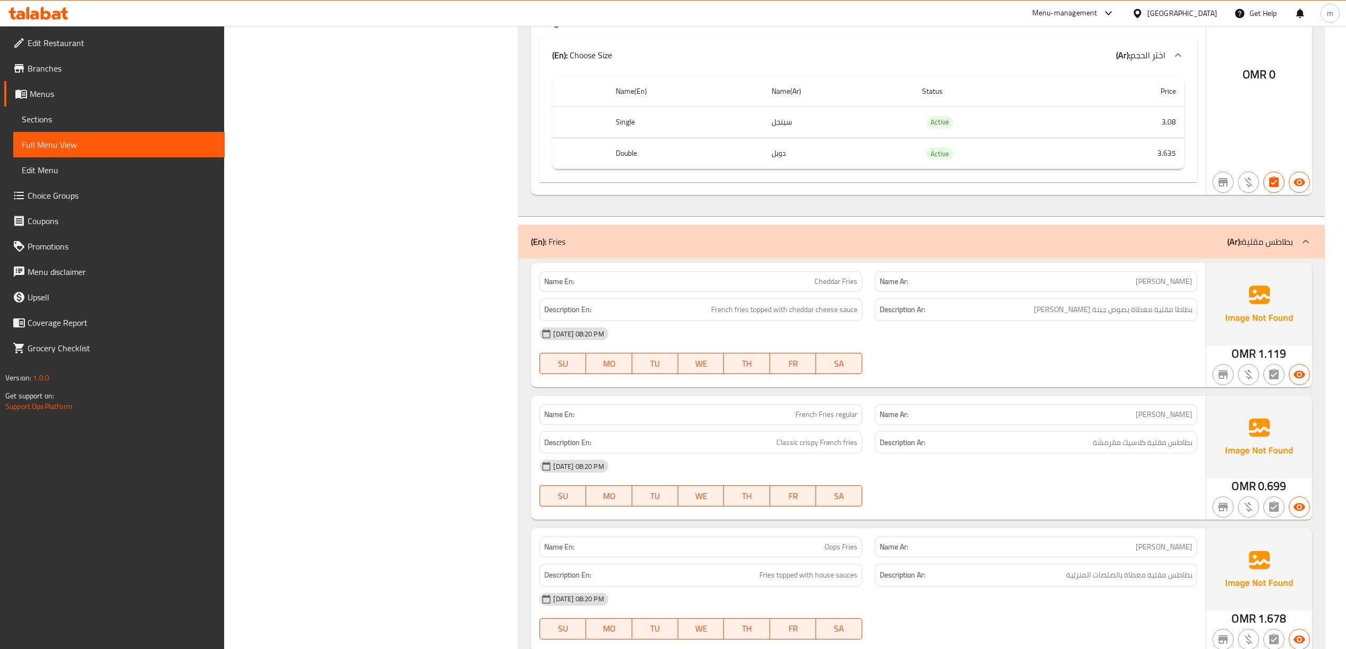
scroll to position [989, 0]
click at [757, 315] on span "French fries topped with cheddar cheese sauce" at bounding box center [784, 309] width 146 height 13
click at [802, 449] on span "Classic crispy French fries" at bounding box center [816, 442] width 81 height 13
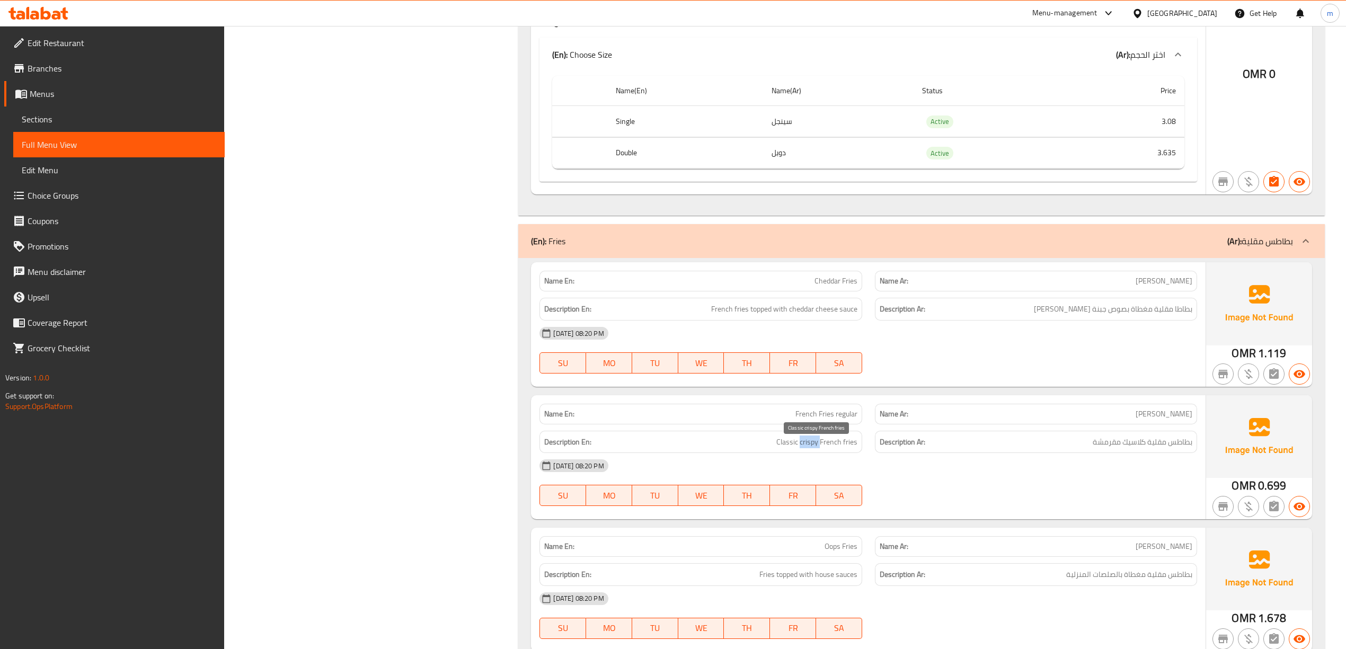
copy span "crispy"
click at [945, 467] on div "[DATE] 08:20 PM" at bounding box center [868, 465] width 670 height 25
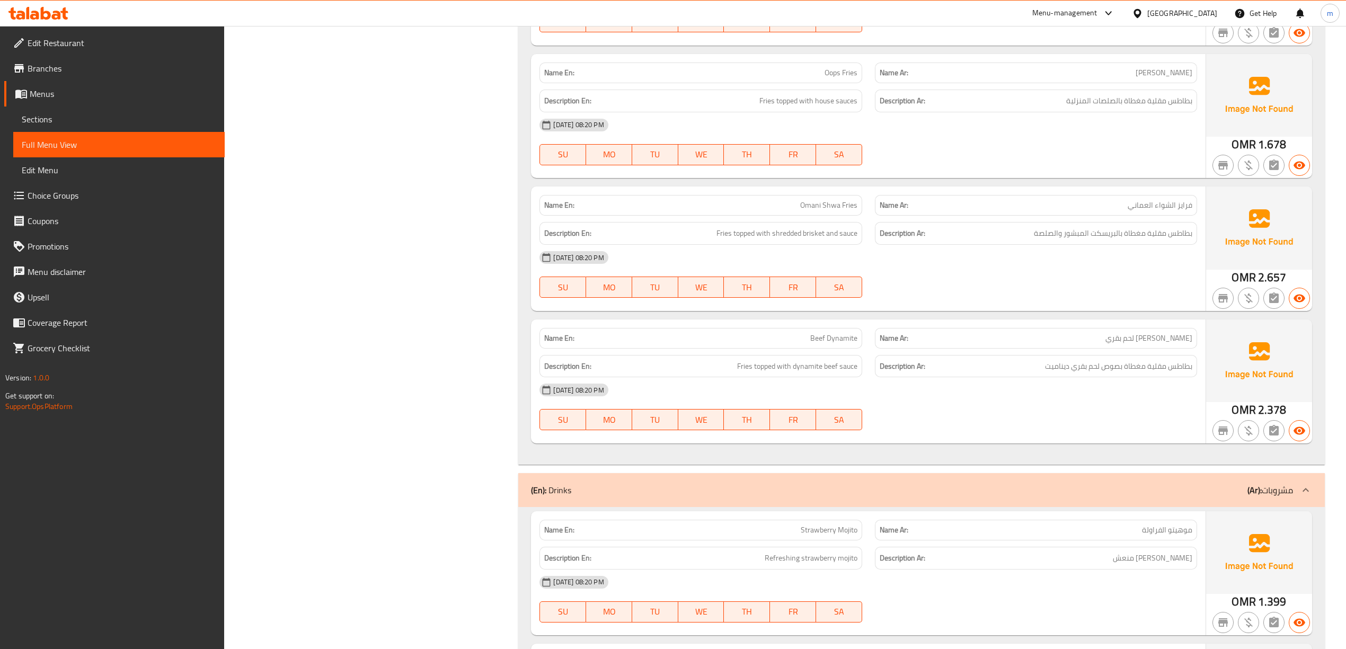
scroll to position [1484, 0]
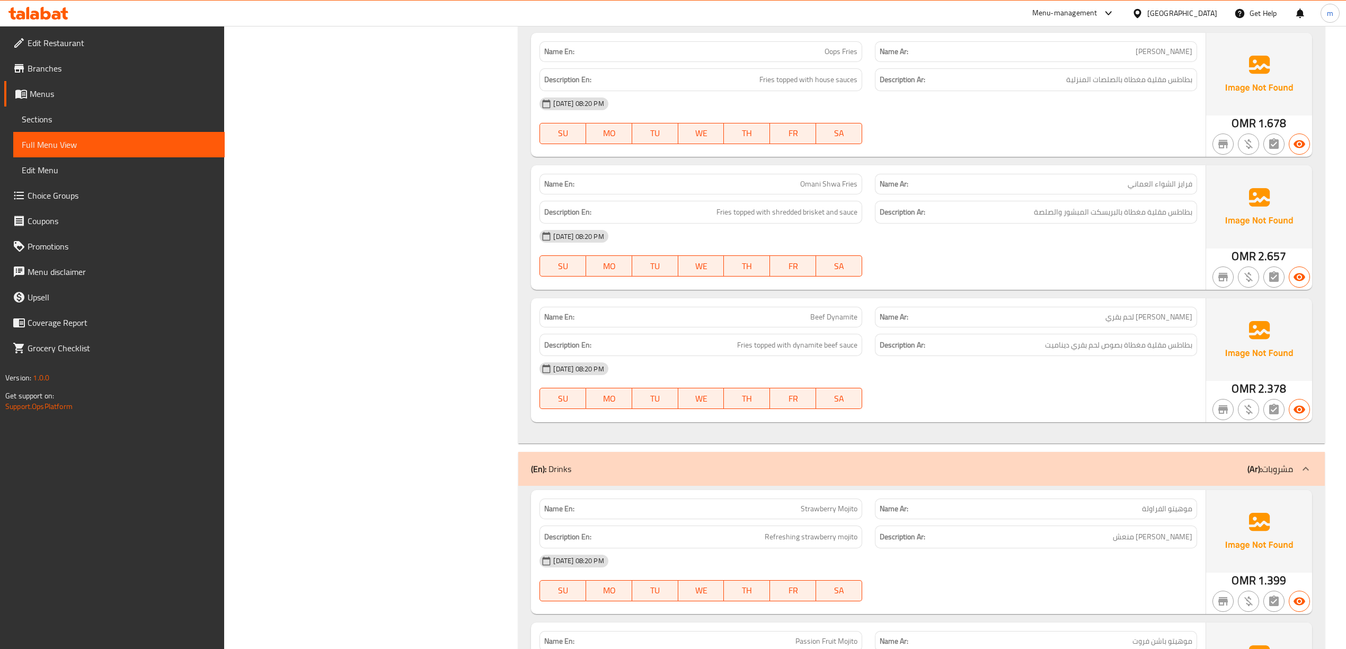
click at [833, 323] on span "Beef Dynamite" at bounding box center [833, 317] width 47 height 11
copy span "Beef Dynamite"
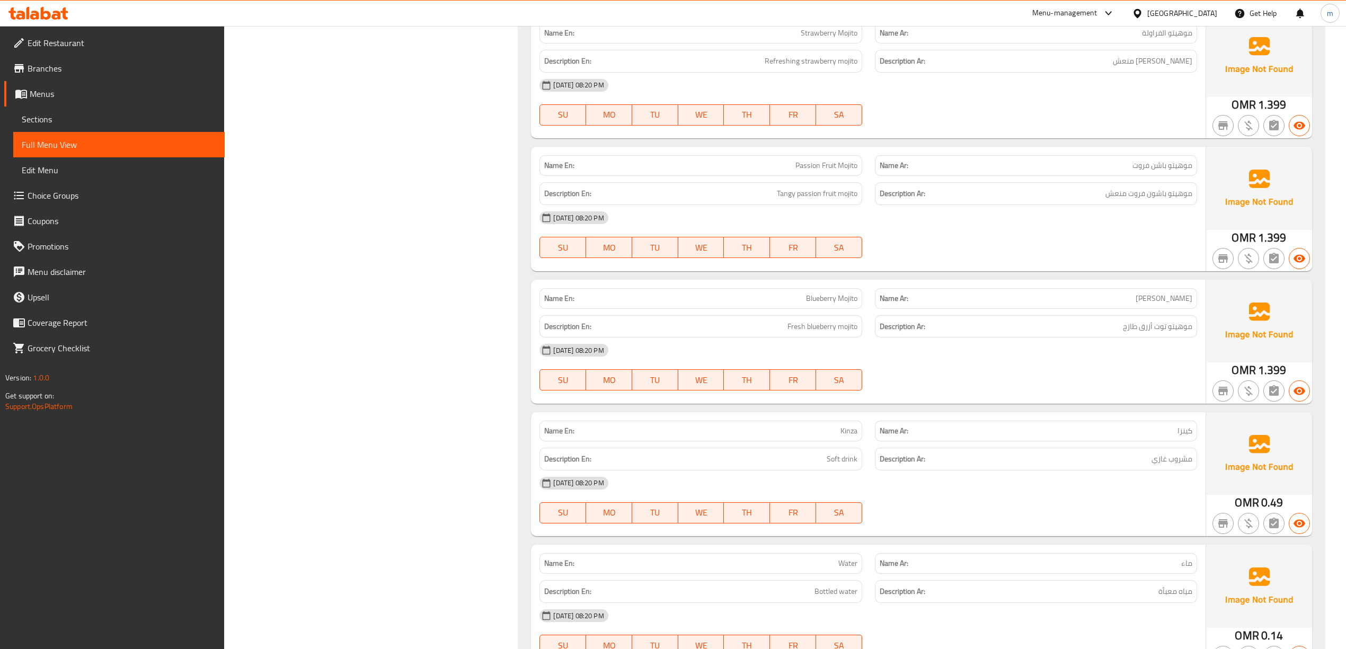
scroll to position [2030, 0]
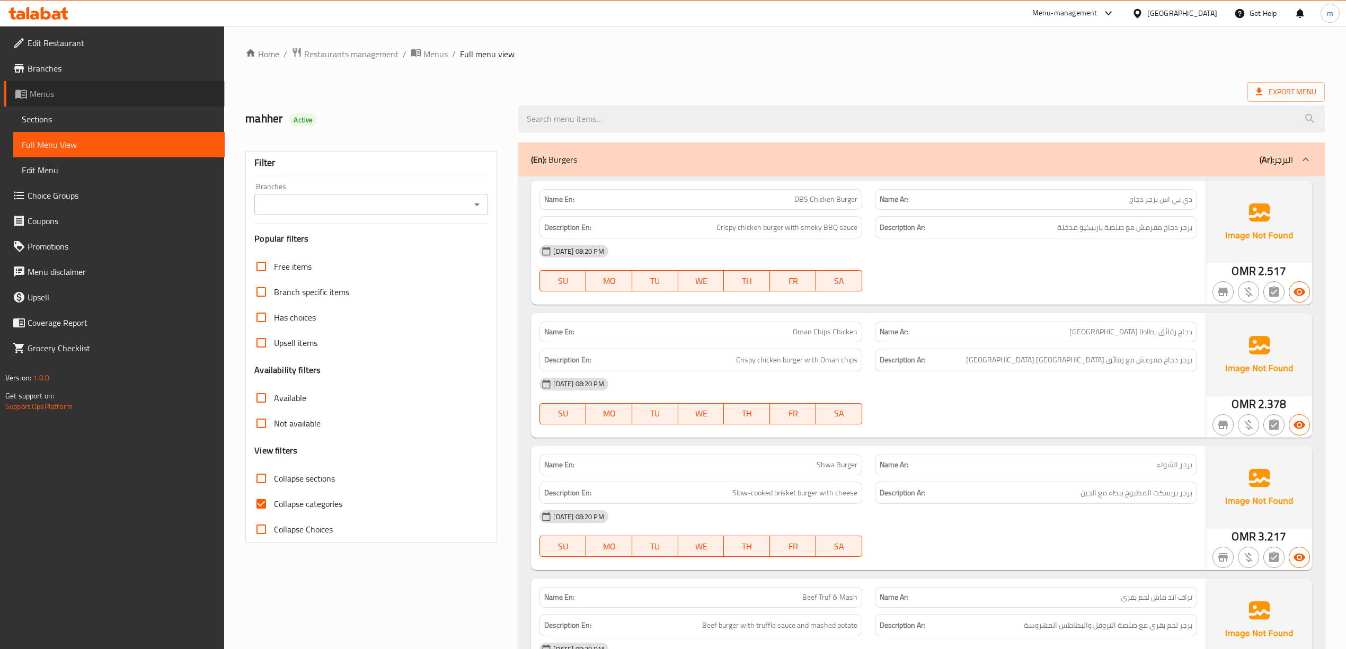
click at [58, 95] on span "Menus" at bounding box center [123, 93] width 187 height 13
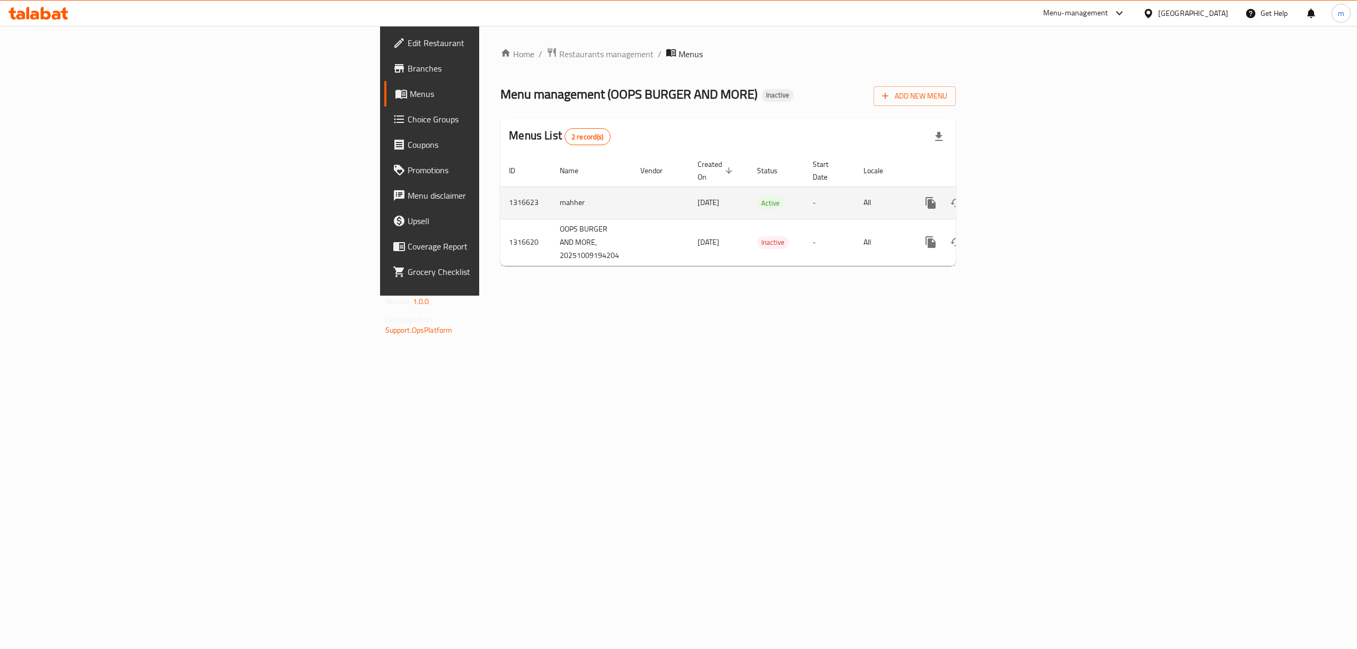
click at [1013, 198] on icon "enhanced table" at bounding box center [1006, 203] width 13 height 13
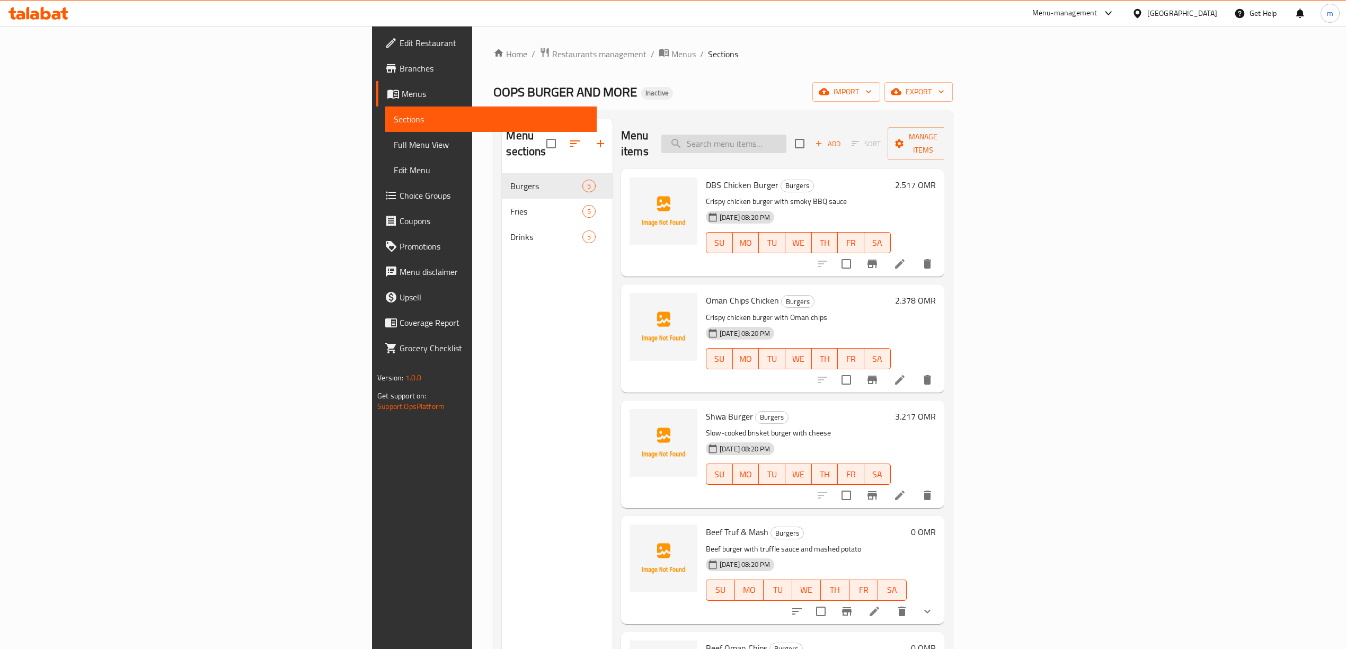
click at [786, 141] on input "search" at bounding box center [723, 144] width 125 height 19
paste input "Shwa Burger"
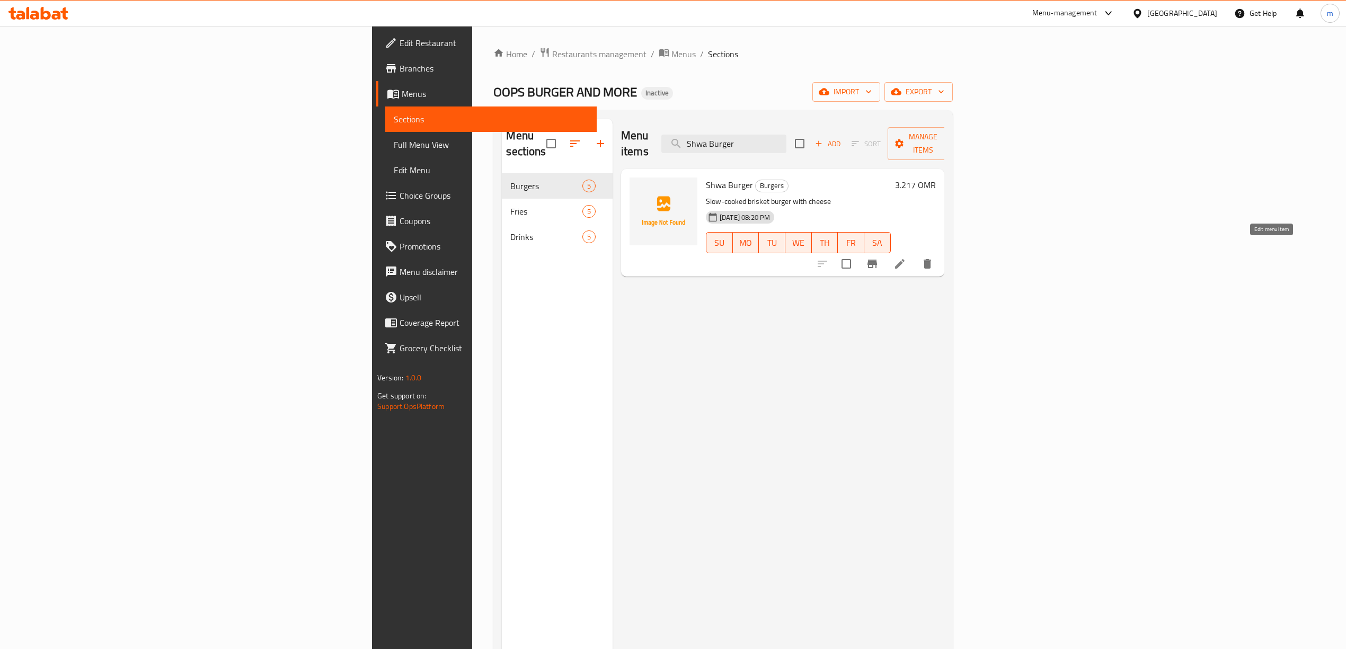
type input "Shwa Burger"
click at [906, 258] on icon at bounding box center [899, 264] width 13 height 13
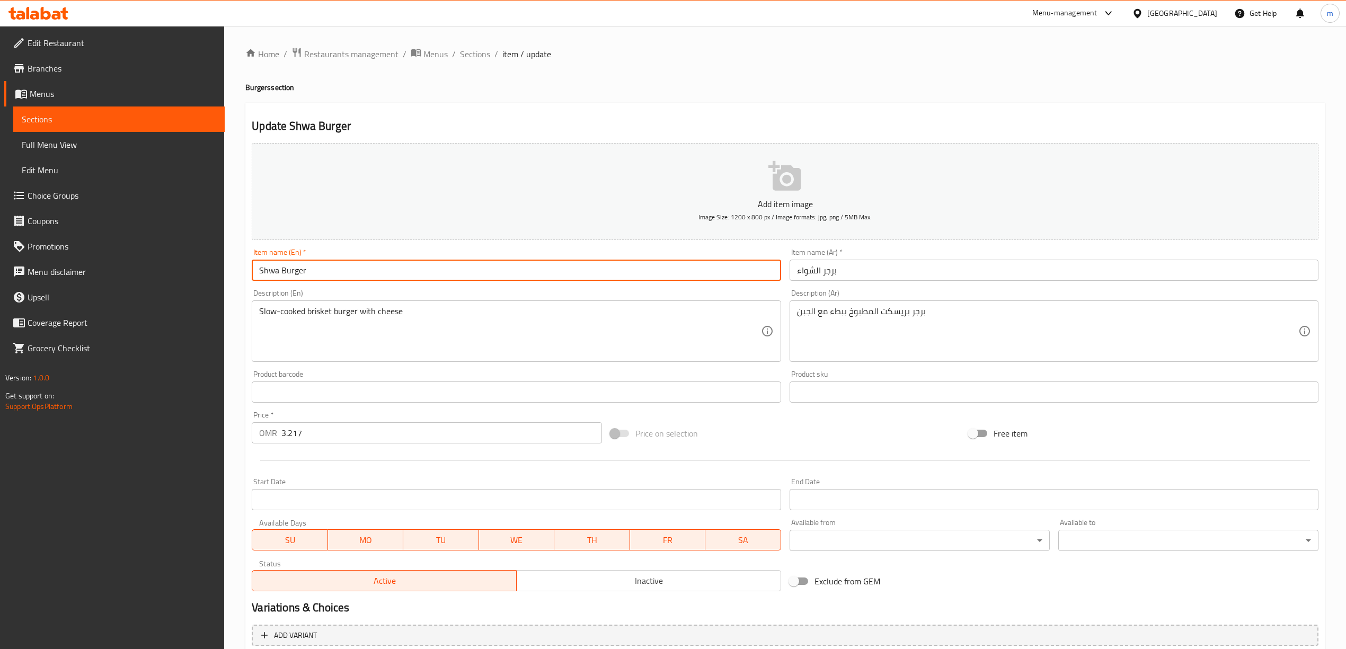
click at [354, 272] on input "Shwa Burger" at bounding box center [516, 270] width 529 height 21
type input "Shwa Burger"
click at [963, 274] on input "برجر الشواء" at bounding box center [1054, 270] width 529 height 21
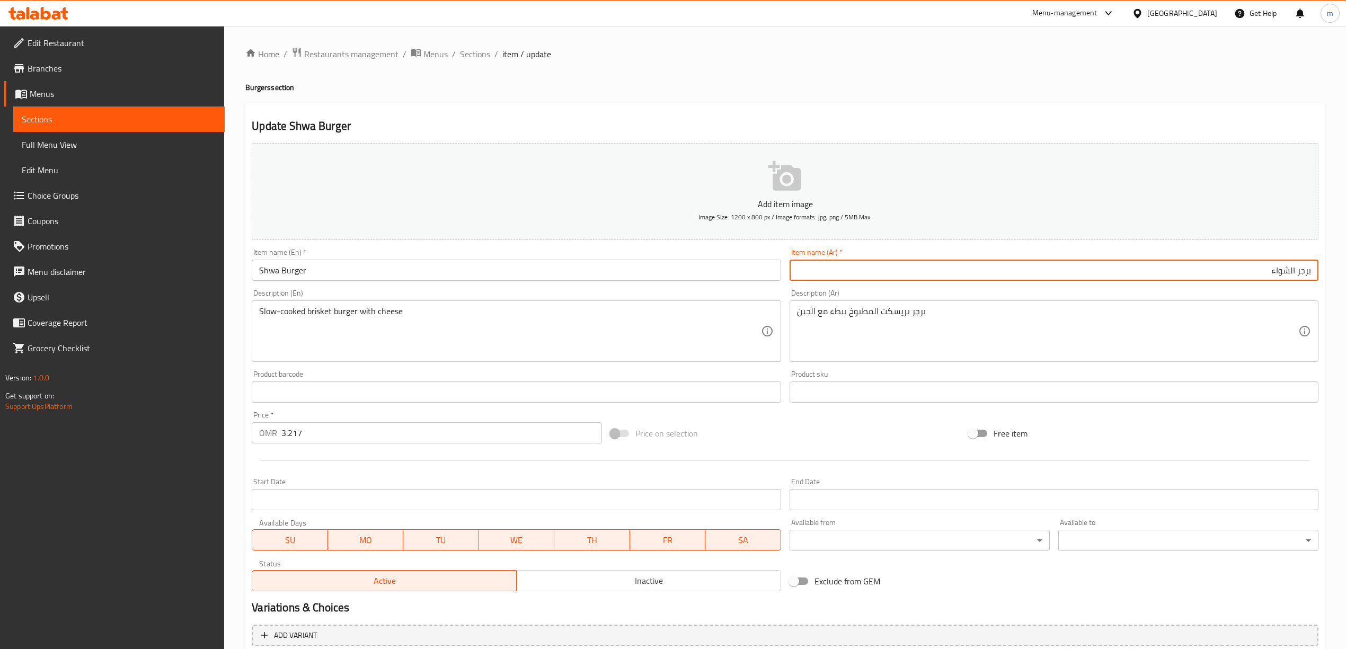
paste input "العماني"
type input "برجر الشواء العماني"
click at [371, 270] on input "Shwa Burger" at bounding box center [516, 270] width 529 height 21
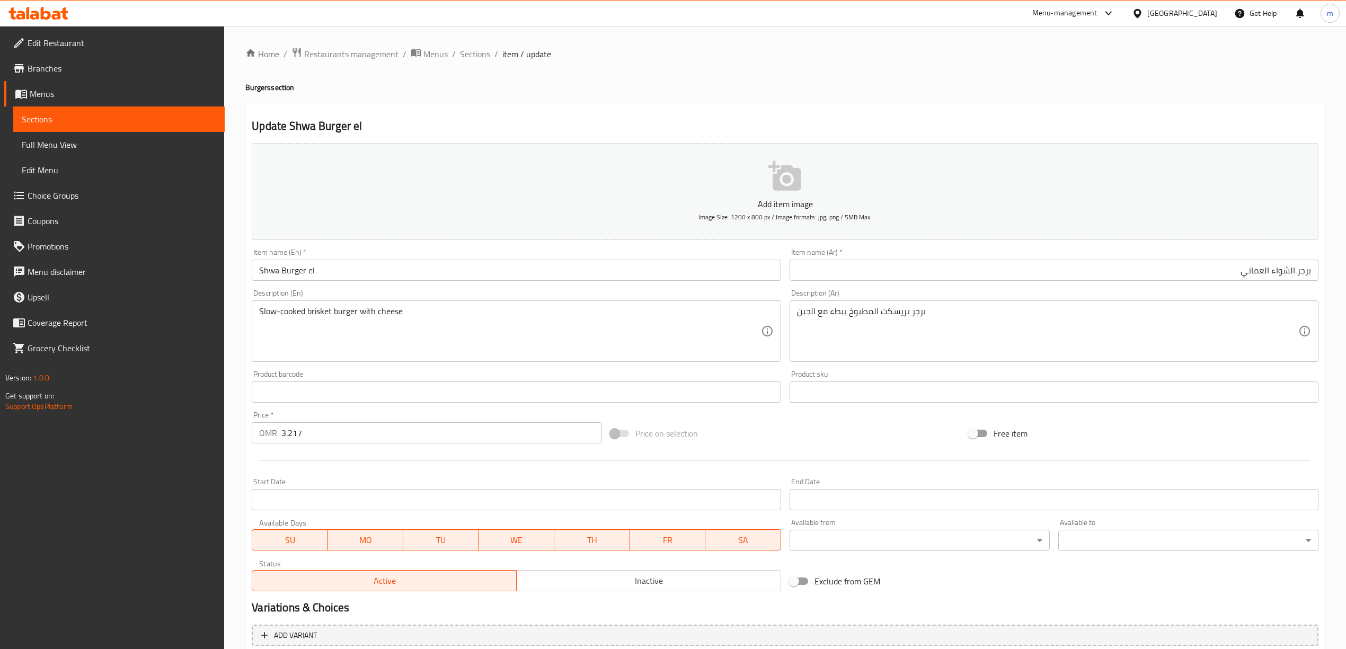
click at [348, 259] on div "Item name (En)   * Shwa Burger el Item name (En) *" at bounding box center [516, 265] width 529 height 32
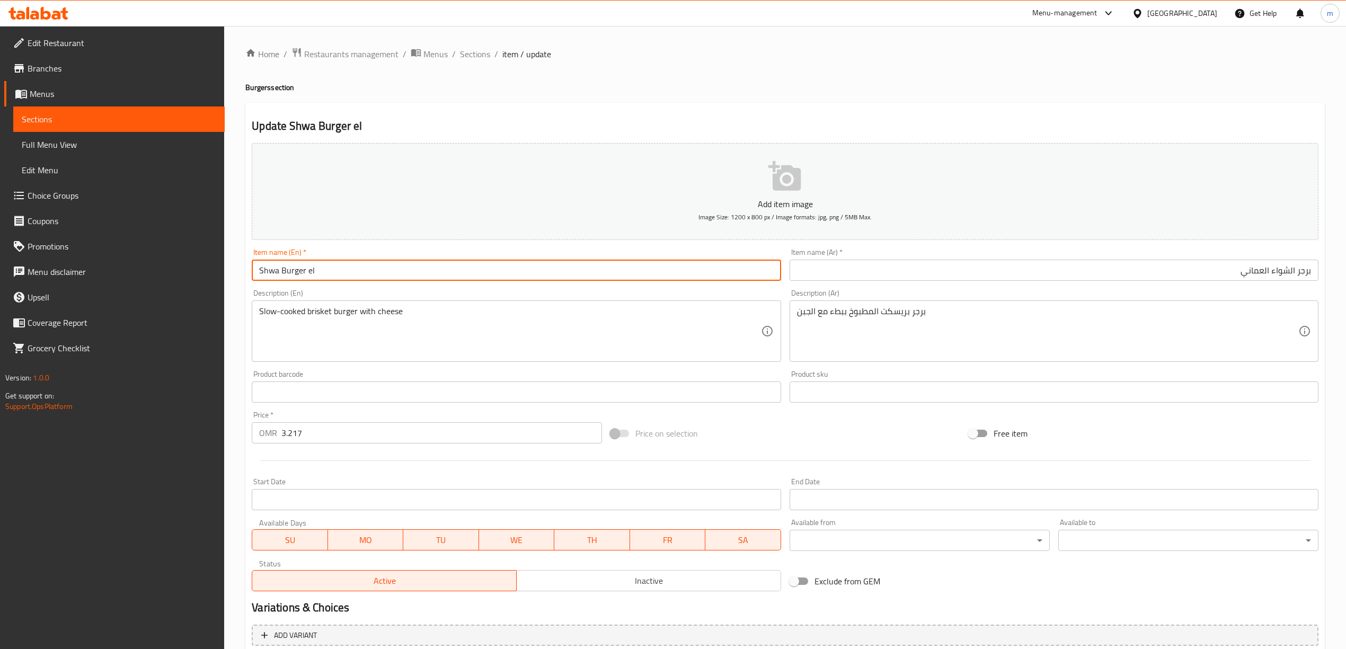
drag, startPoint x: 330, startPoint y: 268, endPoint x: 308, endPoint y: 262, distance: 22.6
click at [308, 262] on input "Shwa Burger el" at bounding box center [516, 270] width 529 height 21
paste input "Omani"
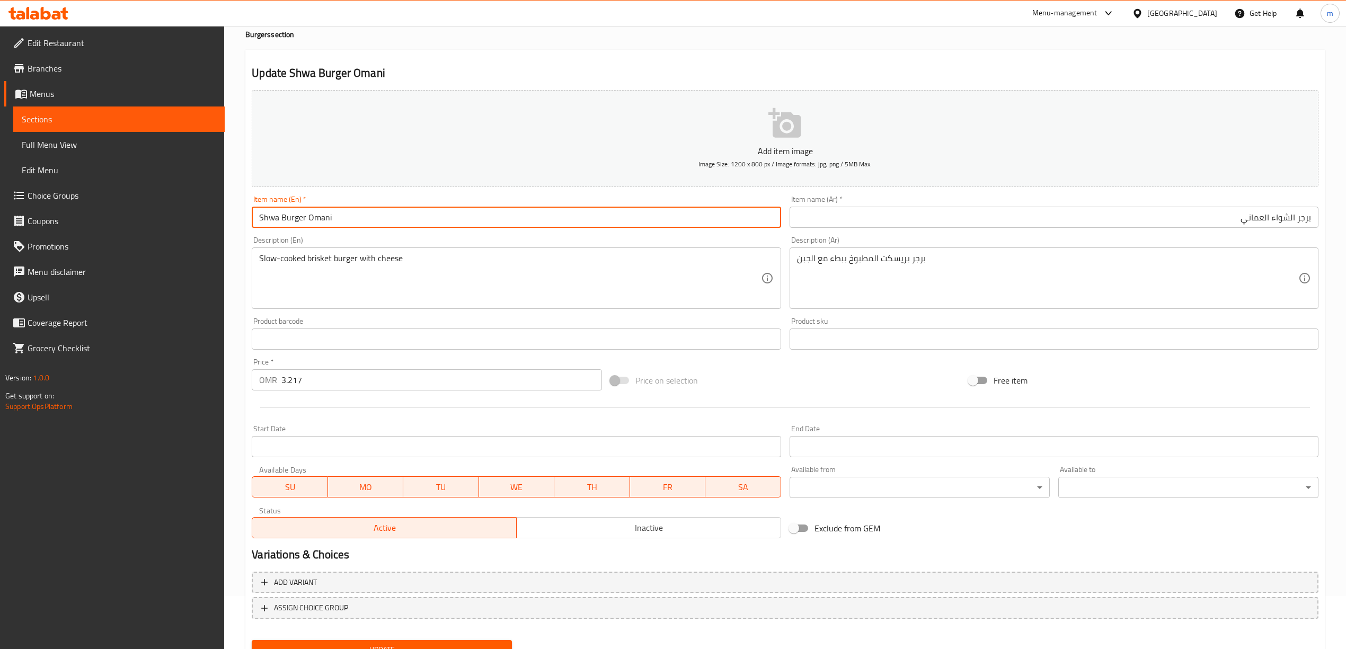
scroll to position [99, 0]
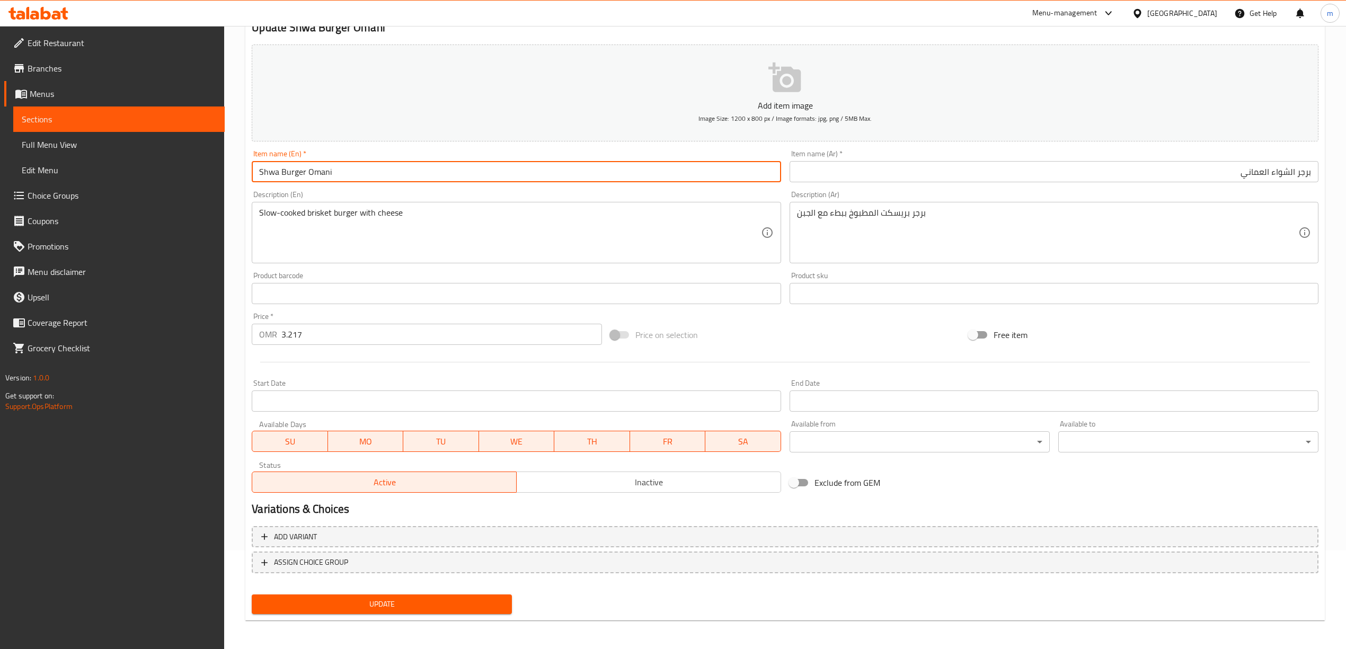
type input "Shwa Burger Omani"
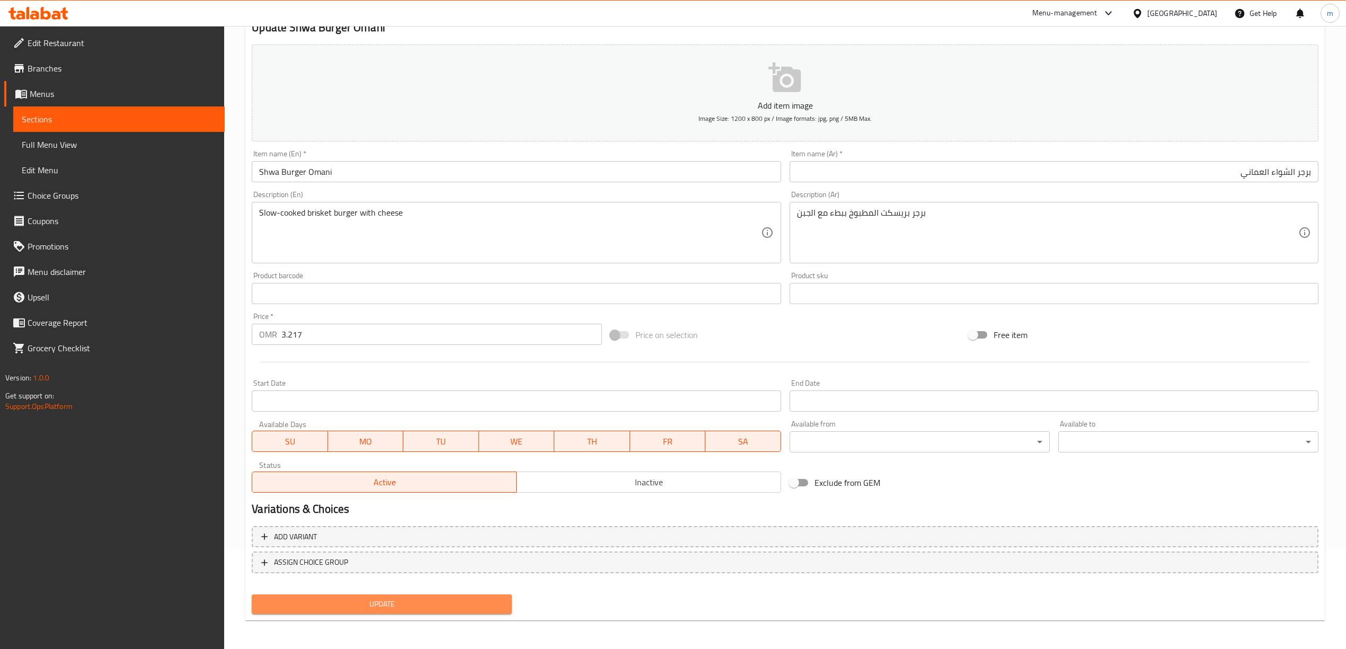
click at [365, 609] on span "Update" at bounding box center [381, 604] width 243 height 13
click at [347, 612] on button "Update" at bounding box center [382, 605] width 260 height 20
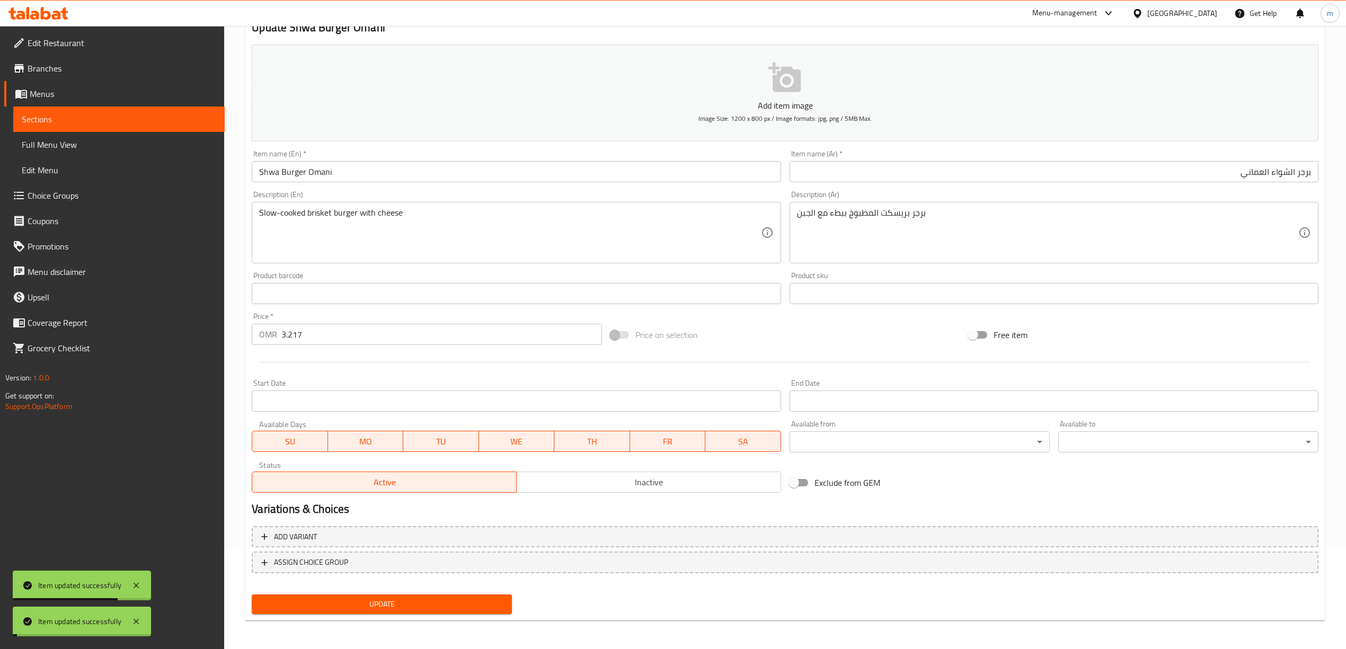
click at [87, 119] on span "Sections" at bounding box center [119, 119] width 194 height 13
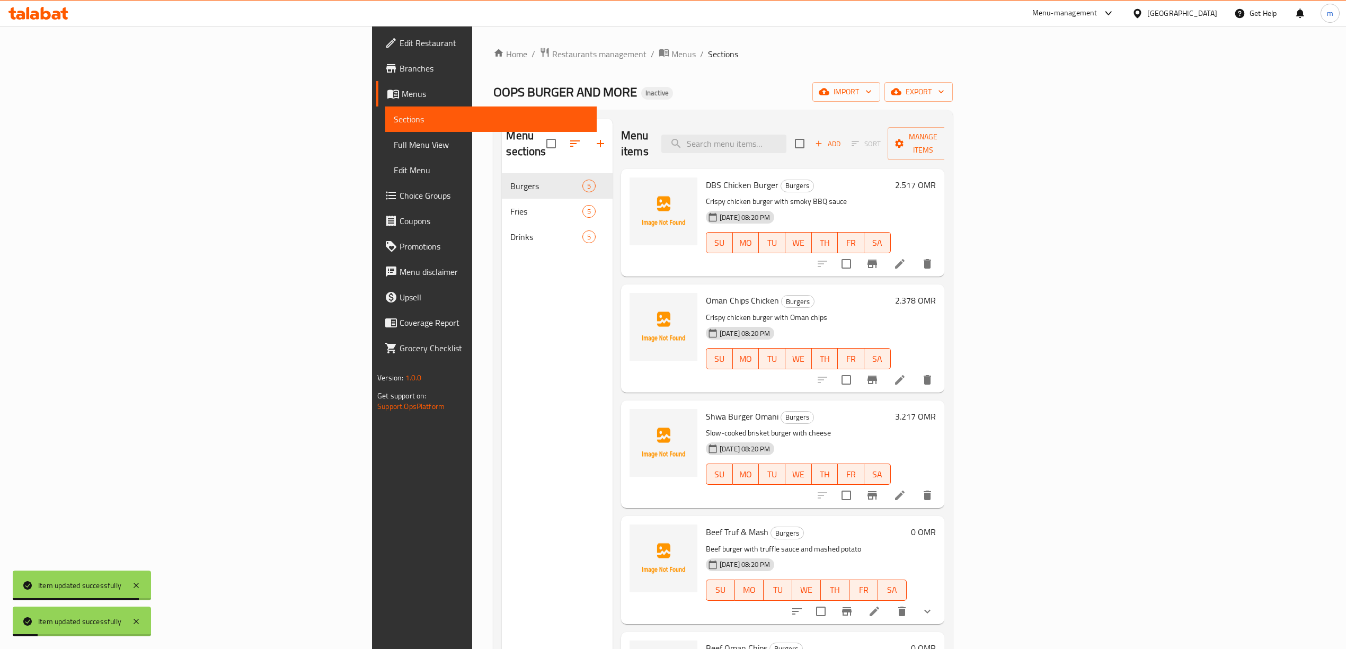
click at [846, 146] on div "Menu items Add Sort Manage items" at bounding box center [782, 144] width 323 height 50
click at [786, 139] on input "search" at bounding box center [723, 144] width 125 height 19
paste input "Beef Truf & Mash"
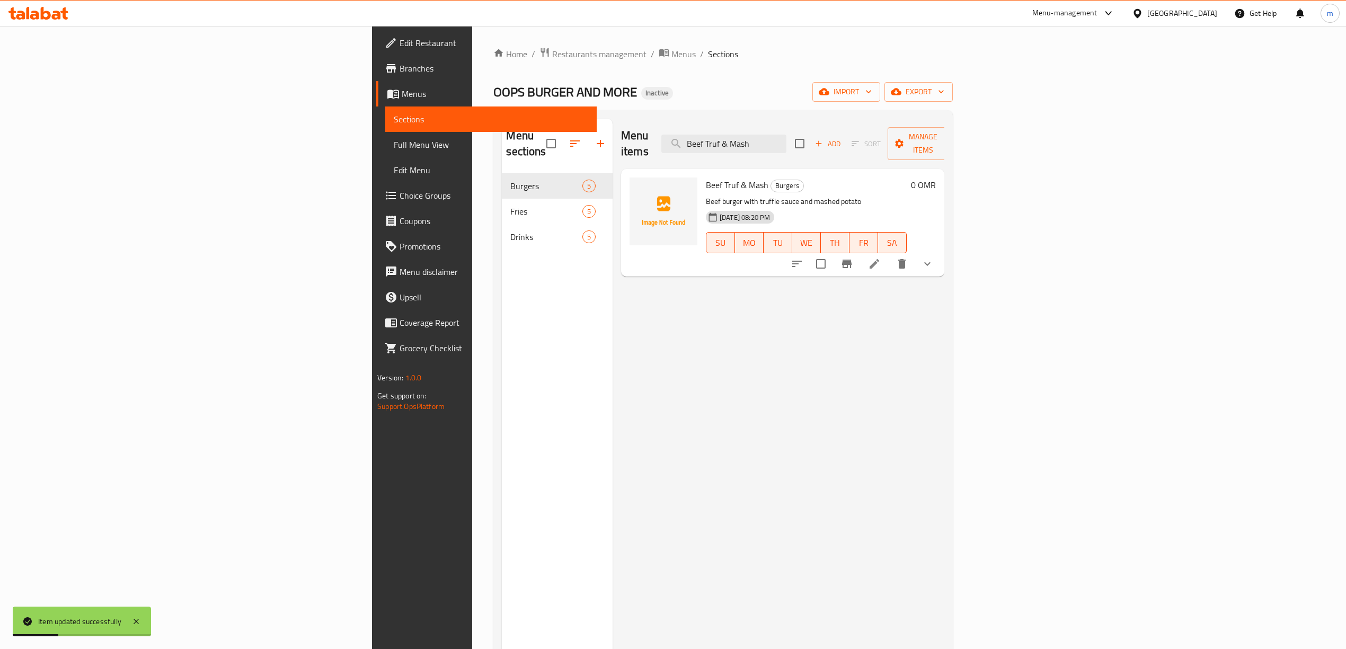
type input "Beef Truf & Mash"
click at [881, 258] on icon at bounding box center [874, 264] width 13 height 13
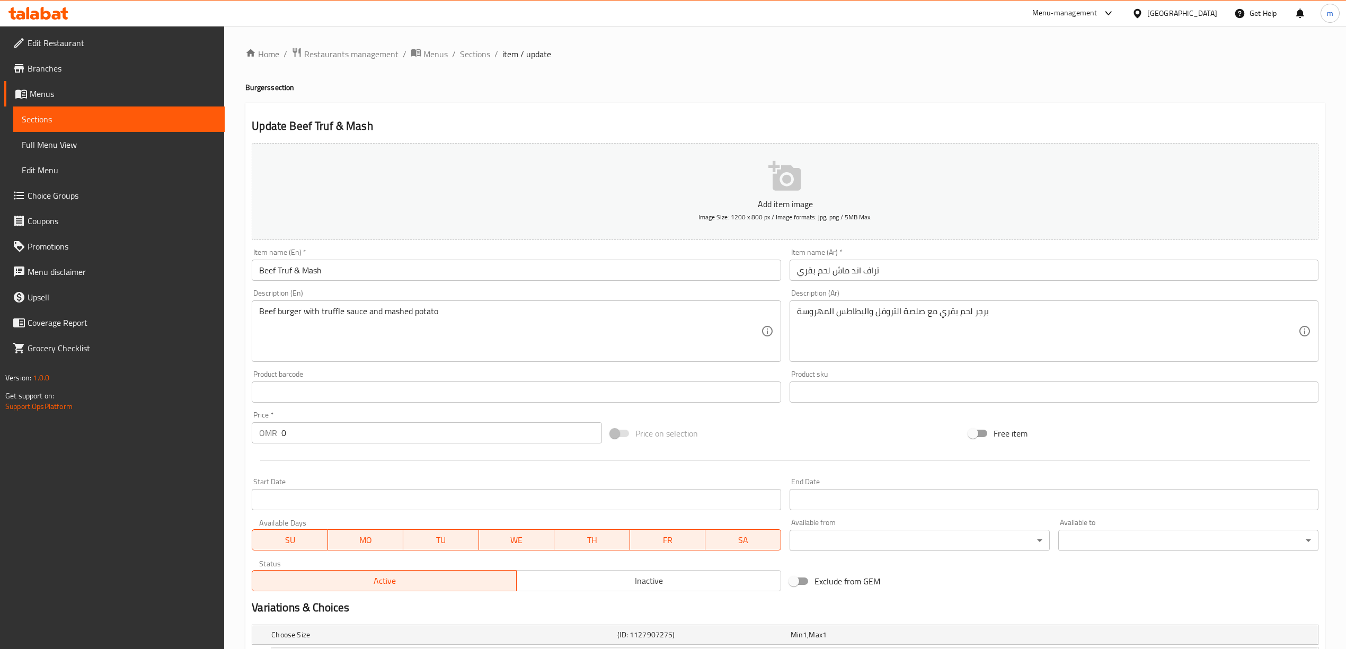
click at [331, 276] on input "Beef Truf & Mash" at bounding box center [516, 270] width 529 height 21
click at [333, 271] on input "Beef Truf & Mash" at bounding box center [516, 270] width 529 height 21
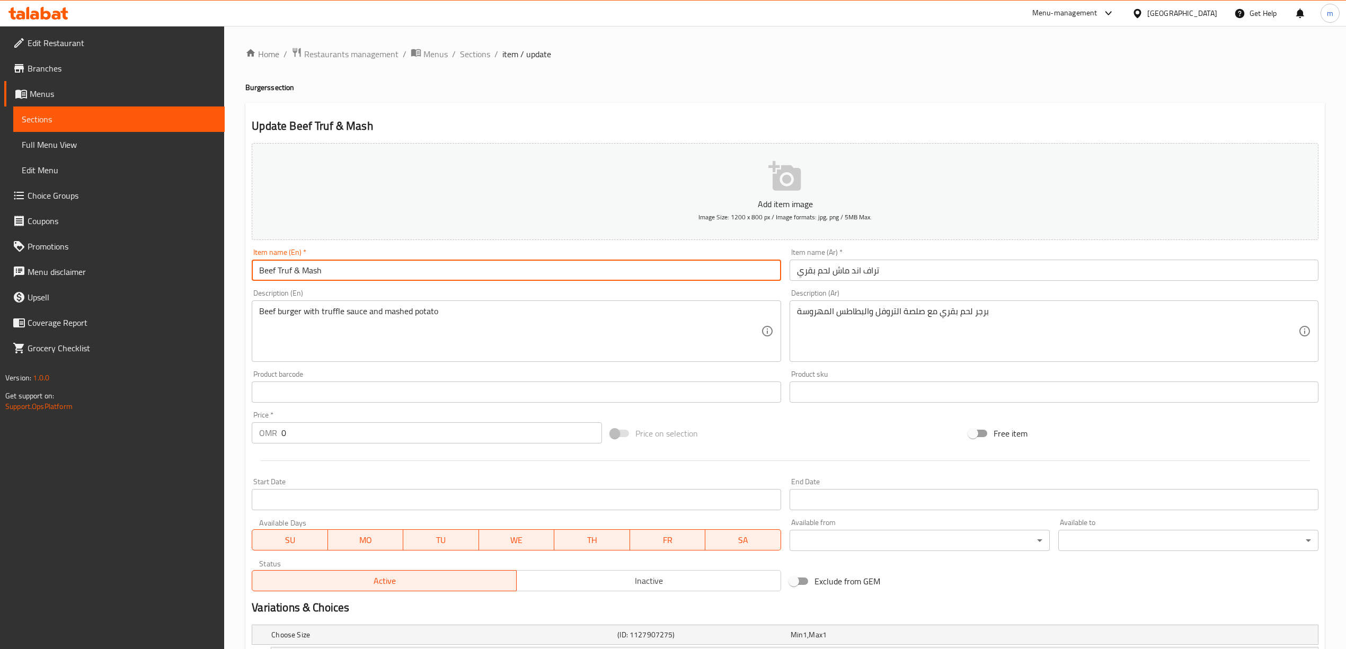
click at [257, 272] on input "Beef Truf & Mash" at bounding box center [516, 270] width 529 height 21
click at [335, 270] on input "Beef Truf & Mash" at bounding box center [516, 270] width 529 height 21
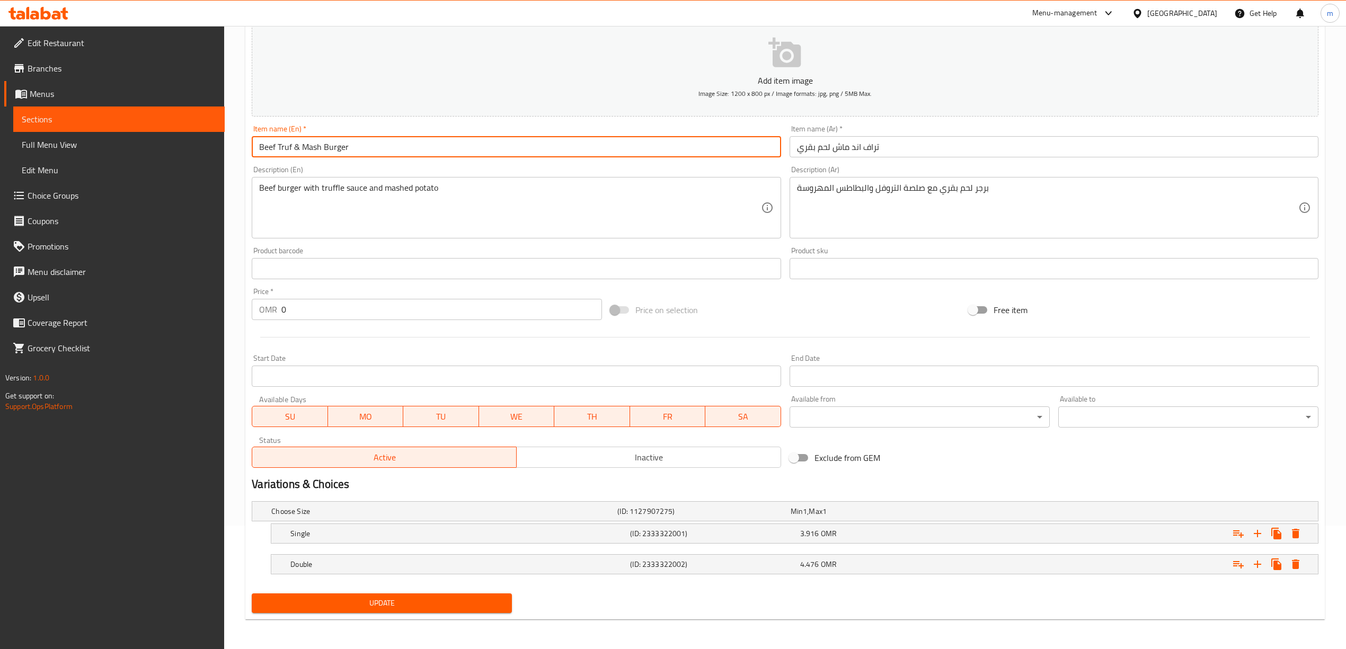
type input "Beef Truf & Mash Burger"
click at [893, 155] on input "تراف اند ماش لحم بقري" at bounding box center [1054, 146] width 529 height 21
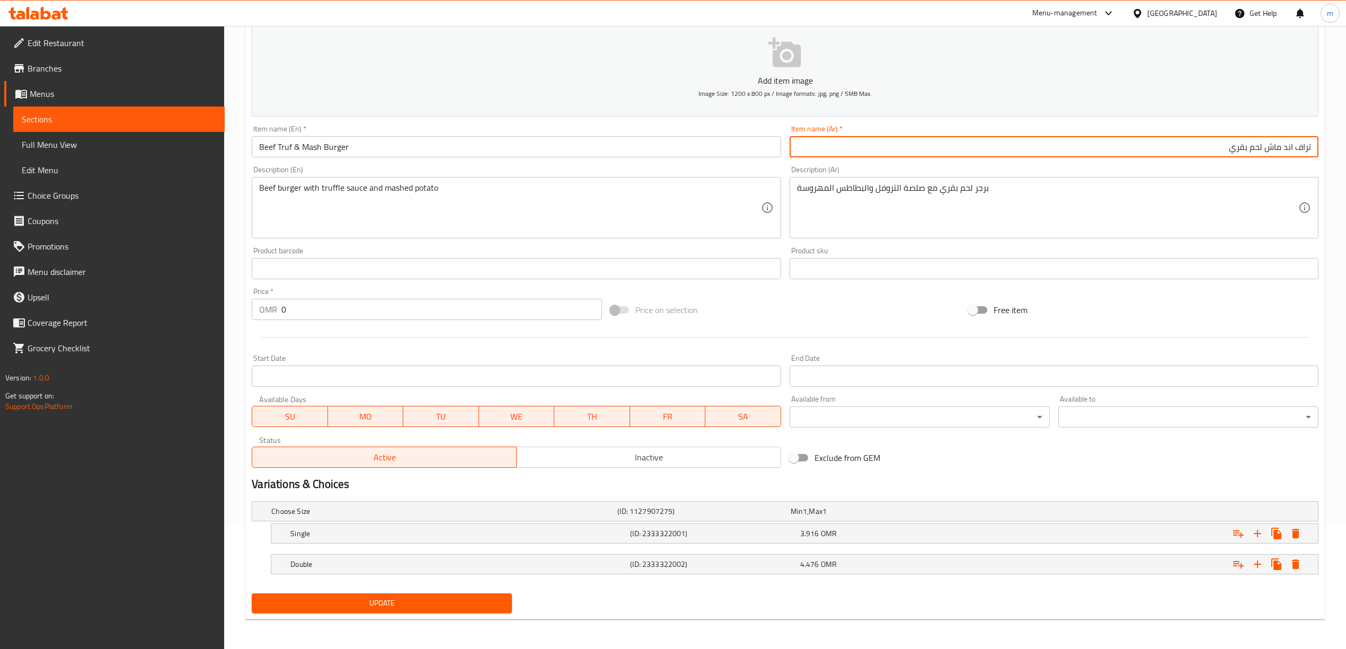
click at [1050, 147] on input "تراف اند ماش لحم بقري" at bounding box center [1054, 146] width 529 height 21
type input "تراف اند ماش لحم بقري برجر"
click at [403, 607] on span "Update" at bounding box center [381, 603] width 243 height 13
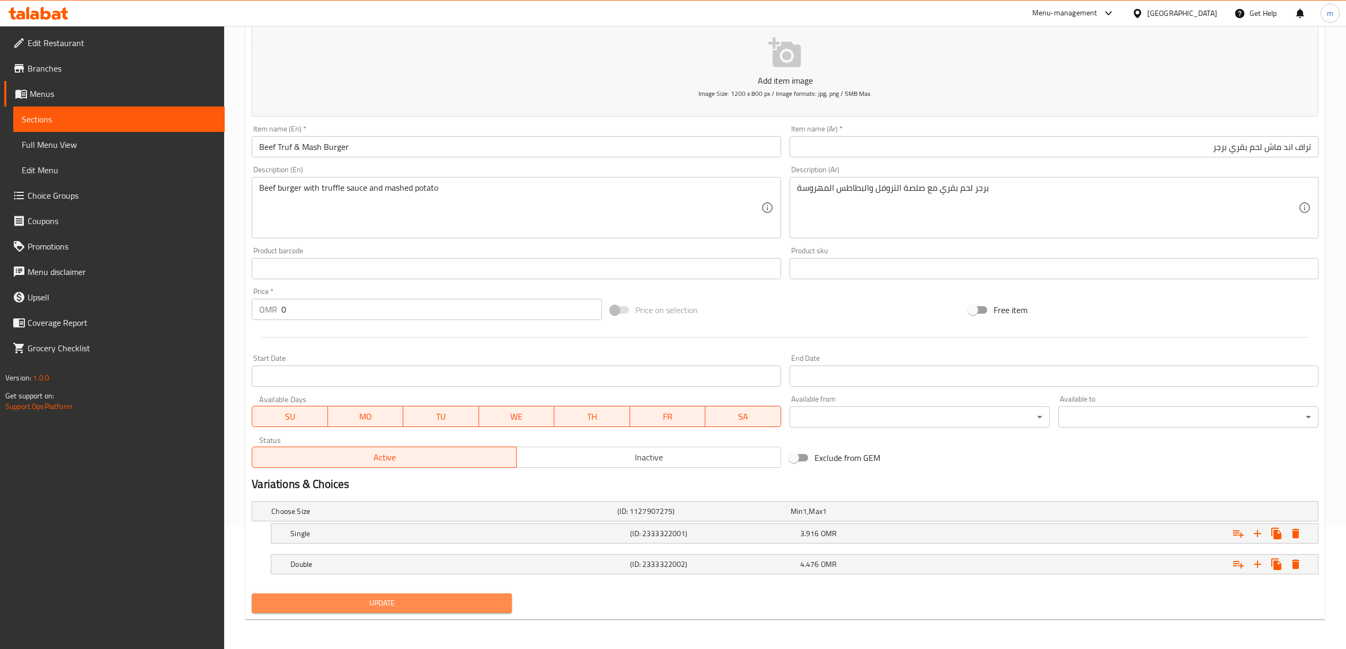
click at [395, 594] on button "Update" at bounding box center [382, 604] width 260 height 20
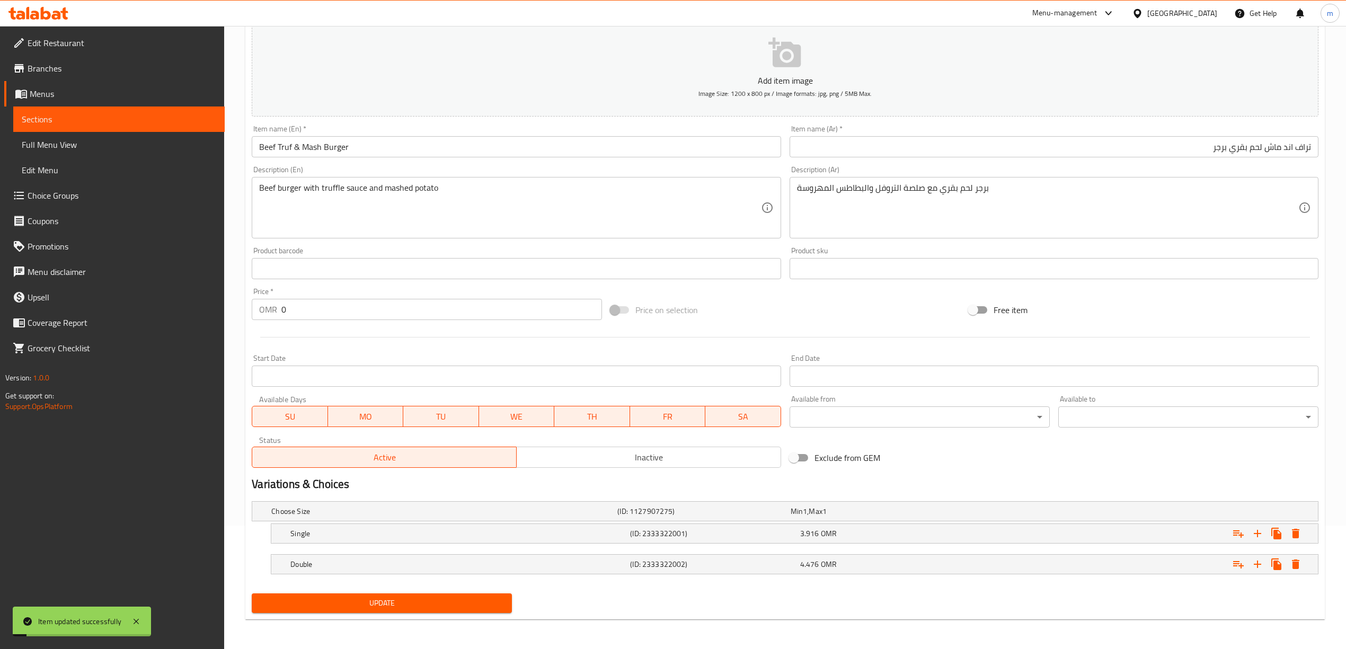
click at [91, 121] on span "Sections" at bounding box center [119, 119] width 194 height 13
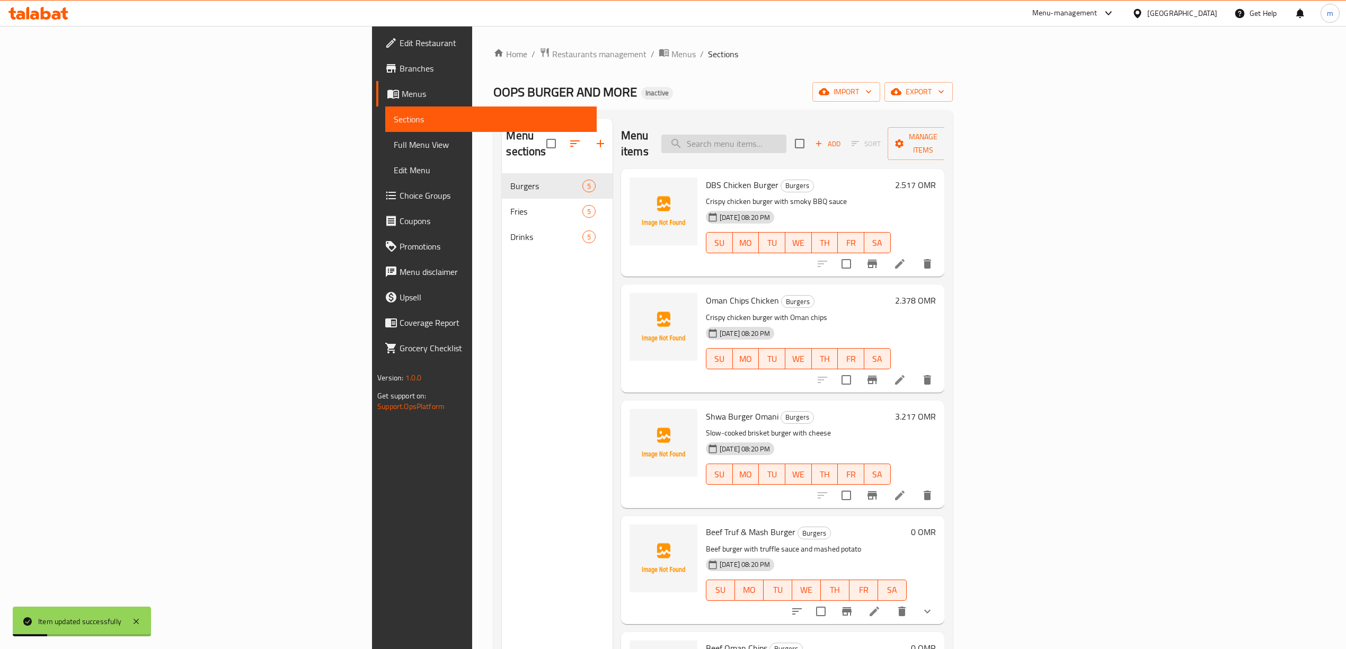
click at [786, 135] on input "search" at bounding box center [723, 144] width 125 height 19
paste input "Beef Dynamite"
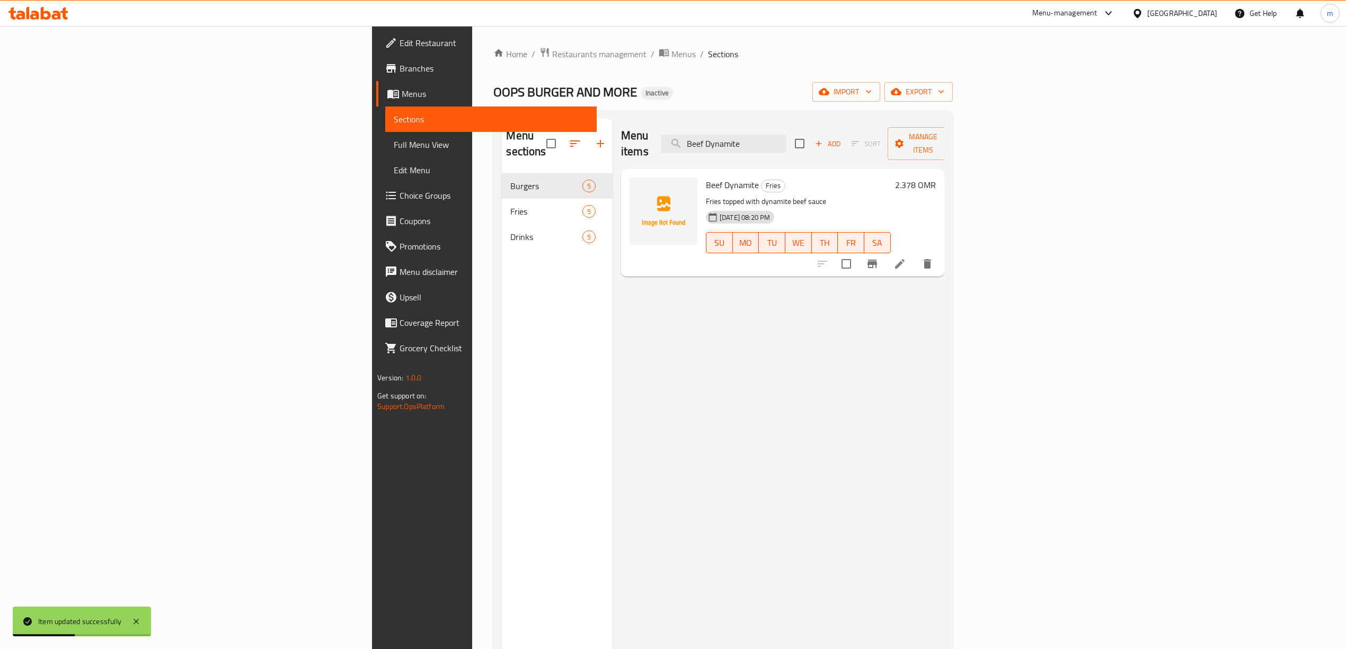
type input "Beef Dynamite"
click at [915, 254] on li at bounding box center [900, 263] width 30 height 19
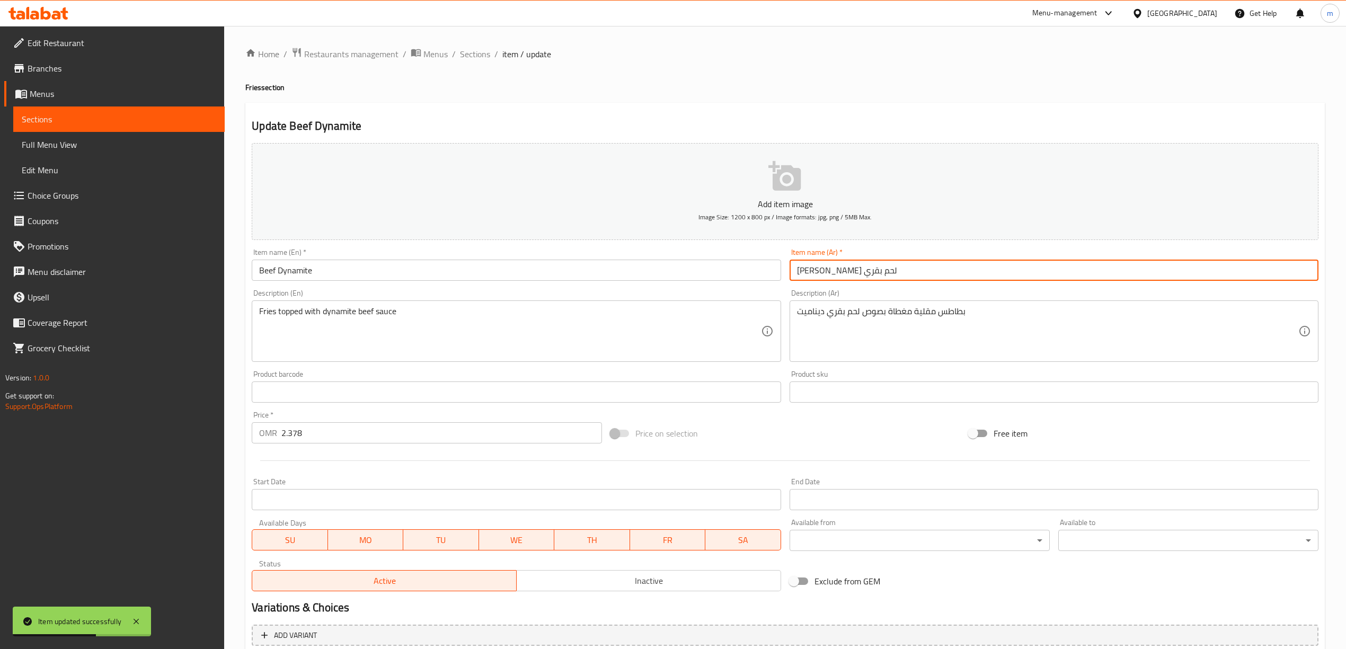
click at [906, 268] on input "[PERSON_NAME] لحم بقري" at bounding box center [1054, 270] width 529 height 21
click at [338, 281] on input "Beef Dynamite" at bounding box center [516, 270] width 529 height 21
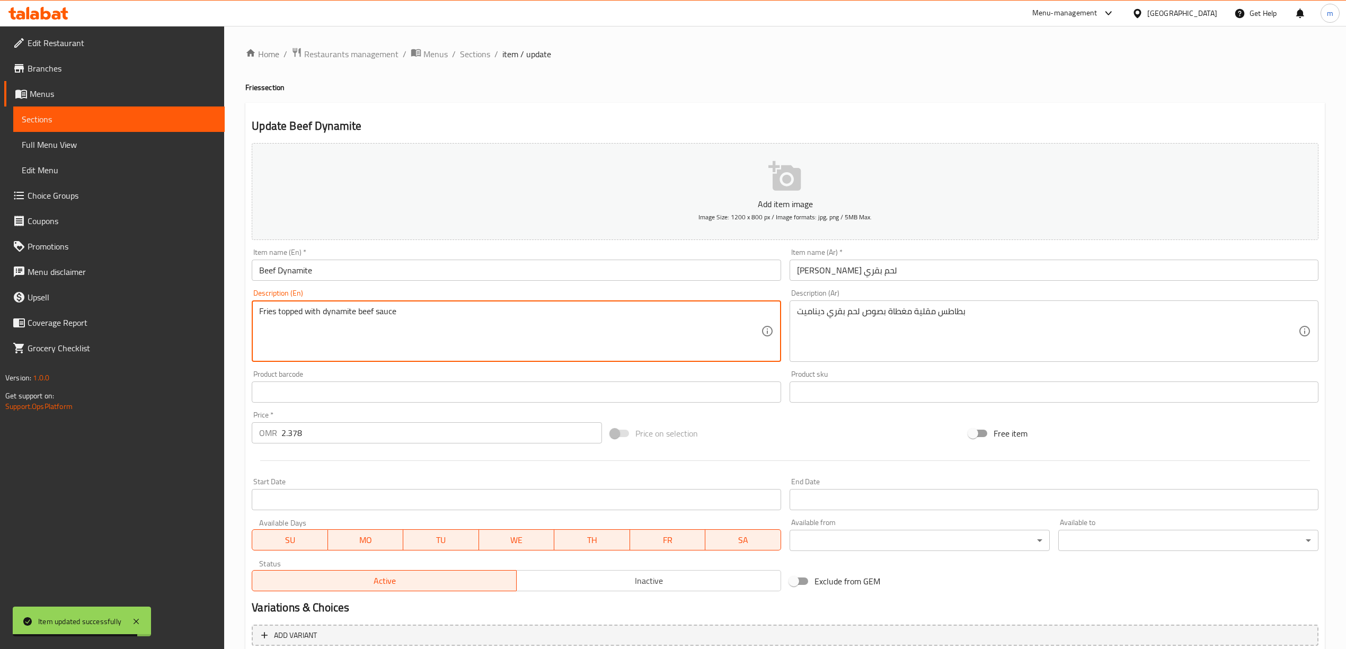
click at [270, 314] on textarea "Fries topped with dynamite beef sauce" at bounding box center [509, 331] width 501 height 50
click at [323, 272] on input "Beef Dynamite" at bounding box center [516, 270] width 529 height 21
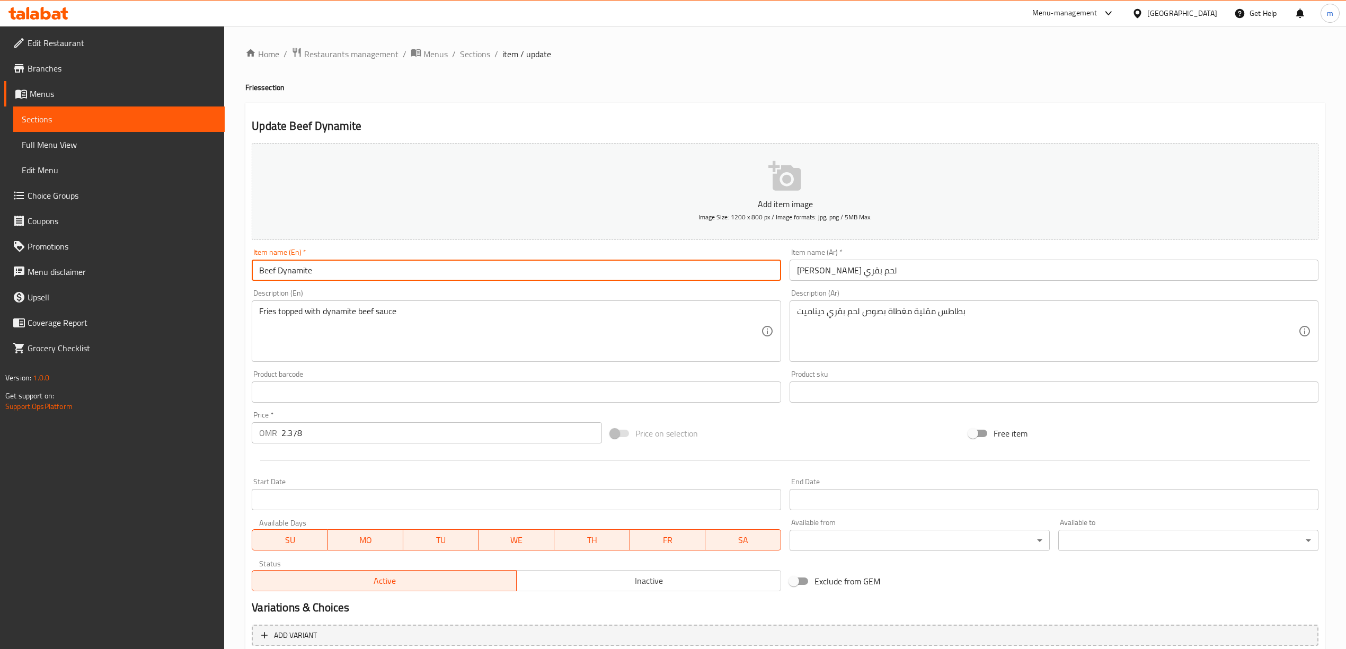
click at [257, 273] on input "Beef Dynamite" at bounding box center [516, 270] width 529 height 21
paste input "Fries"
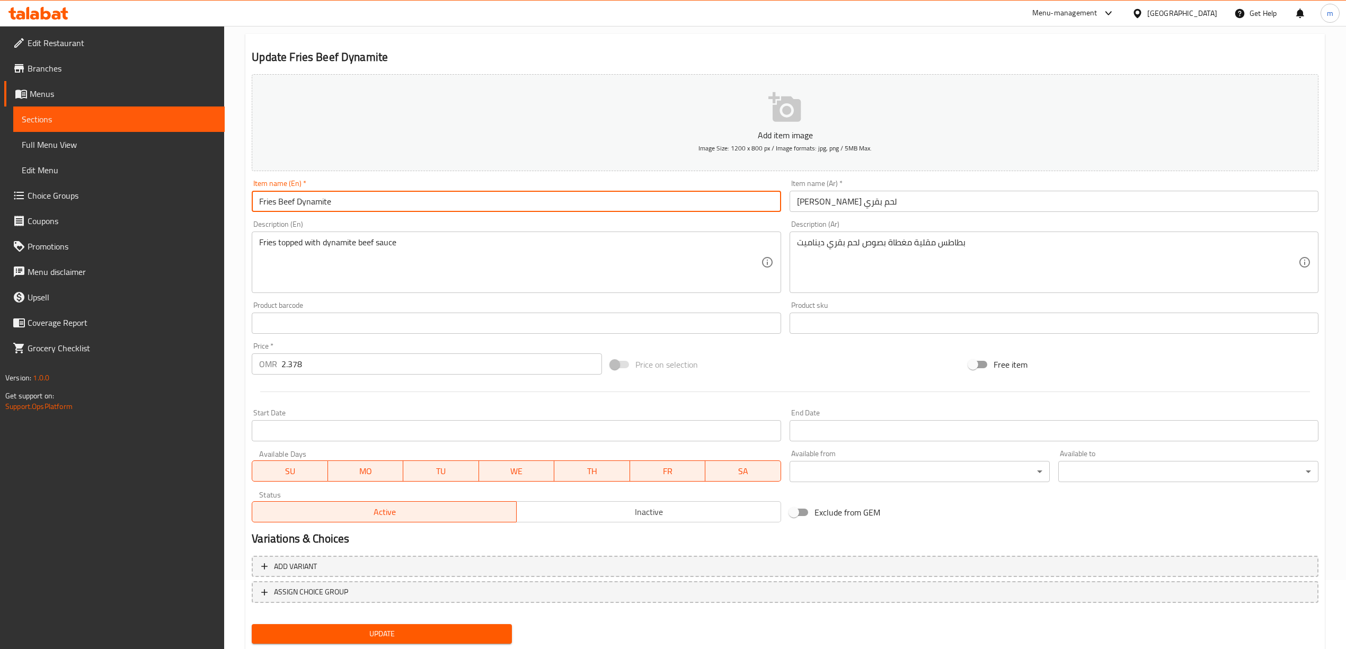
scroll to position [99, 0]
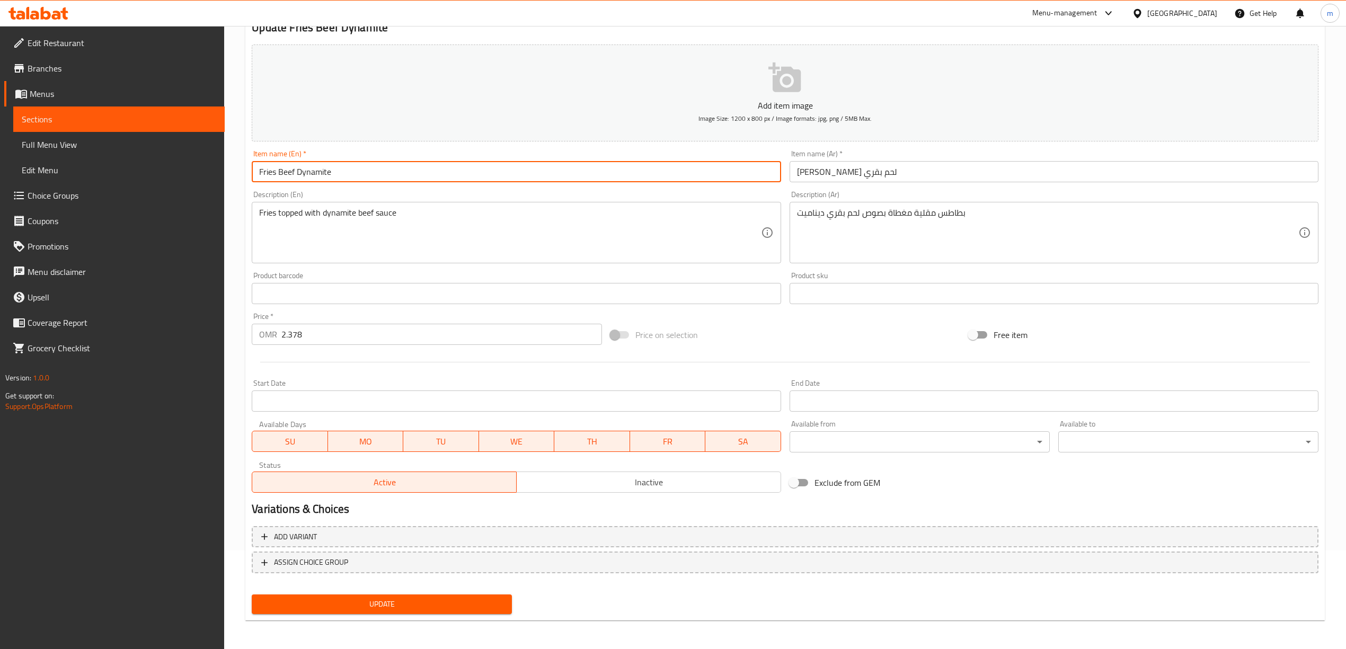
type input "Fries Beef Dynamite"
click at [374, 598] on span "Update" at bounding box center [381, 604] width 243 height 13
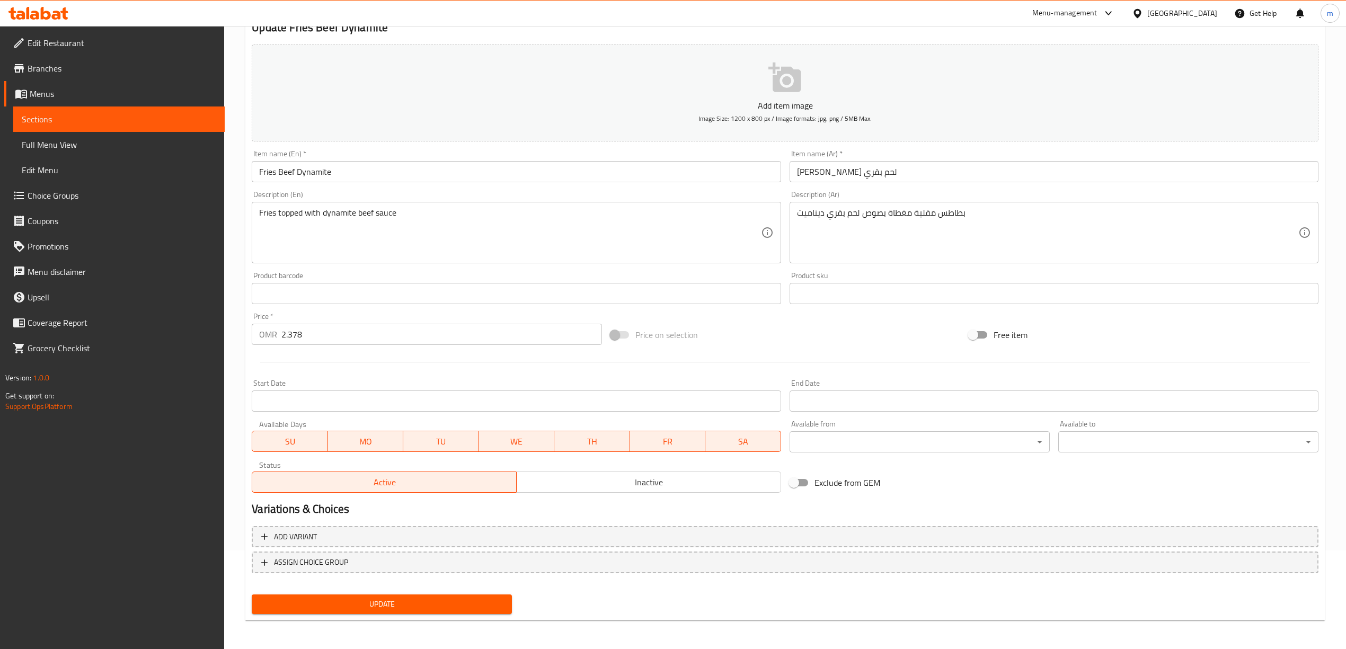
click at [367, 605] on span "Update" at bounding box center [381, 604] width 243 height 13
click at [76, 117] on span "Sections" at bounding box center [119, 119] width 194 height 13
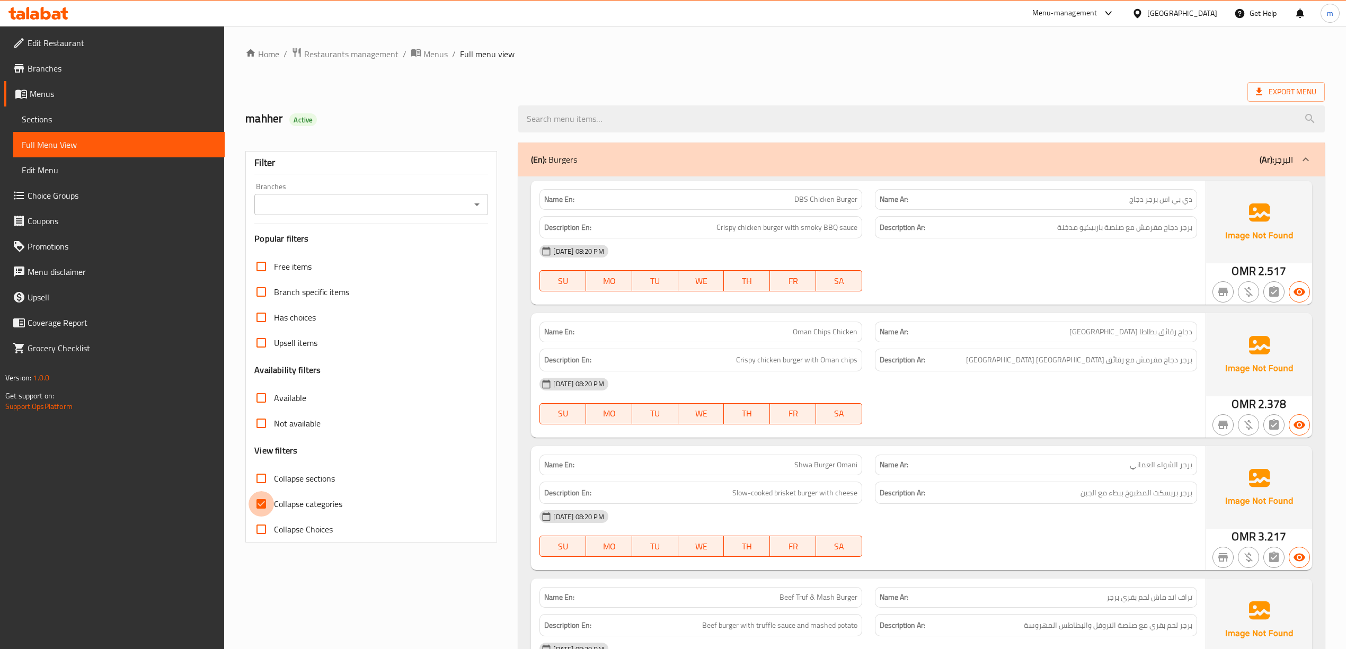
click at [262, 509] on input "Collapse categories" at bounding box center [261, 503] width 25 height 25
checkbox input "false"
click at [1300, 96] on span "Export Menu" at bounding box center [1286, 91] width 60 height 13
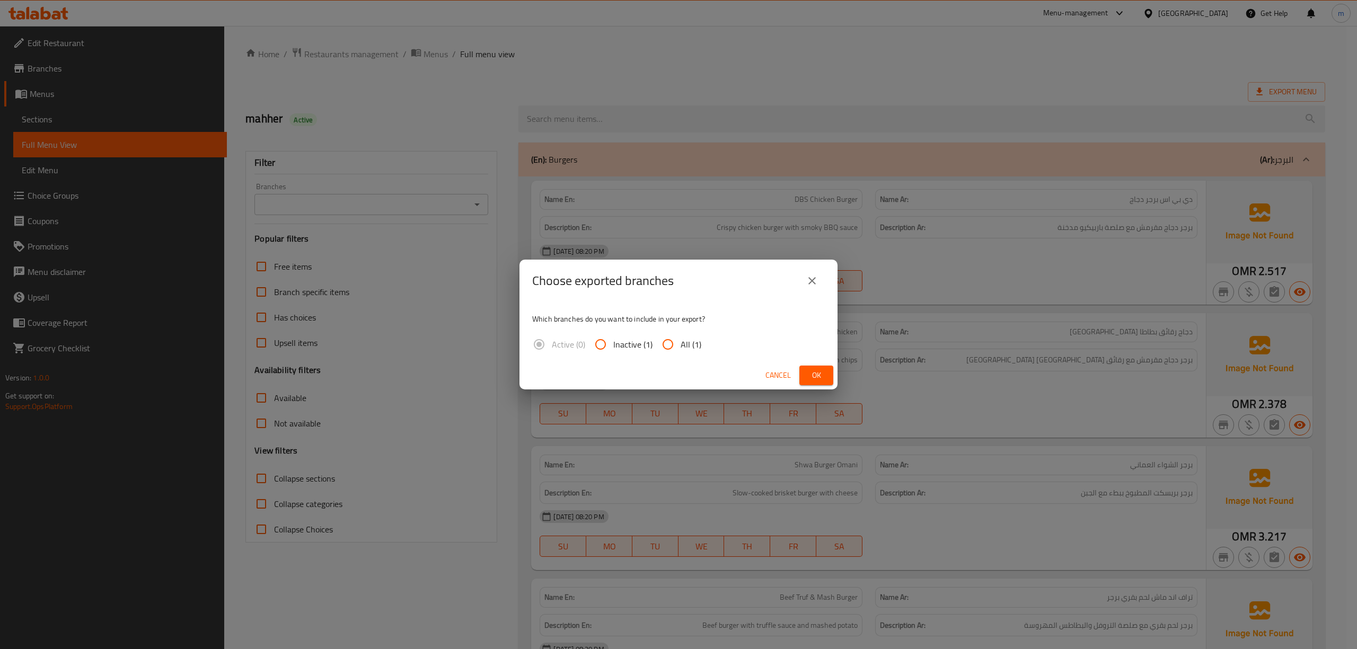
click at [677, 346] on input "All (1)" at bounding box center [667, 344] width 25 height 25
radio input "true"
click at [820, 374] on span "Ok" at bounding box center [816, 375] width 17 height 13
